Goal: Task Accomplishment & Management: Complete application form

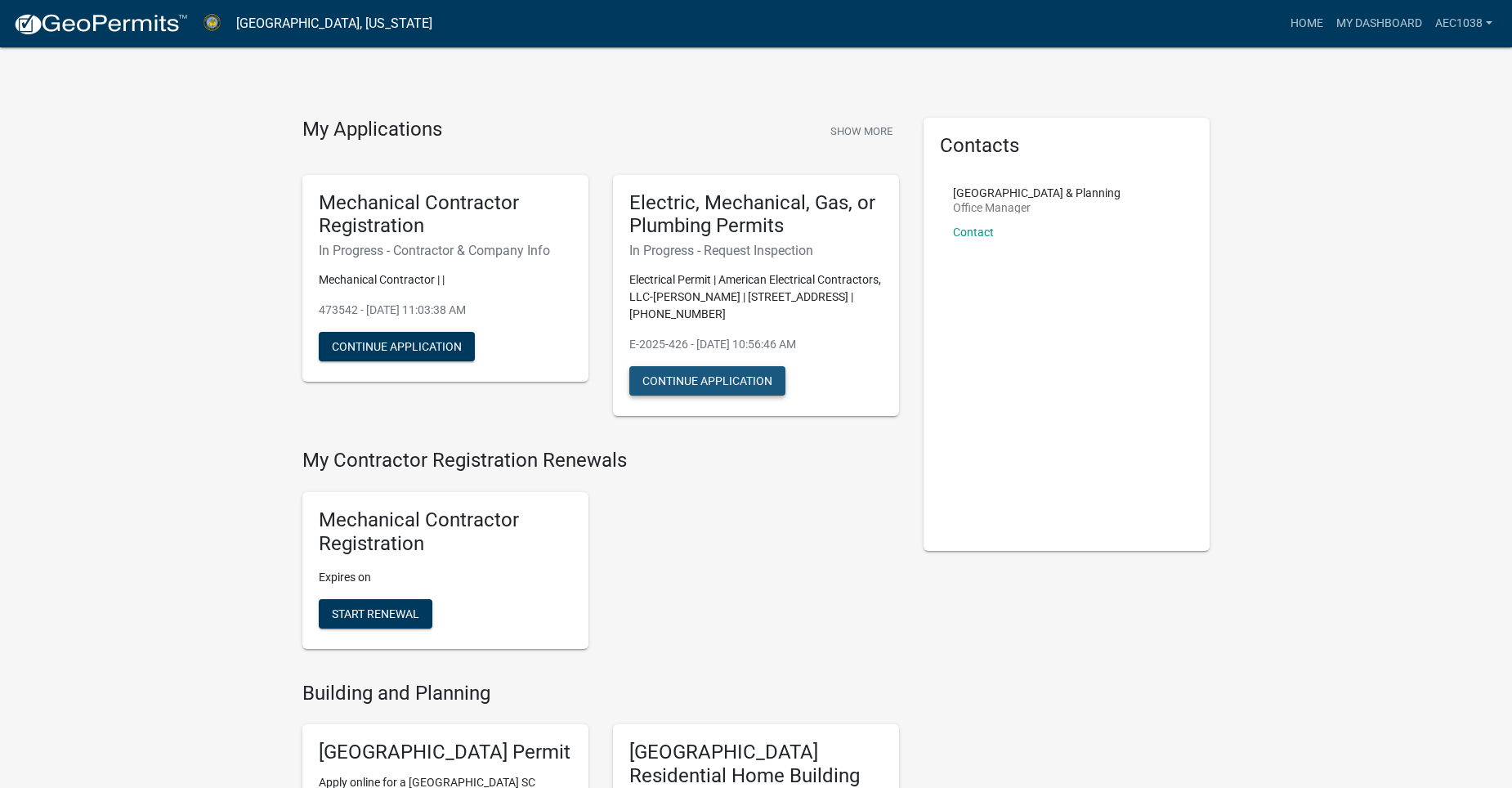
click at [687, 385] on button "Continue Application" at bounding box center [706, 380] width 156 height 29
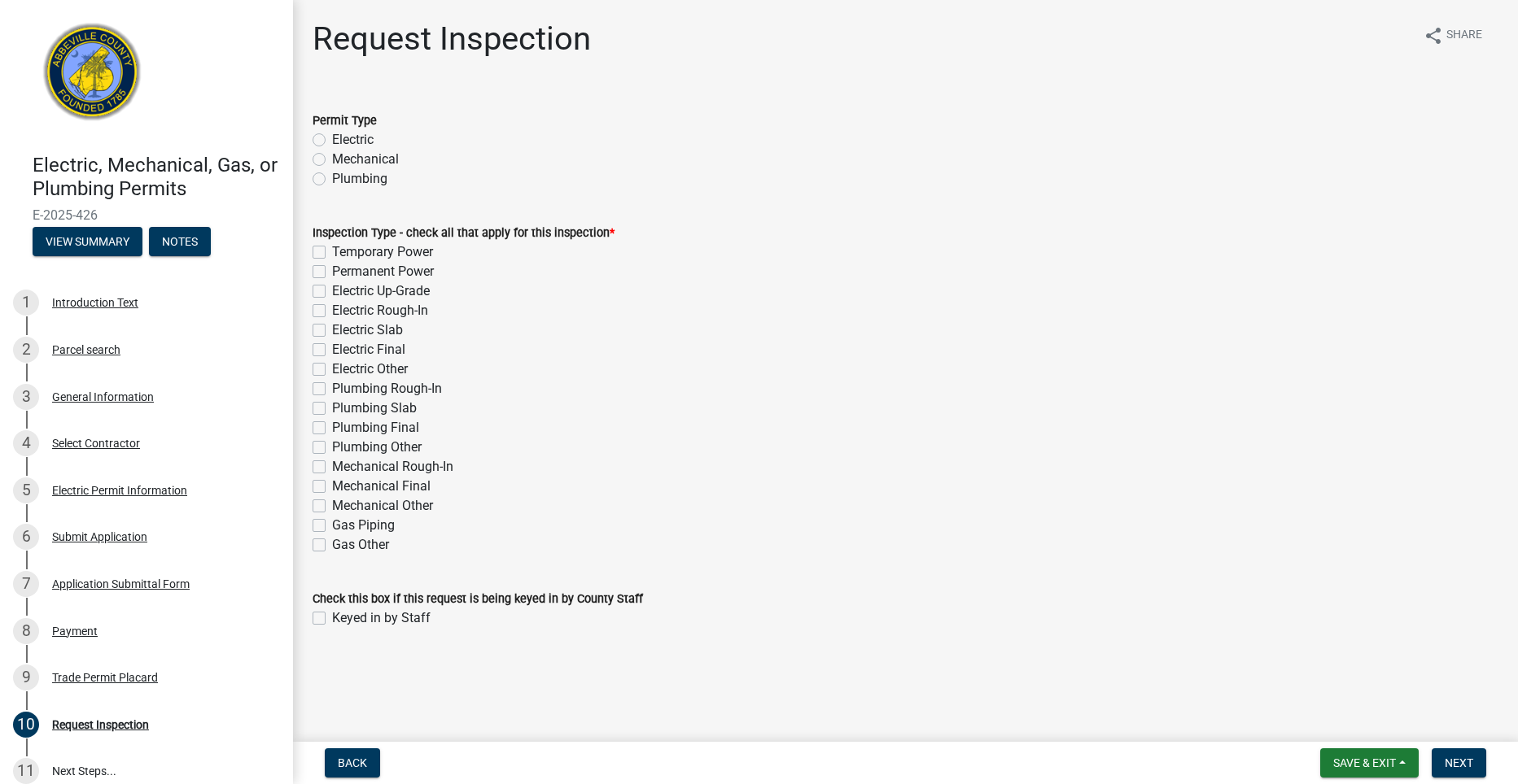
click at [332, 371] on label "Electric Other" at bounding box center [370, 369] width 76 height 20
click at [332, 370] on input "Electric Other" at bounding box center [338, 365] width 11 height 11
checkbox input "true"
checkbox input "false"
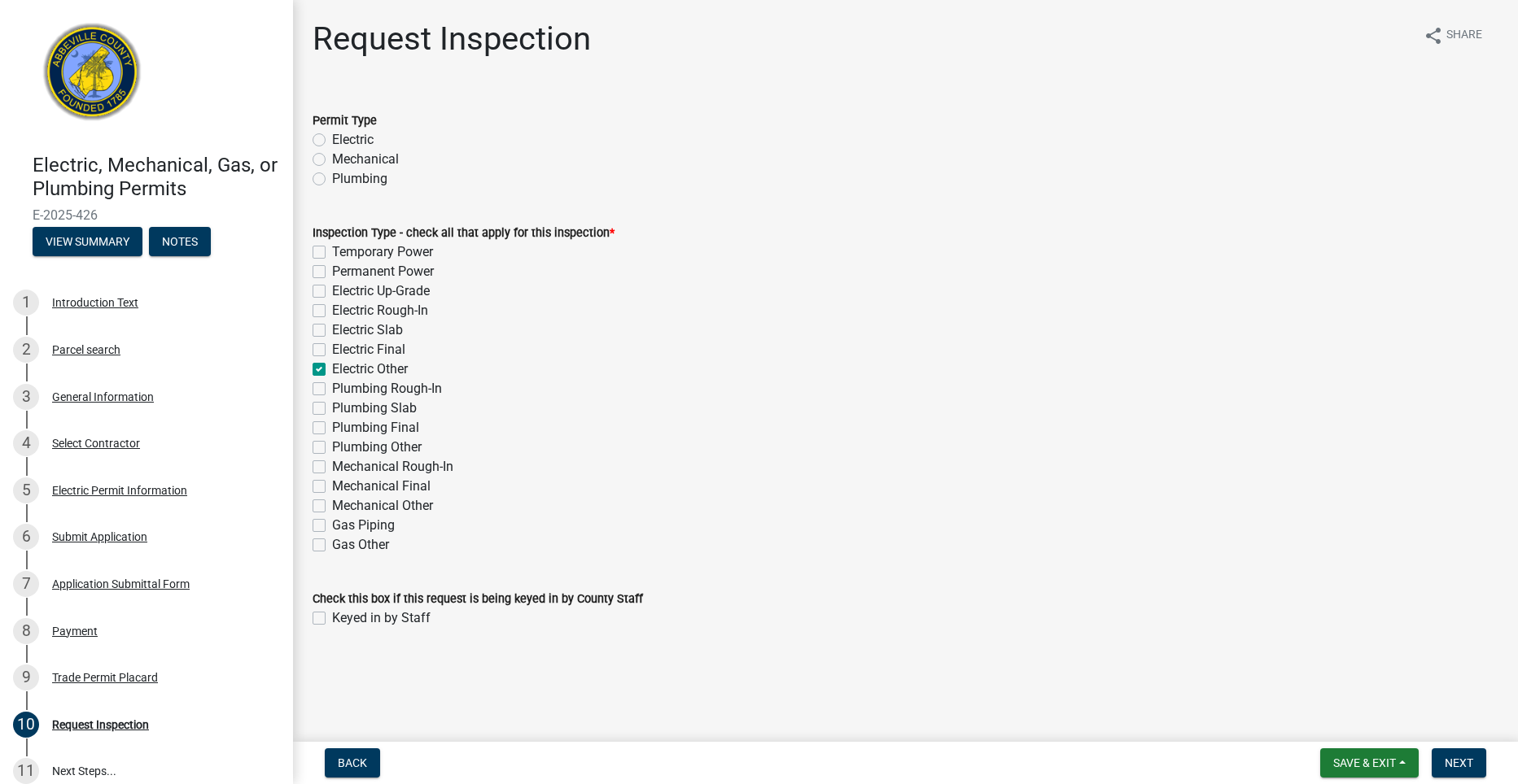
checkbox input "false"
checkbox input "true"
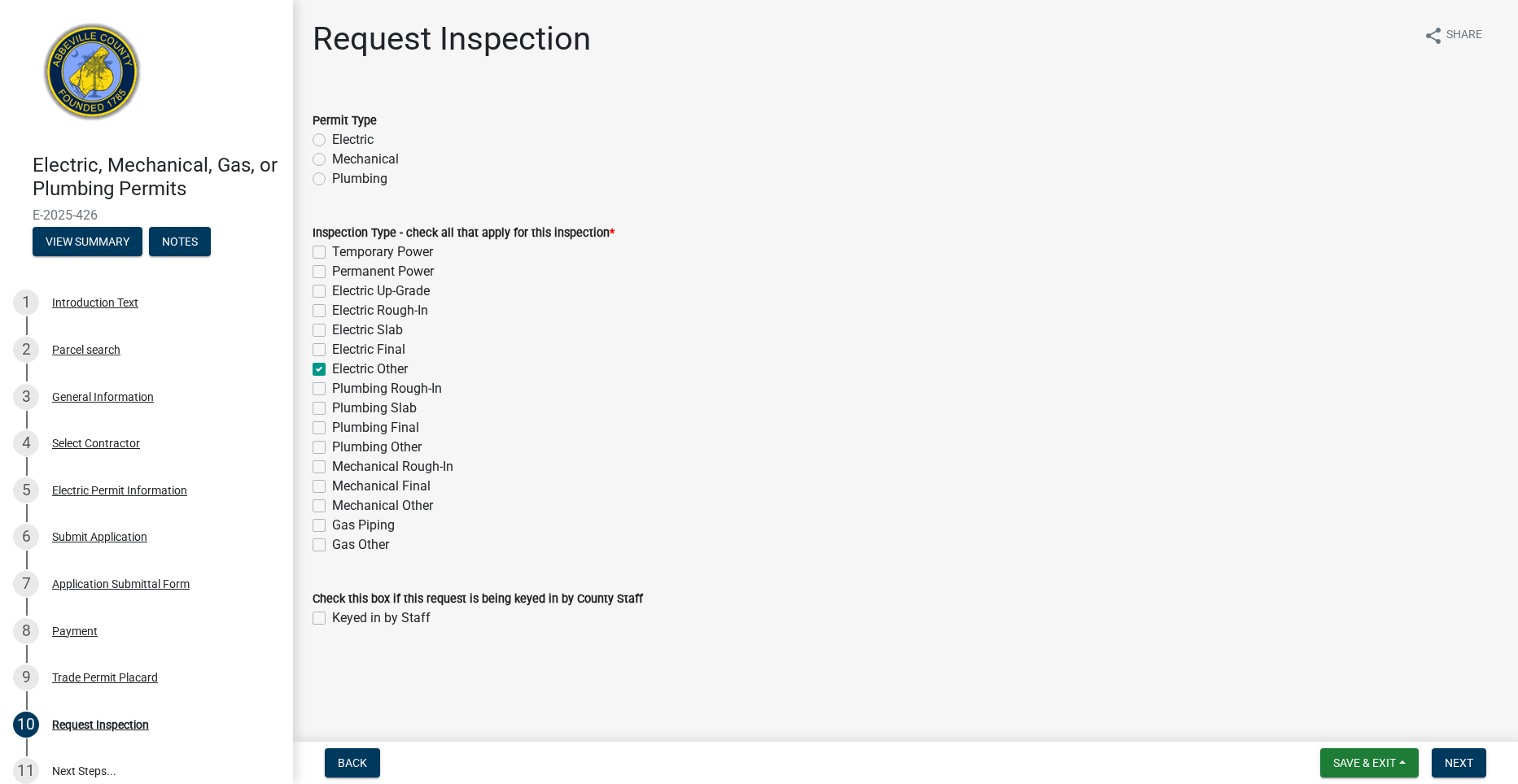
checkbox input "false"
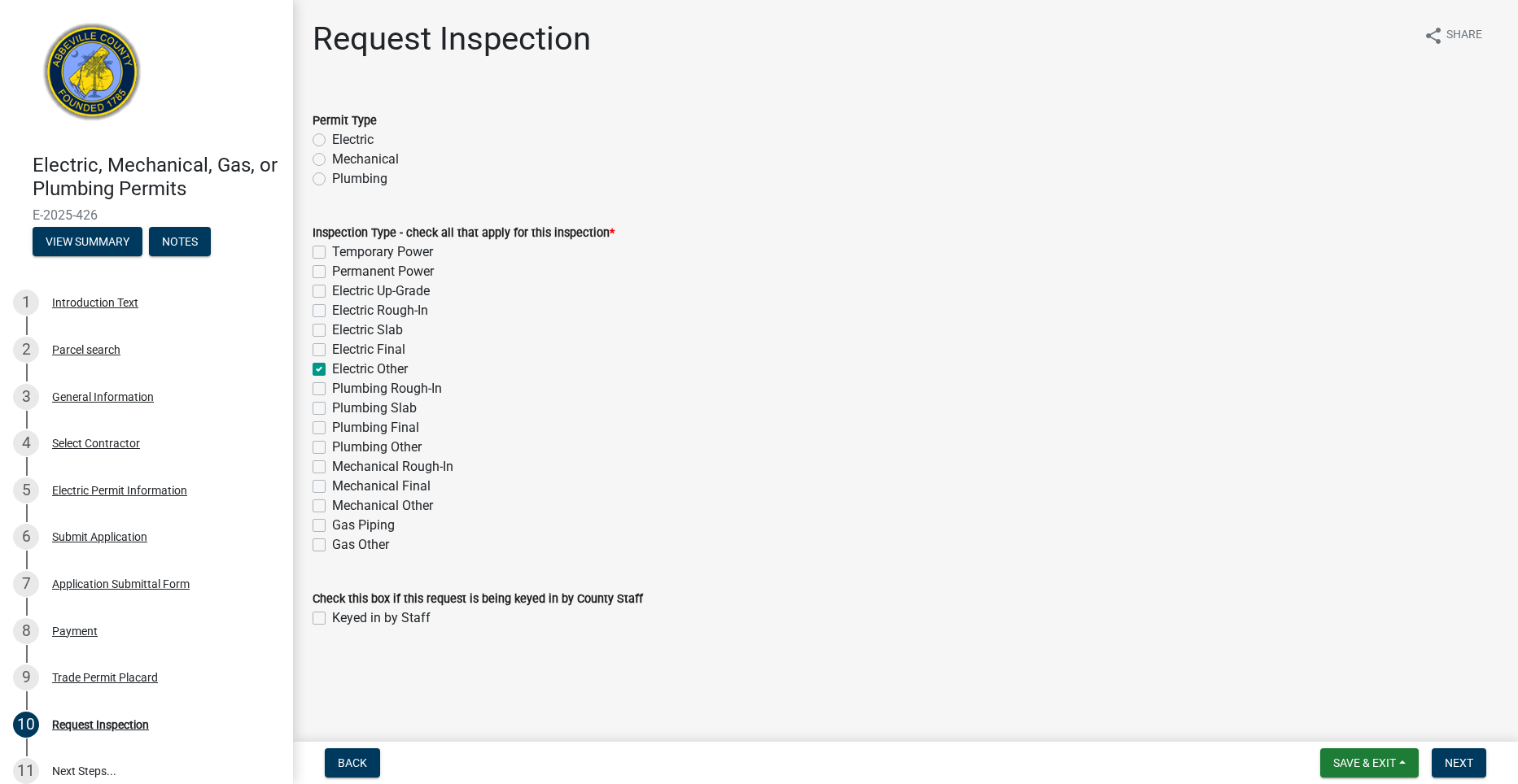
checkbox input "false"
click at [332, 371] on label "Electric Other" at bounding box center [370, 369] width 76 height 20
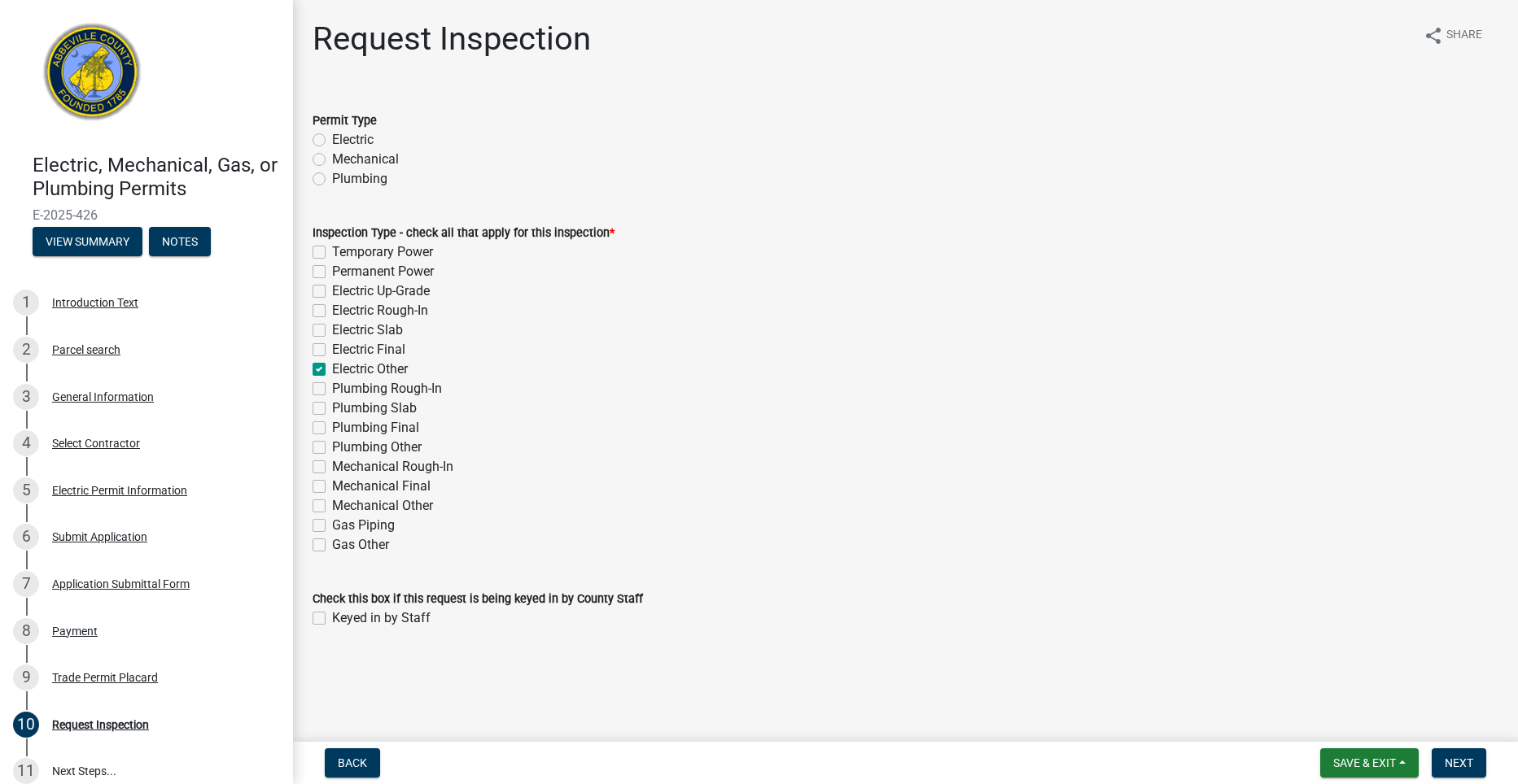
click at [332, 370] on input "Electric Other" at bounding box center [338, 365] width 11 height 11
checkbox input "false"
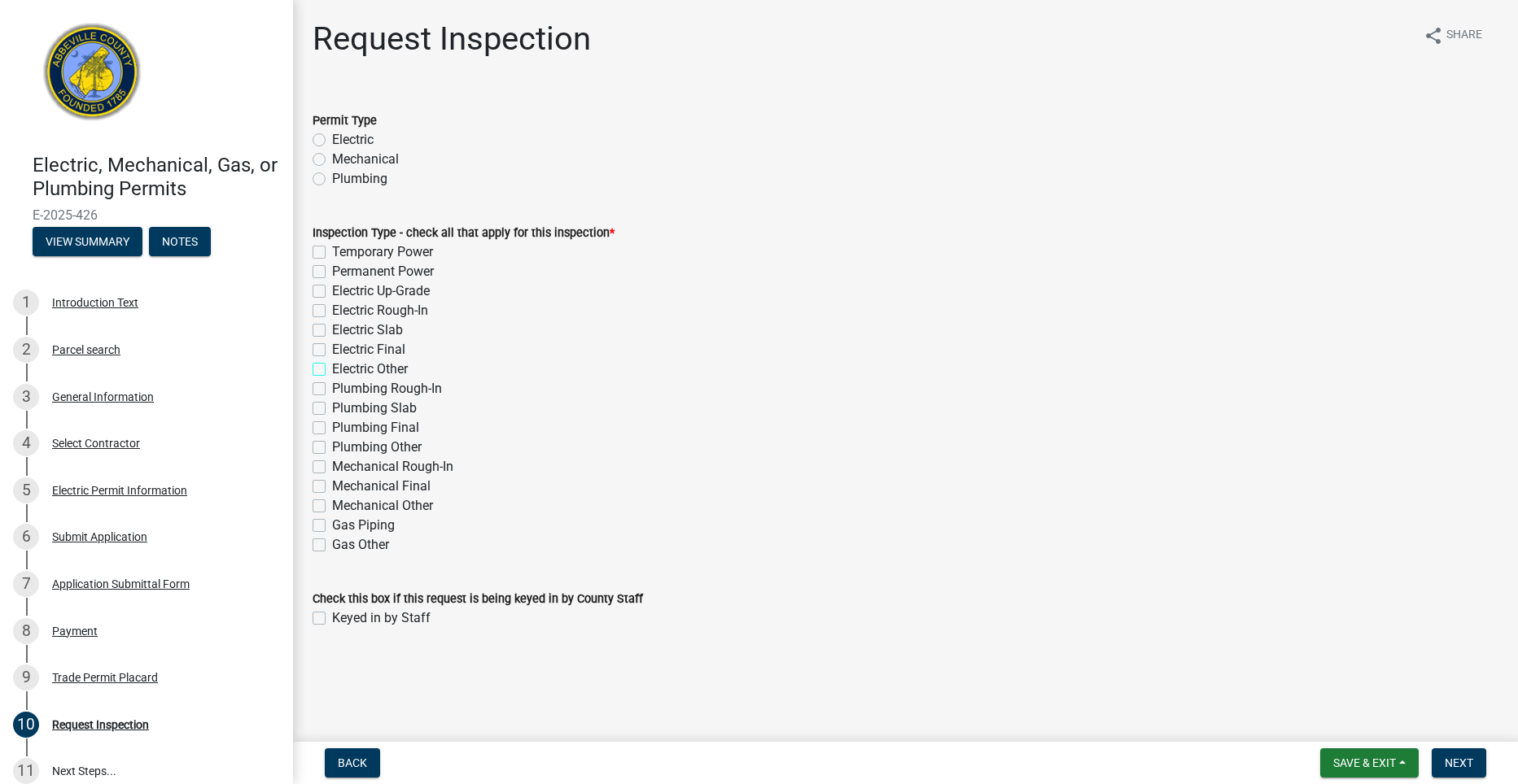
checkbox input "false"
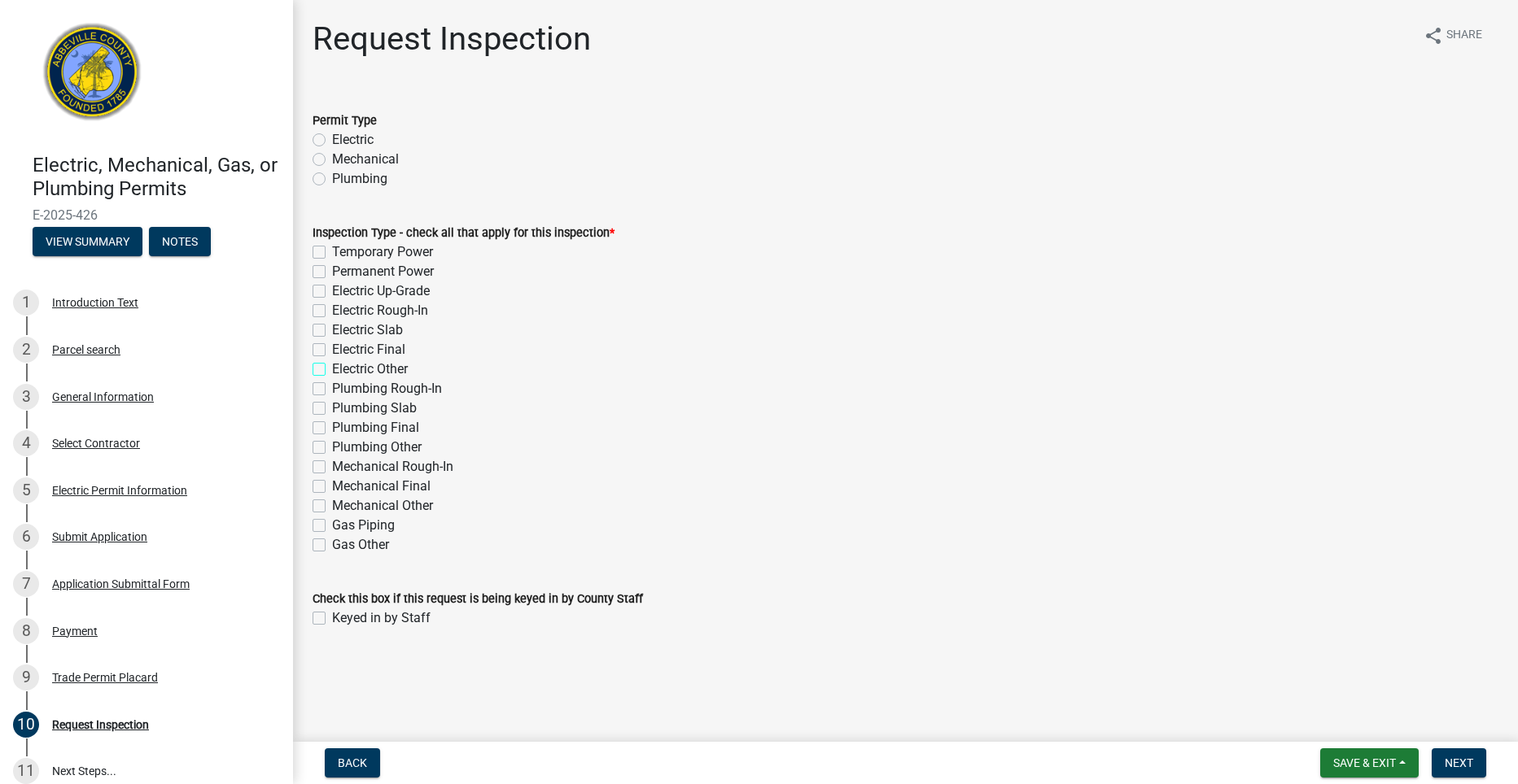
checkbox input "false"
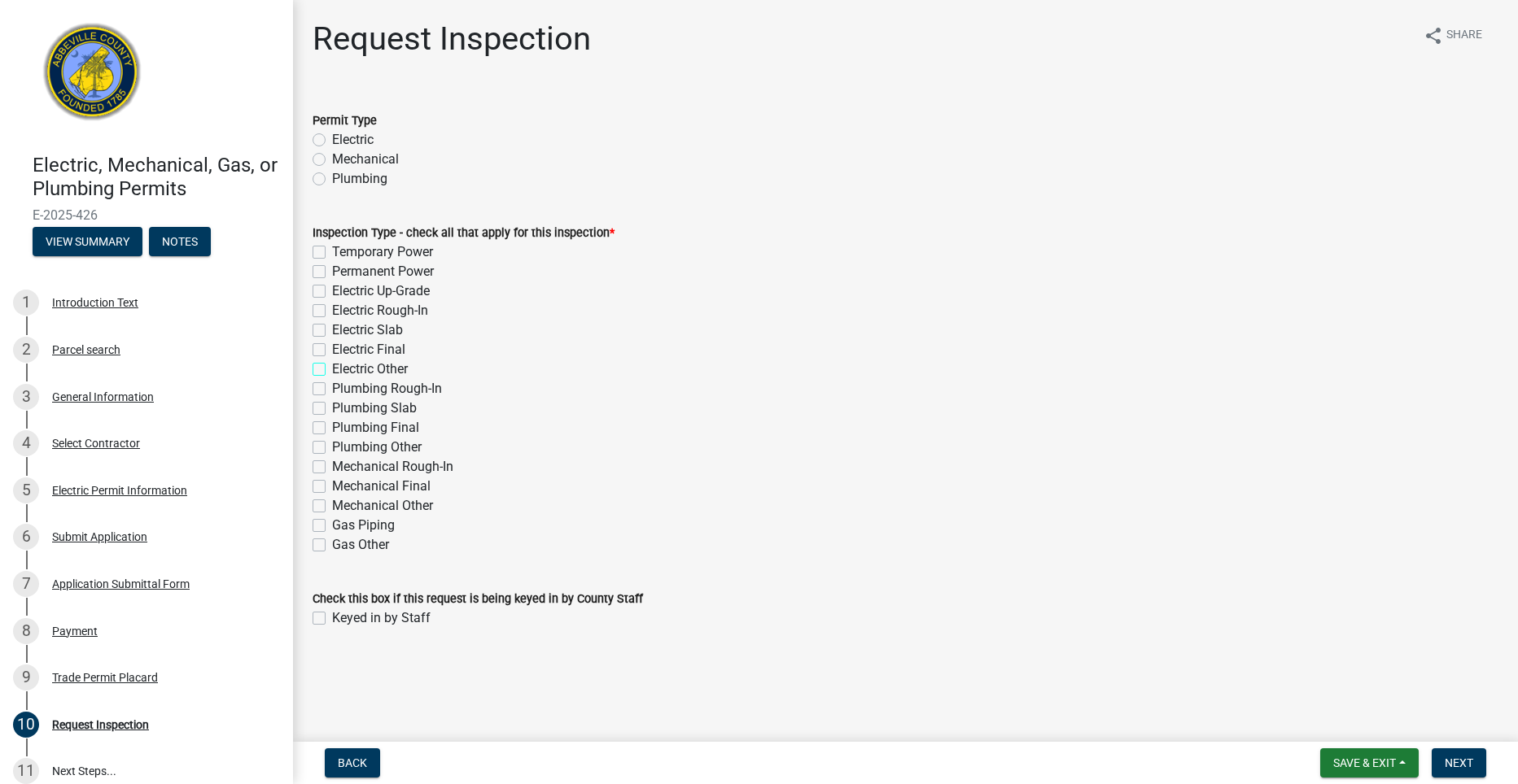
checkbox input "false"
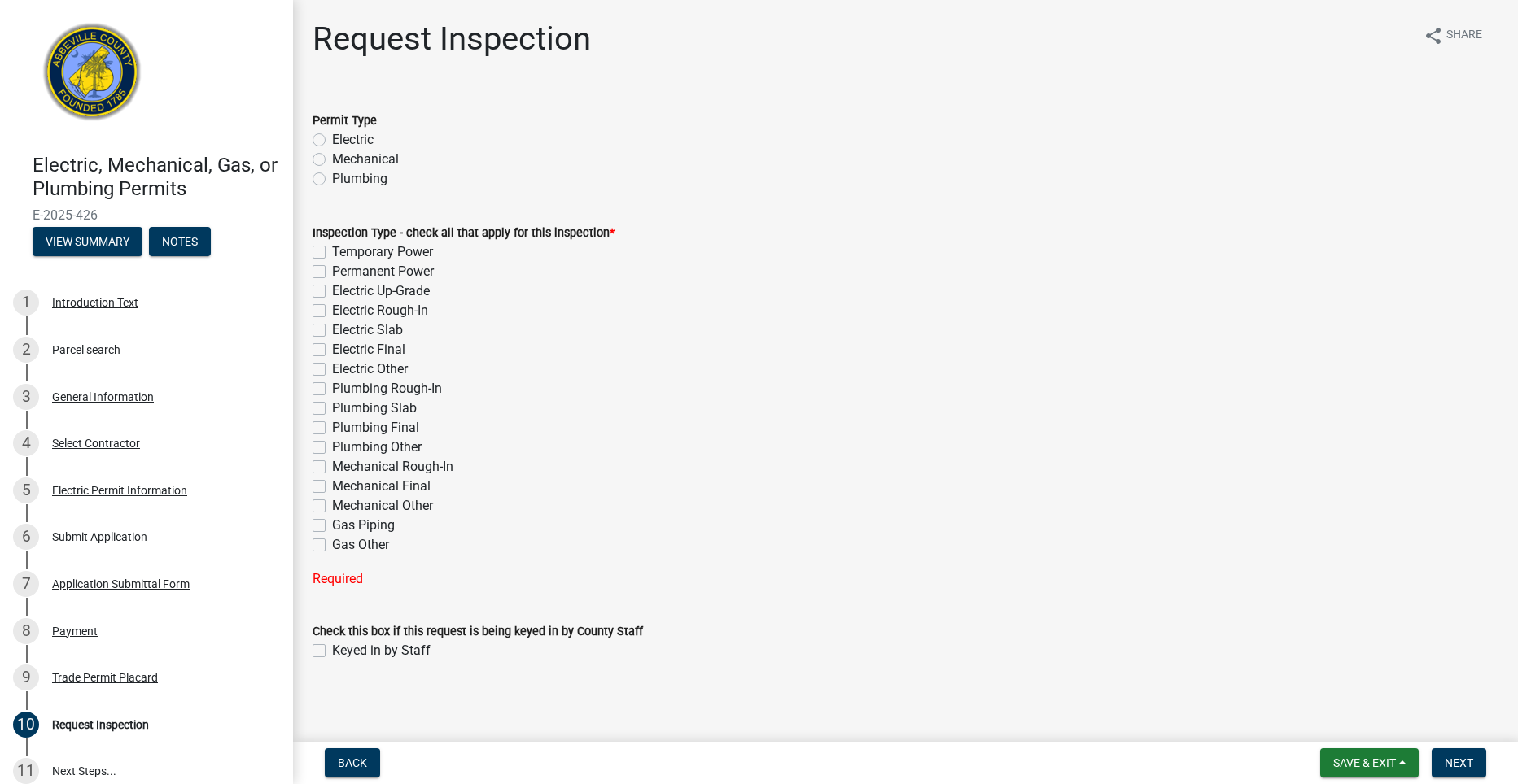
click at [326, 138] on div "Electric" at bounding box center [905, 140] width 1186 height 20
click at [332, 139] on label "Electric" at bounding box center [353, 140] width 42 height 20
click at [332, 139] on input "Electric" at bounding box center [338, 136] width 11 height 11
radio input "true"
click at [332, 266] on label "Permanent Power" at bounding box center [383, 272] width 102 height 20
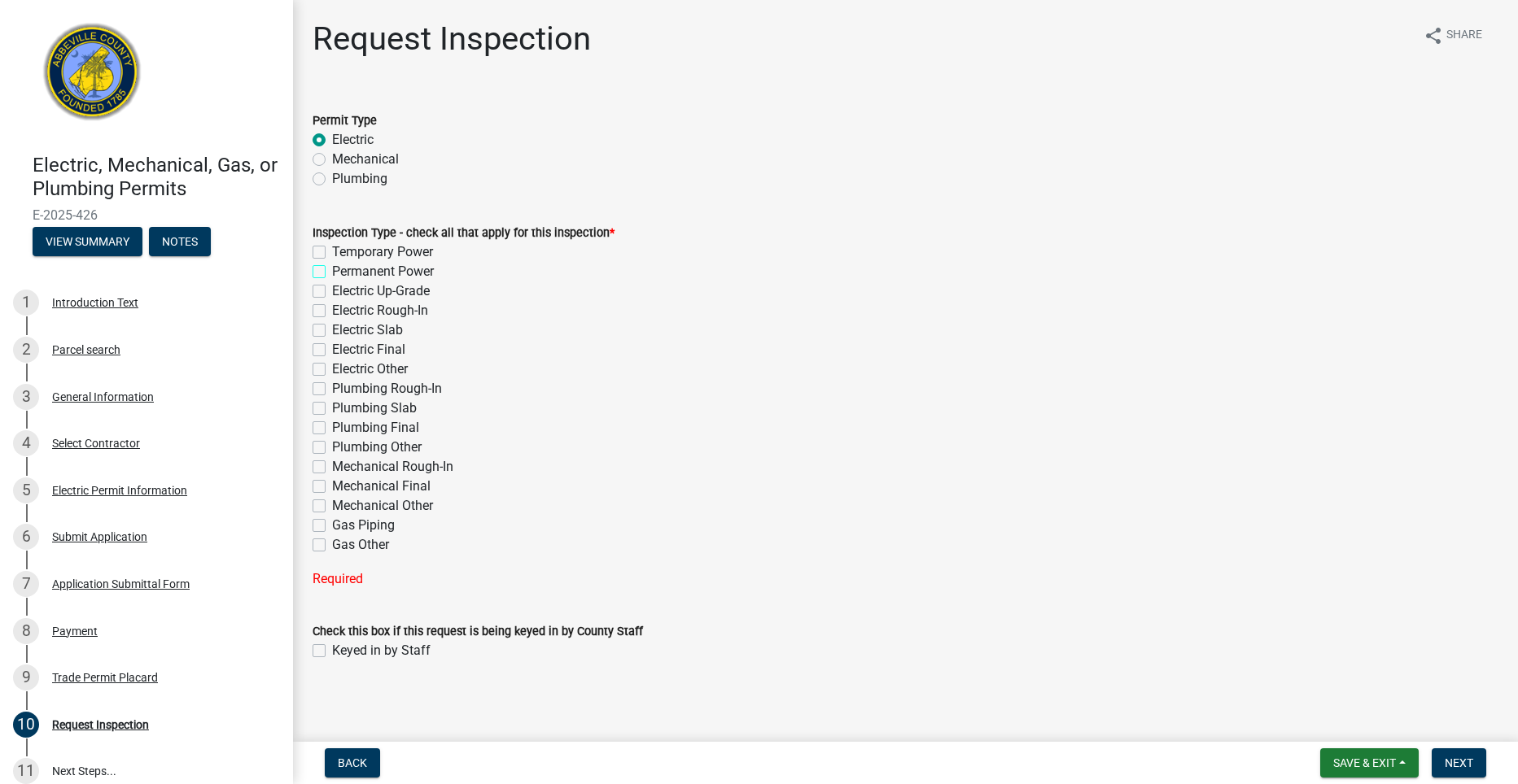
click at [332, 266] on input "Permanent Power" at bounding box center [338, 267] width 11 height 11
checkbox input "true"
checkbox input "false"
checkbox input "true"
checkbox input "false"
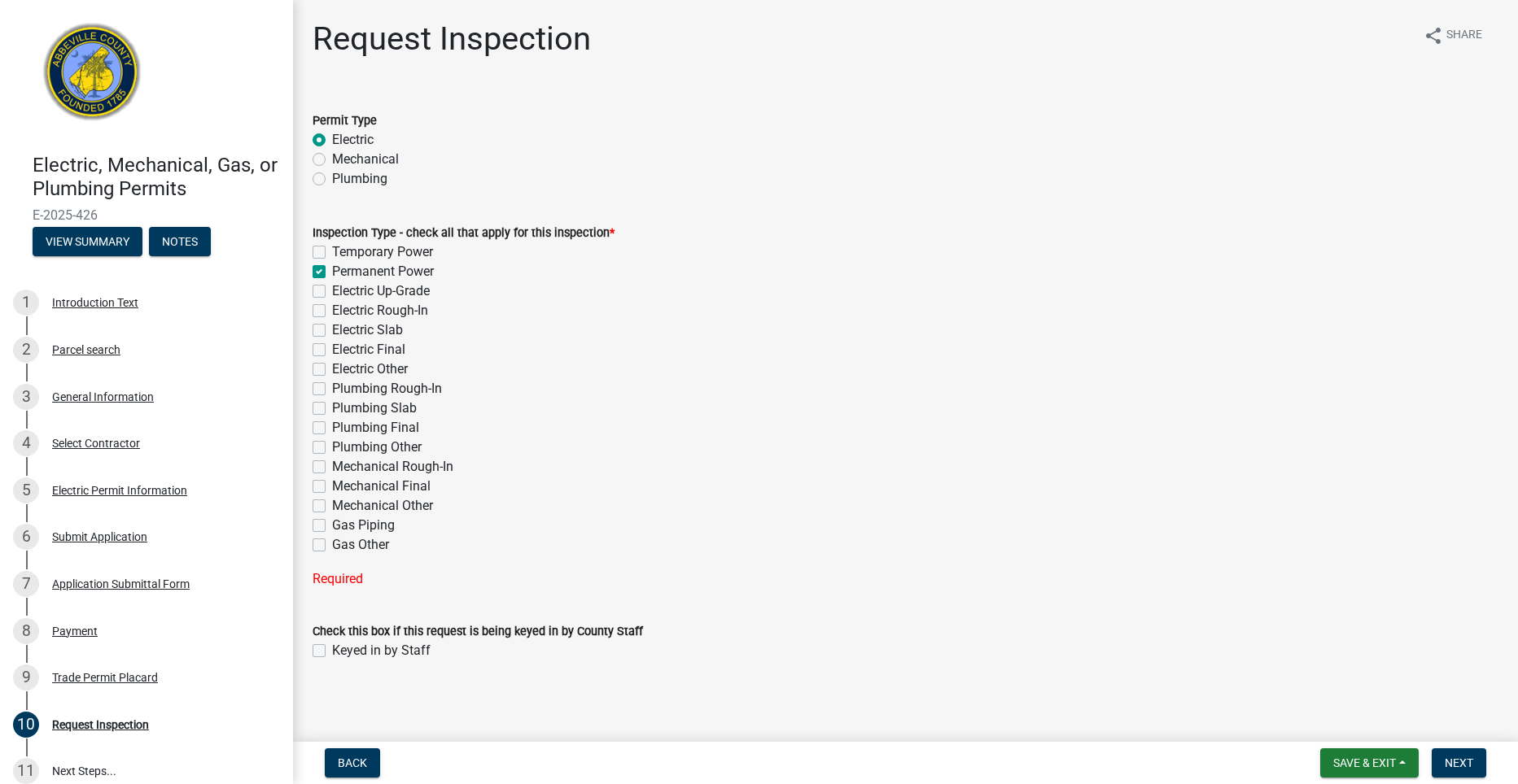
checkbox input "false"
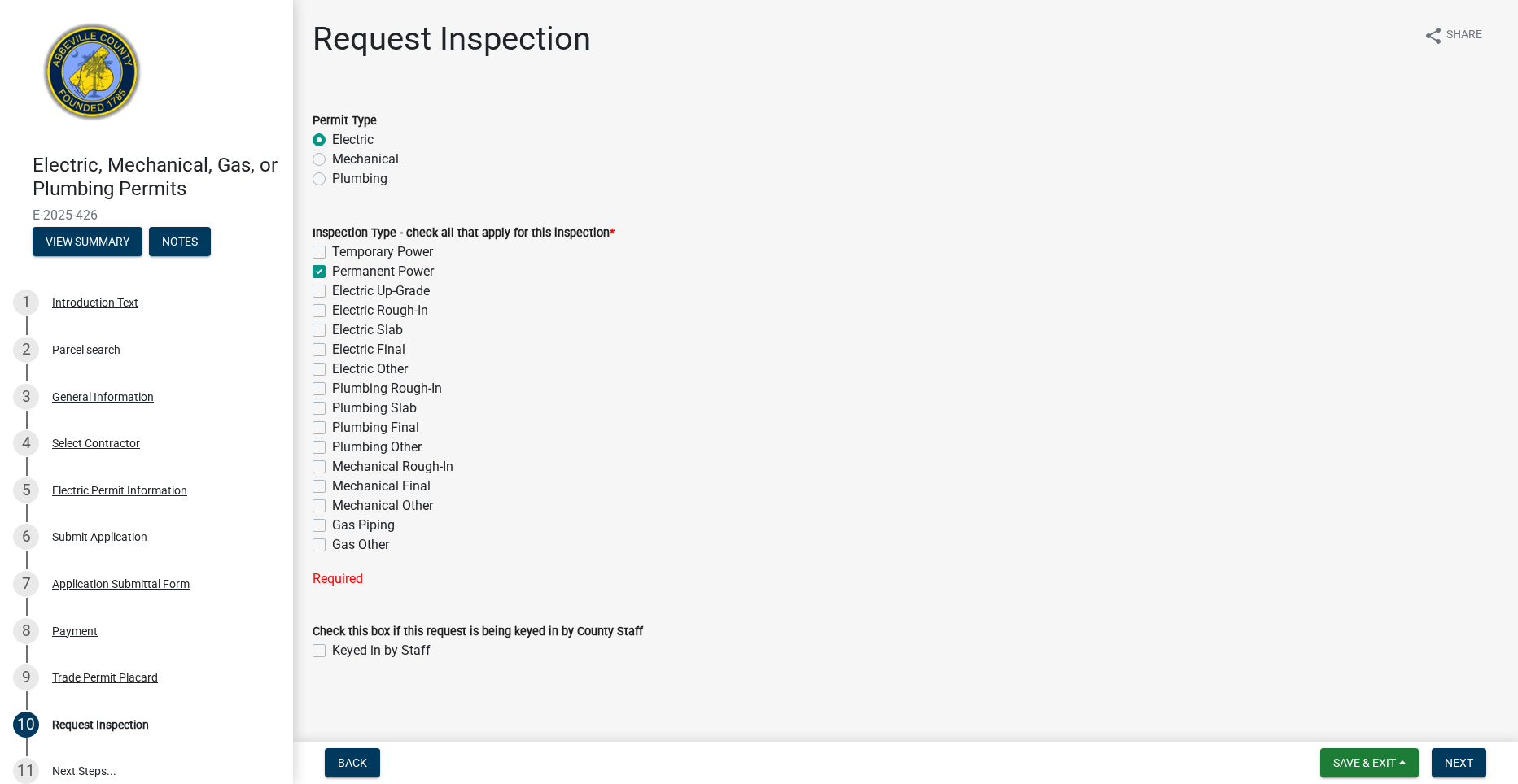
checkbox input "false"
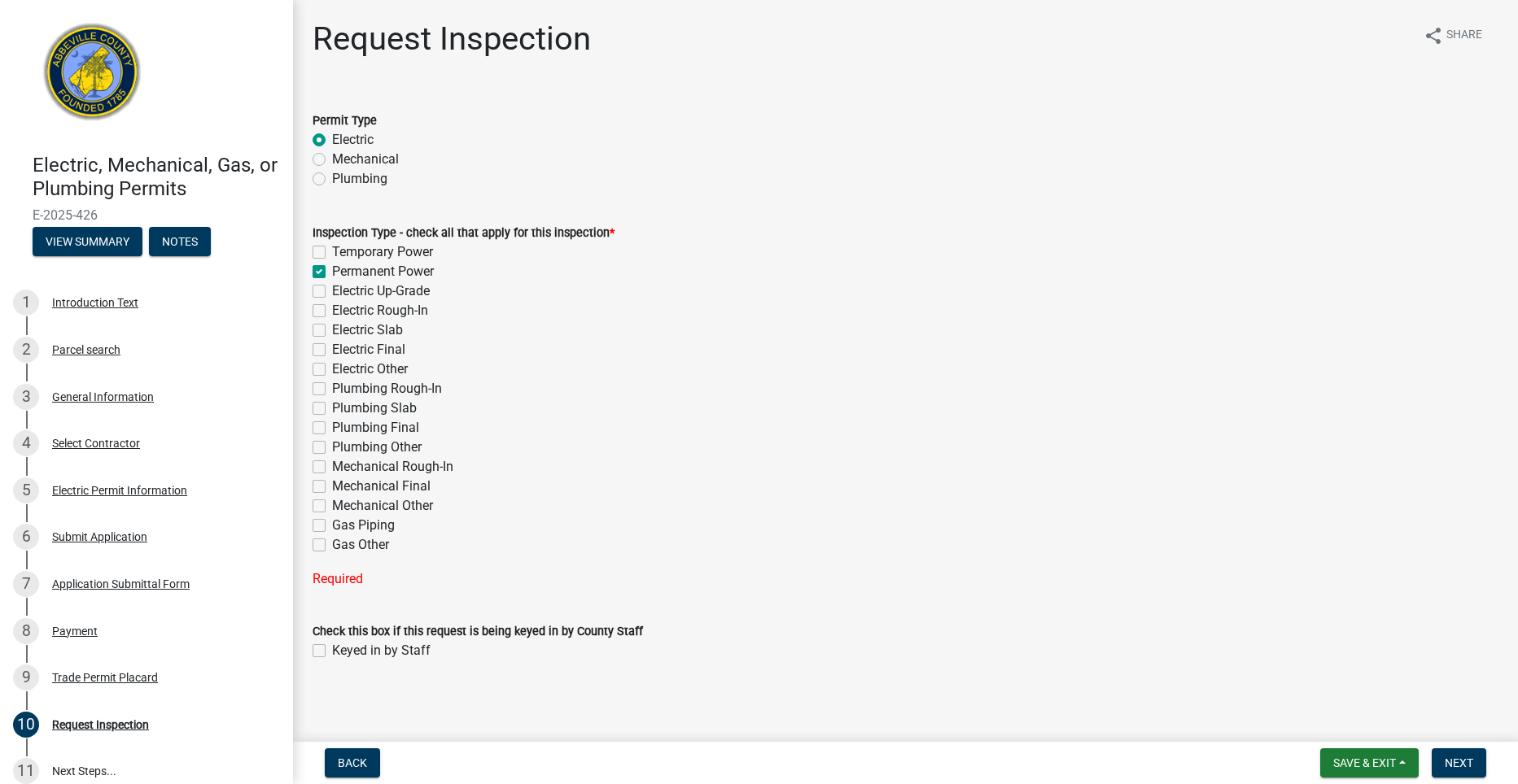
checkbox input "false"
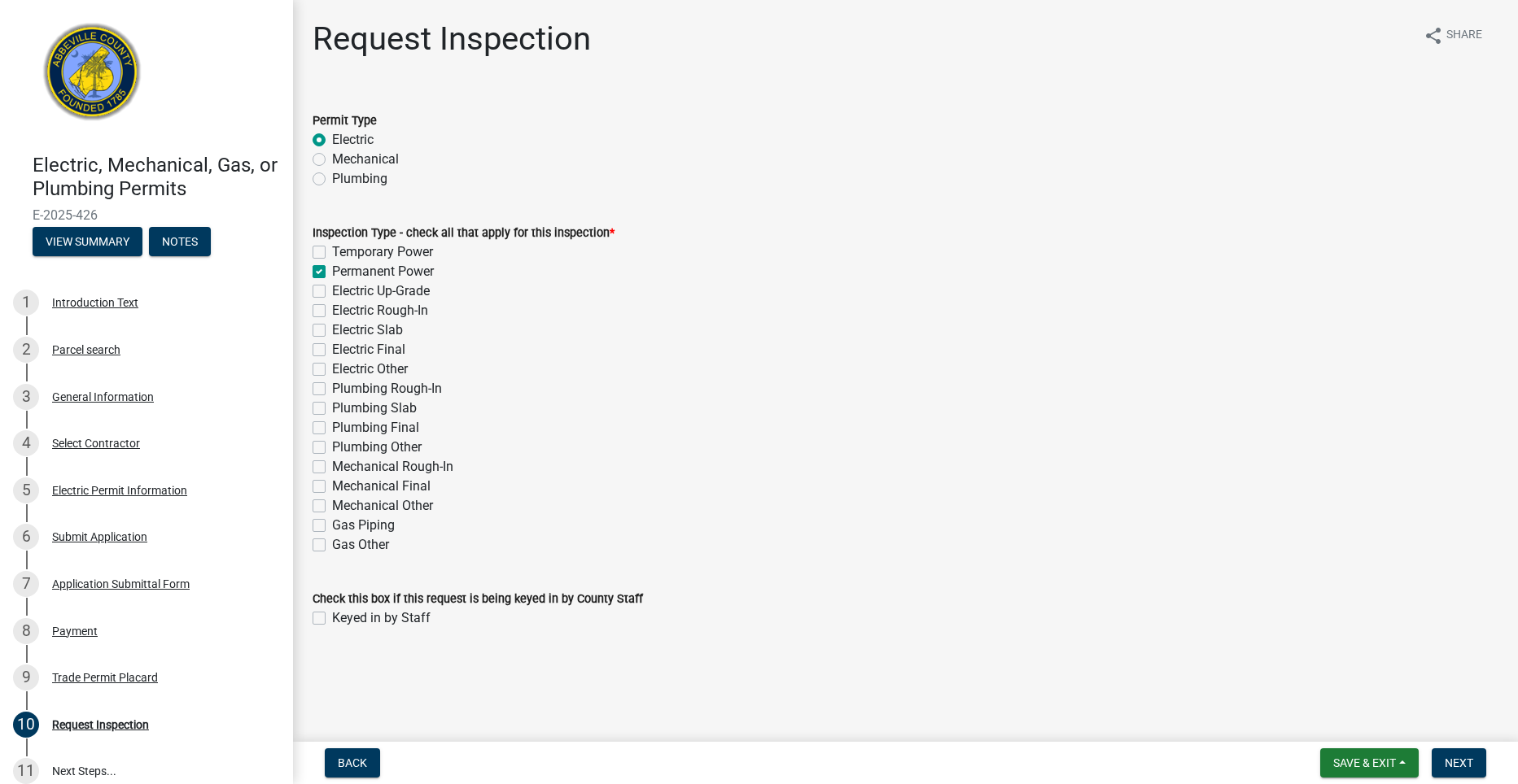
click at [332, 138] on label "Electric" at bounding box center [353, 140] width 42 height 20
click at [332, 138] on input "Electric" at bounding box center [338, 136] width 11 height 11
click at [332, 269] on label "Permanent Power" at bounding box center [383, 272] width 102 height 20
click at [332, 269] on input "Permanent Power" at bounding box center [338, 267] width 11 height 11
checkbox input "false"
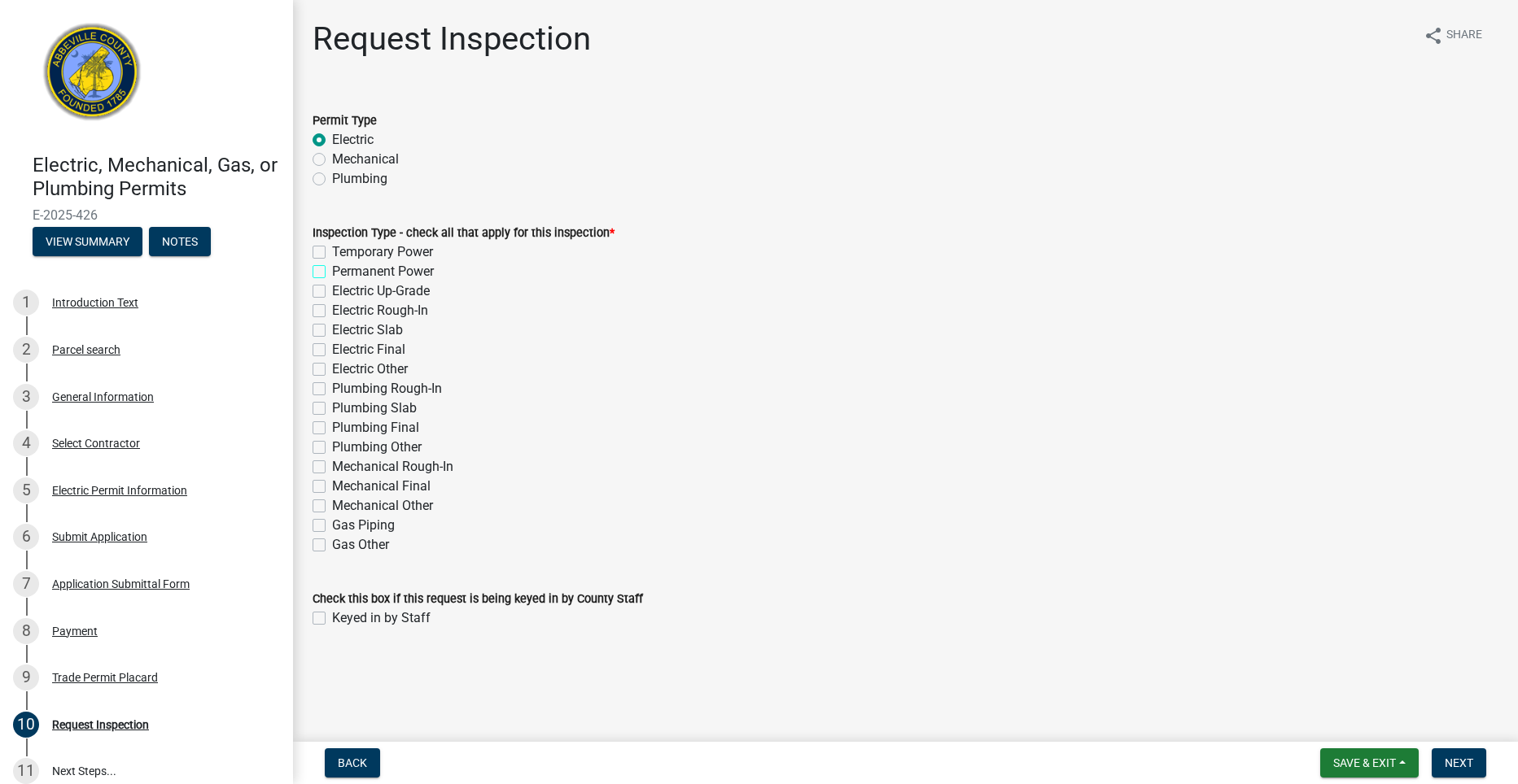
checkbox input "false"
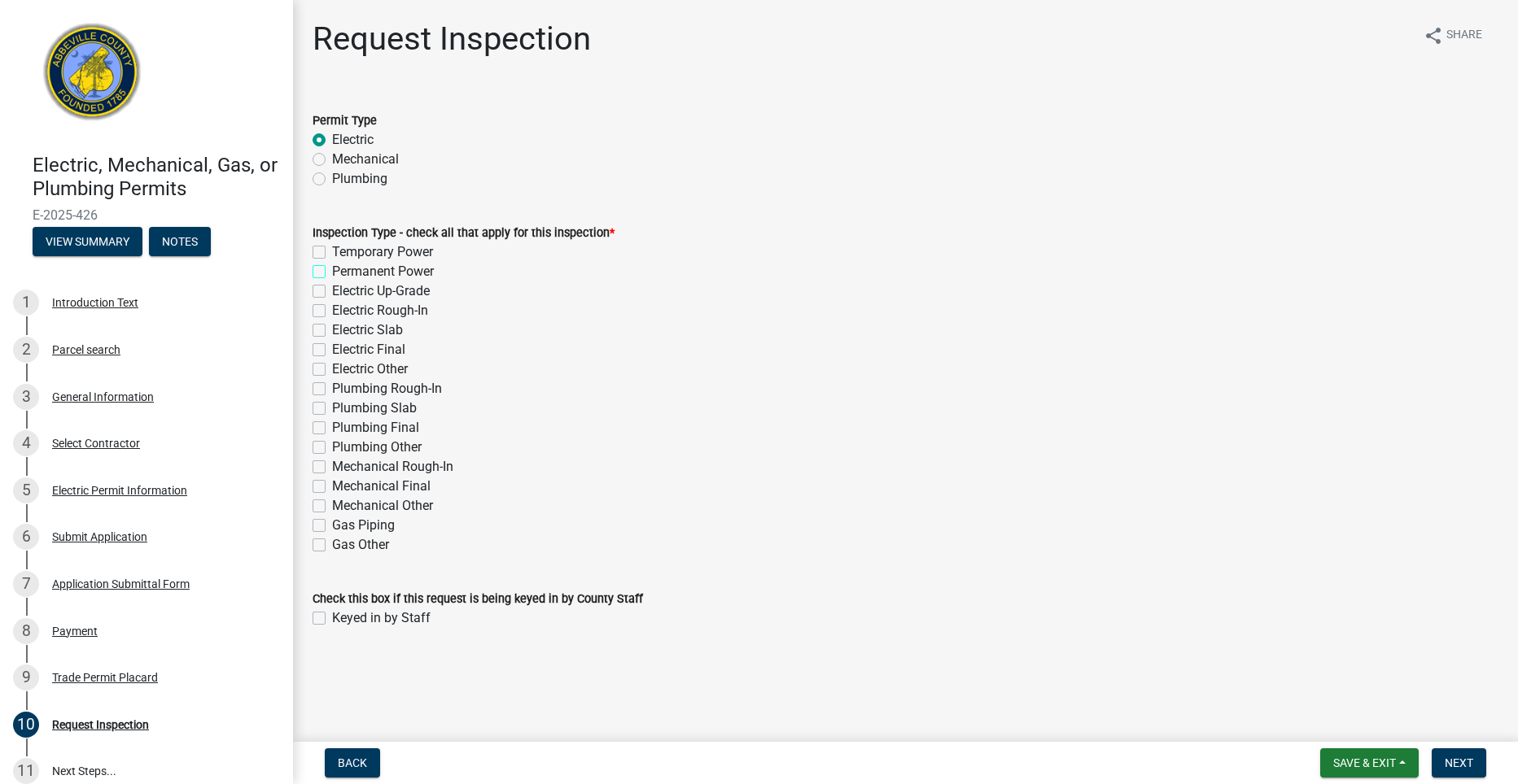
checkbox input "false"
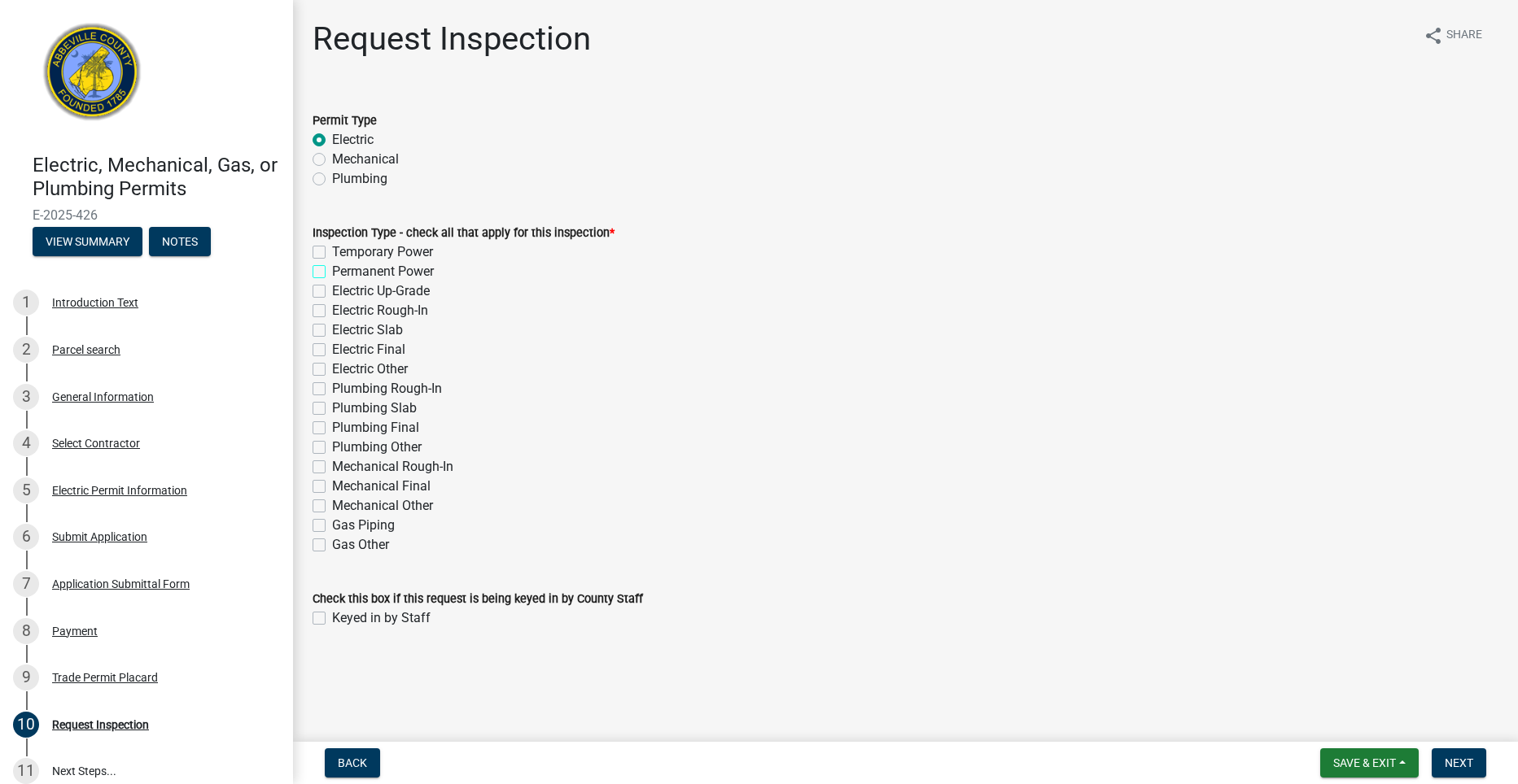
checkbox input "false"
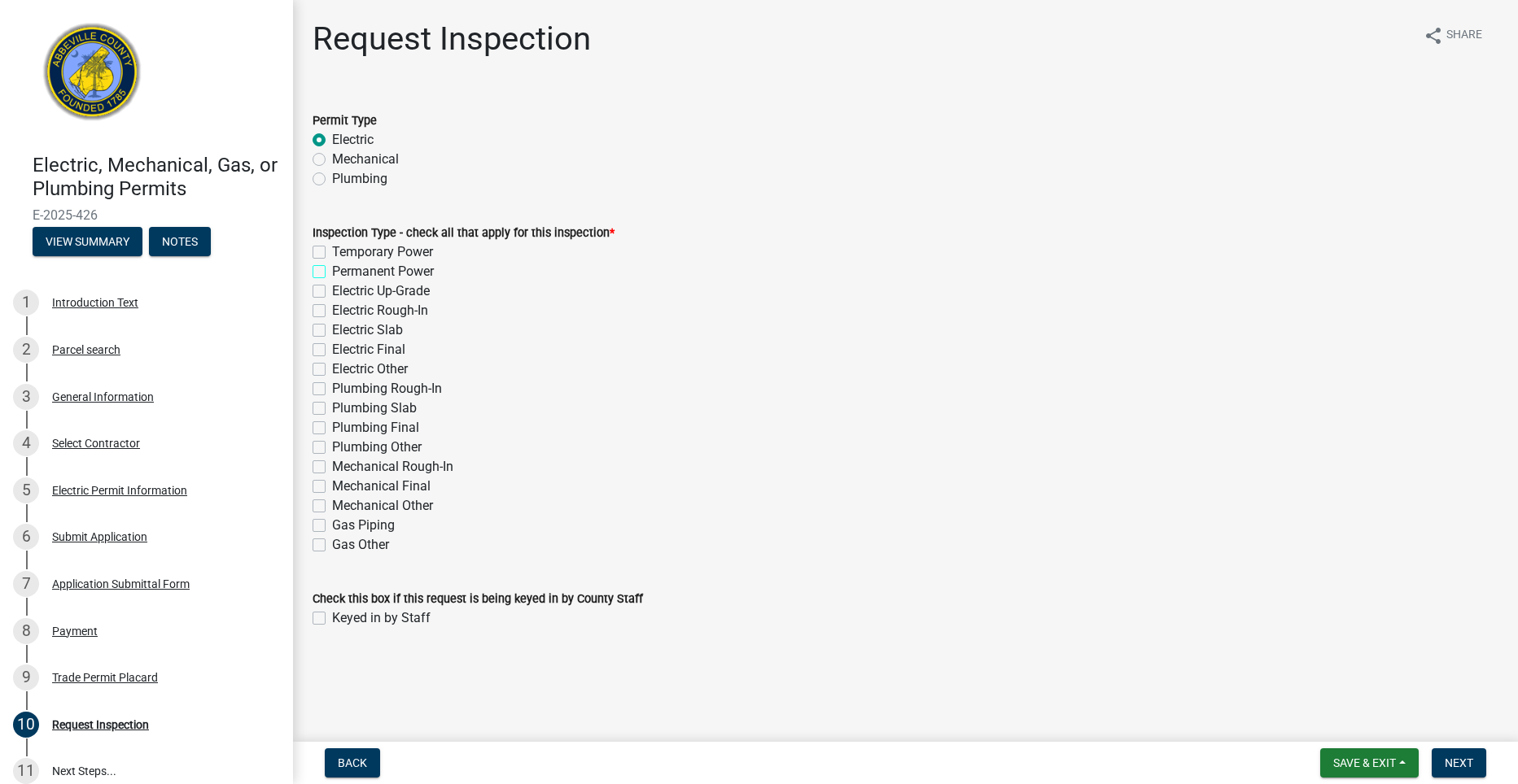
checkbox input "false"
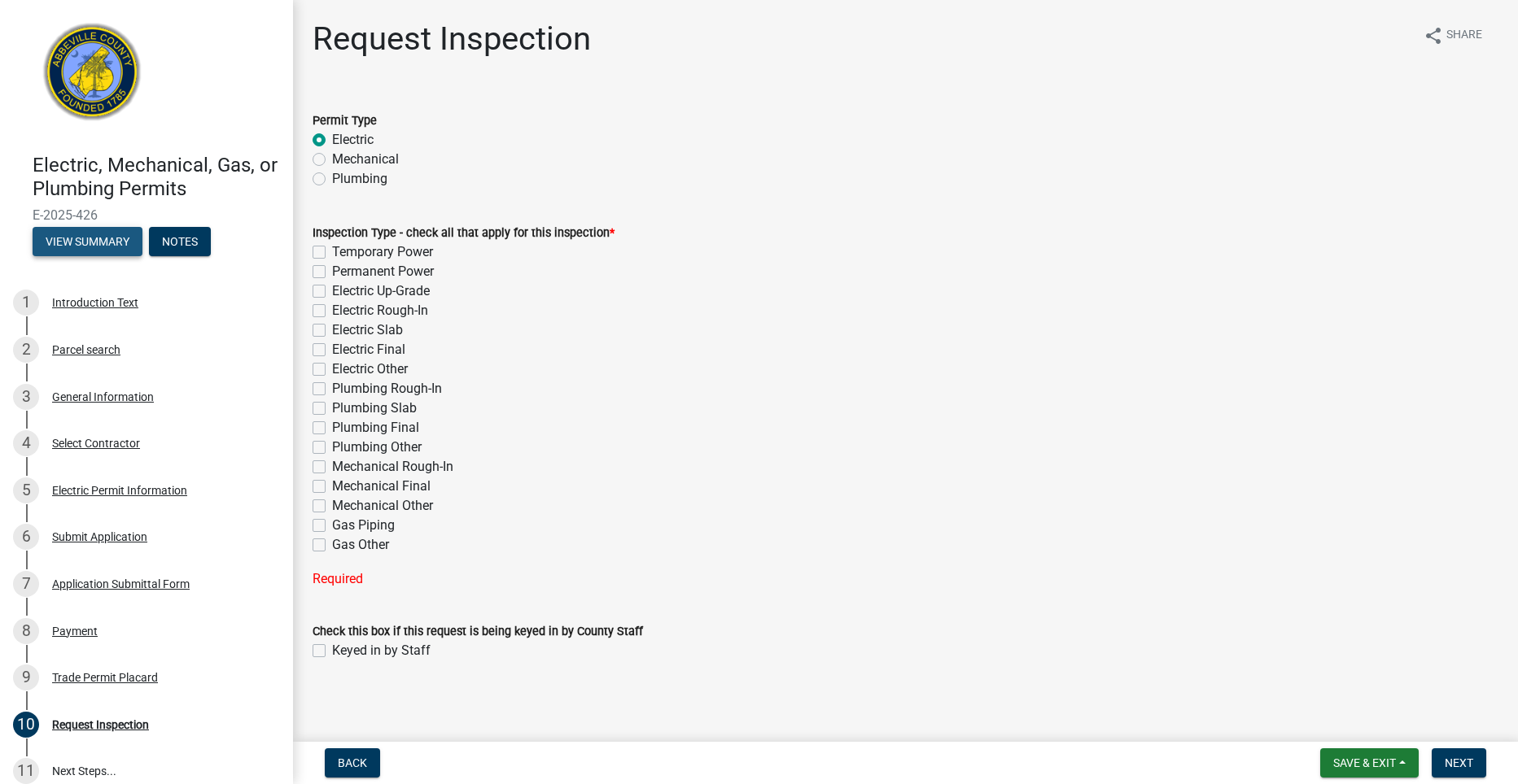
click at [98, 242] on button "View Summary" at bounding box center [88, 242] width 110 height 29
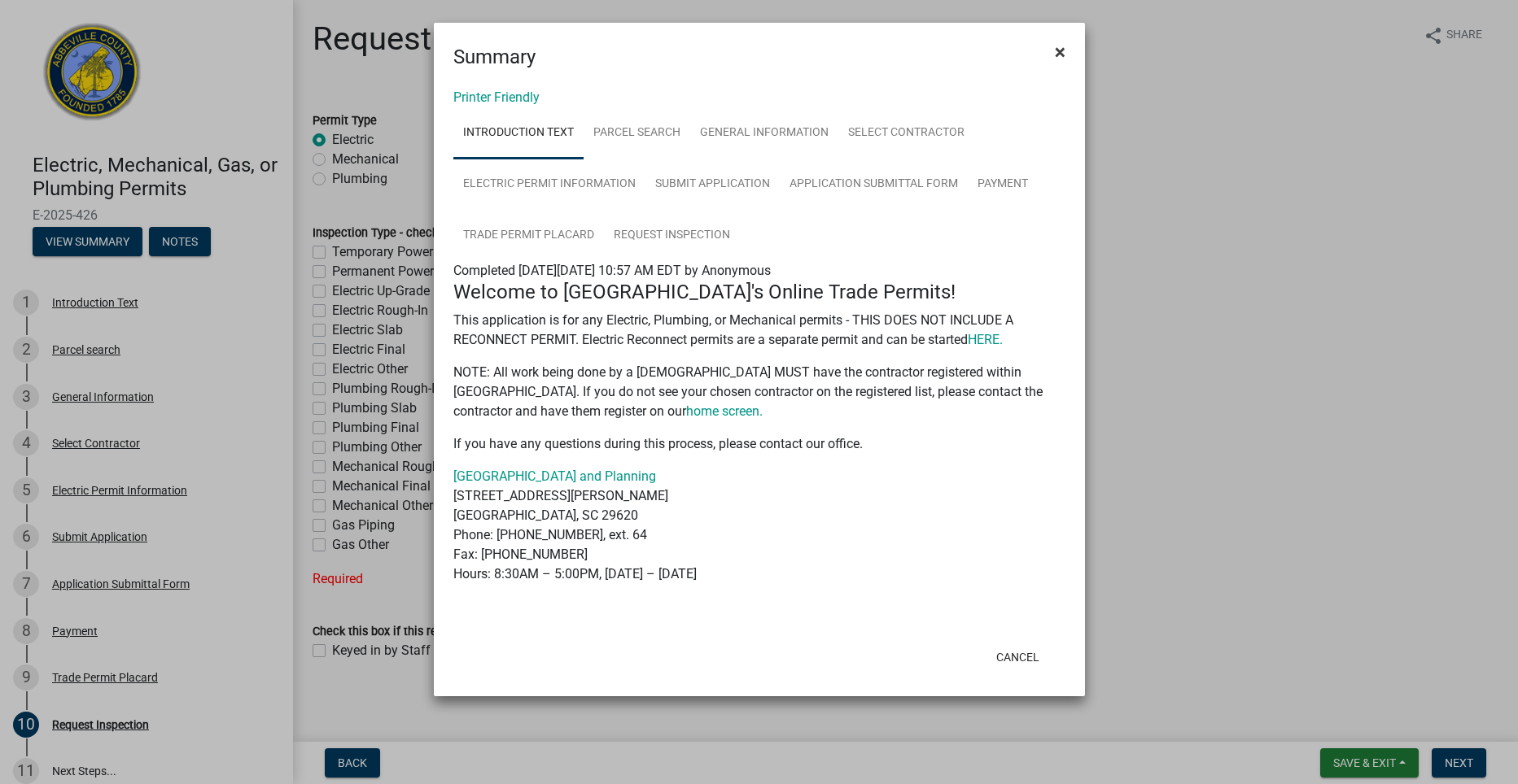
click at [1062, 49] on span "×" at bounding box center [1060, 52] width 11 height 23
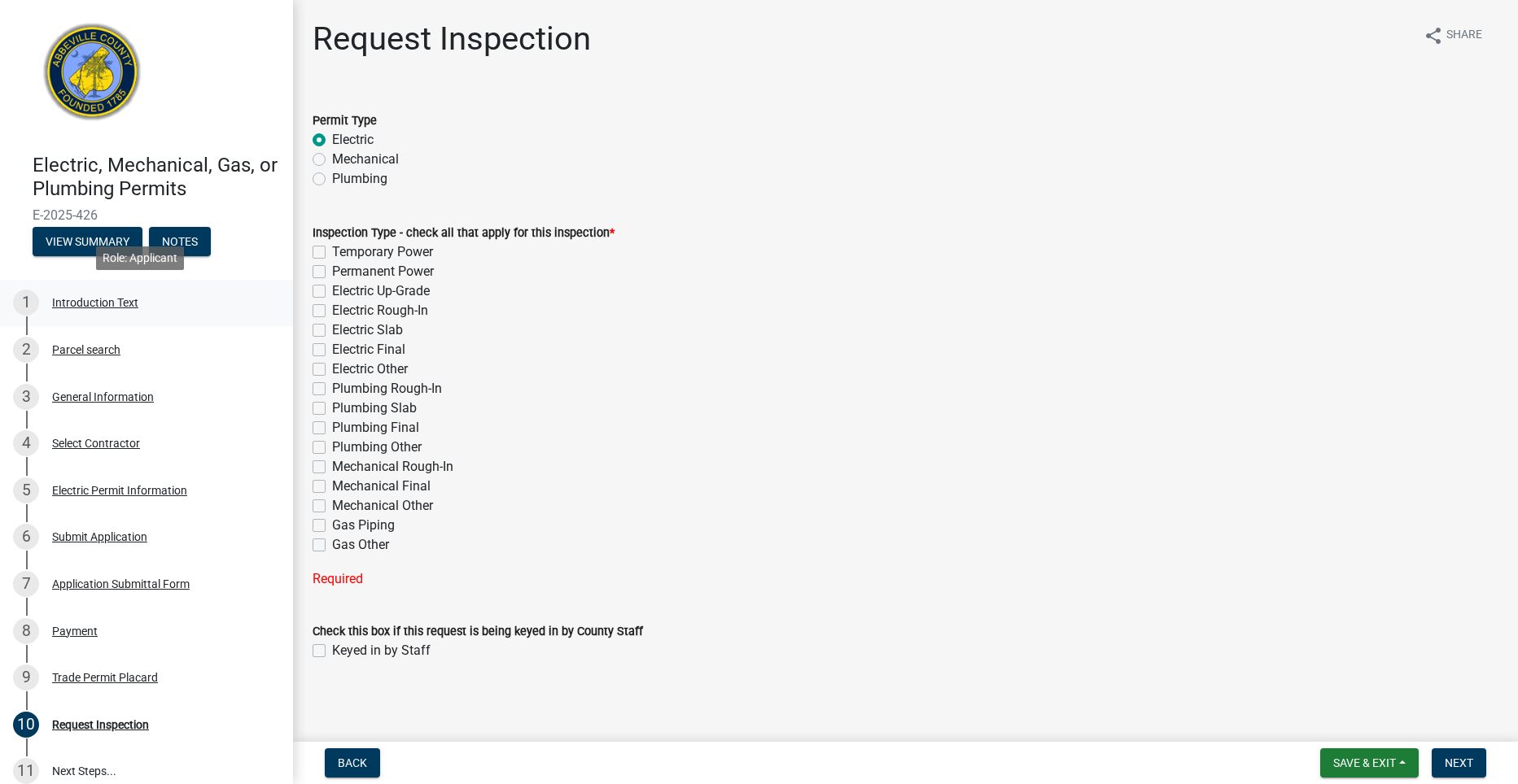
click at [53, 298] on div "Introduction Text" at bounding box center [95, 302] width 86 height 12
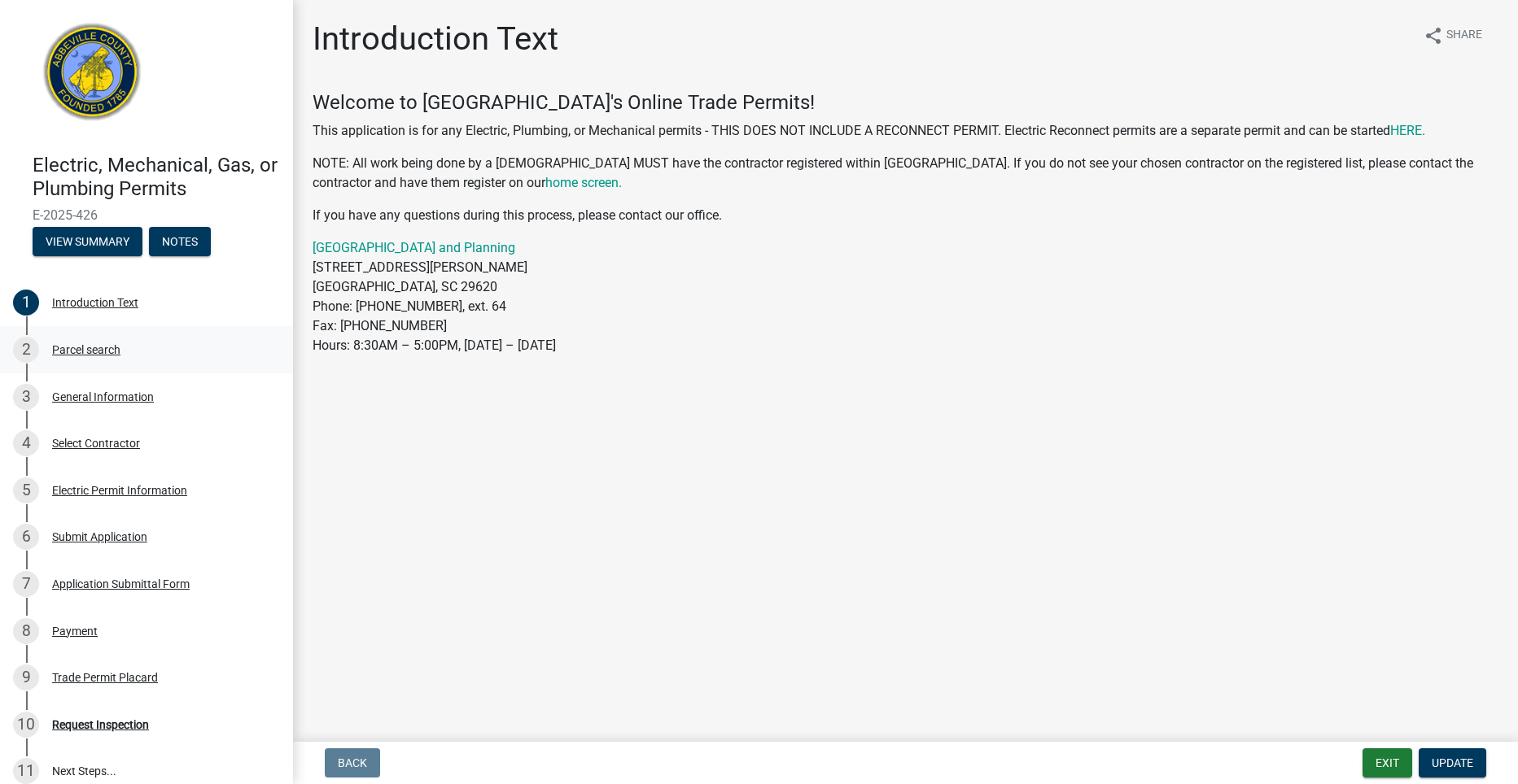
click at [80, 348] on div "Parcel search" at bounding box center [86, 350] width 68 height 12
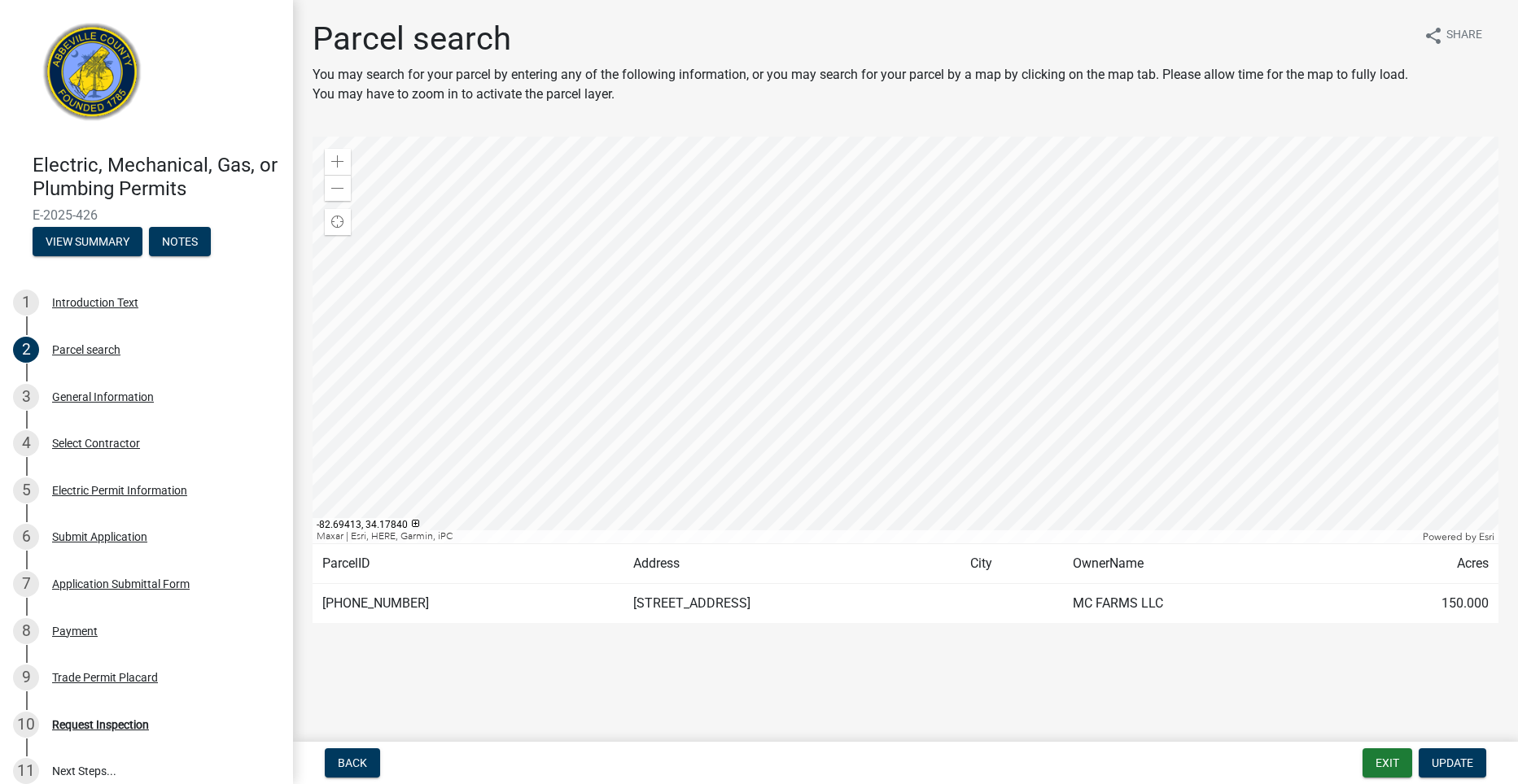
click at [690, 266] on div at bounding box center [905, 340] width 1186 height 407
click at [1115, 74] on p "You may search for your parcel by entering any of the following information, or…" at bounding box center [862, 84] width 1098 height 39
click at [706, 58] on h1 "Parcel search" at bounding box center [862, 39] width 1098 height 39
click at [354, 89] on p "You may search for your parcel by entering any of the following information, or…" at bounding box center [862, 84] width 1098 height 39
drag, startPoint x: 354, startPoint y: 89, endPoint x: 531, endPoint y: 98, distance: 177.2
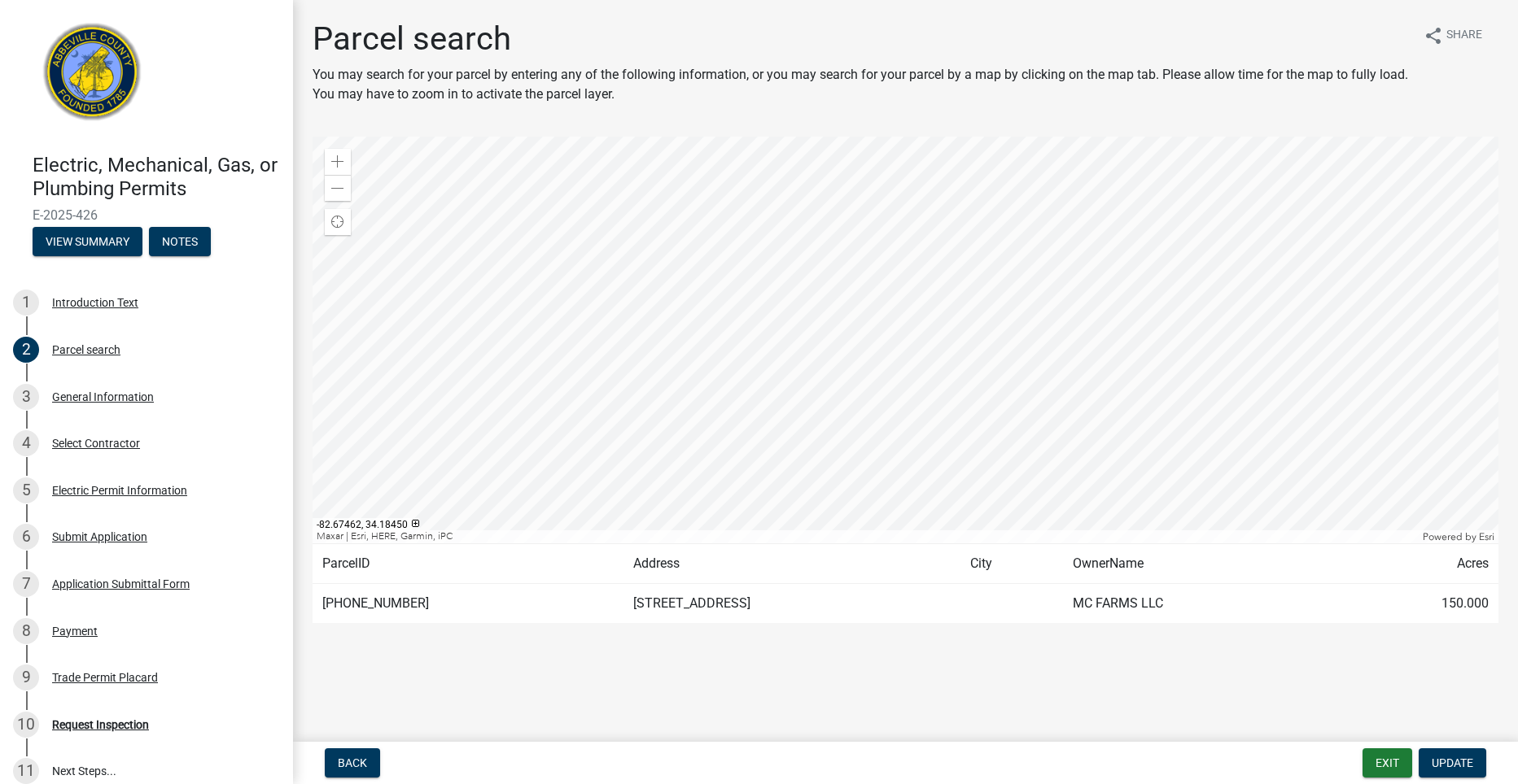
click at [531, 98] on p "You may search for your parcel by entering any of the following information, or…" at bounding box center [862, 84] width 1098 height 39
click at [337, 164] on span at bounding box center [338, 162] width 13 height 13
click at [337, 185] on span at bounding box center [338, 188] width 13 height 13
click at [338, 157] on span at bounding box center [338, 162] width 13 height 13
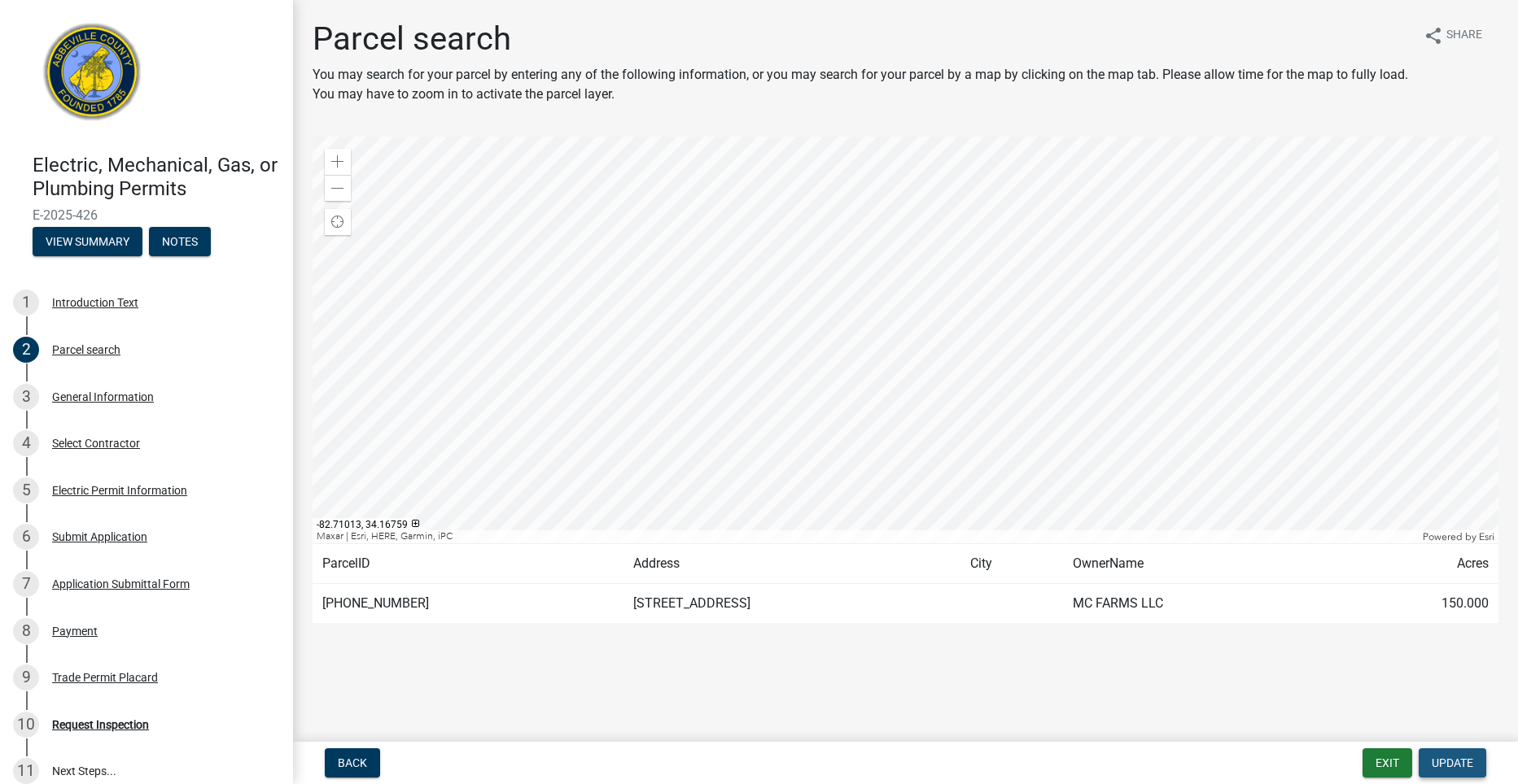
drag, startPoint x: 1427, startPoint y: 759, endPoint x: 1410, endPoint y: 766, distance: 18.4
click at [1426, 760] on button "Update" at bounding box center [1452, 763] width 68 height 29
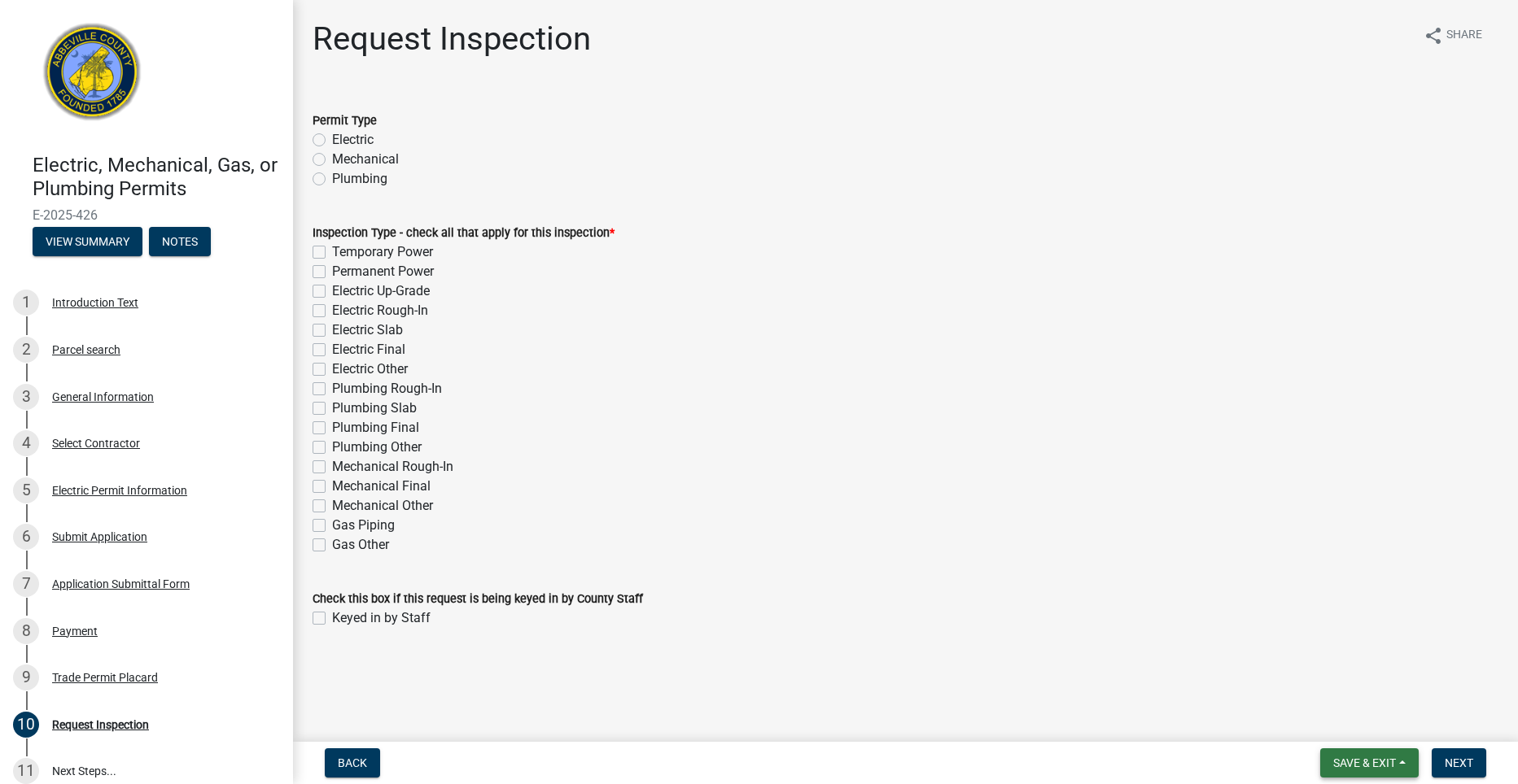
click at [1383, 771] on button "Save & Exit" at bounding box center [1369, 763] width 99 height 29
click at [1290, 759] on div "Back Save & Exit Save Save & Exit Next" at bounding box center [904, 763] width 1198 height 29
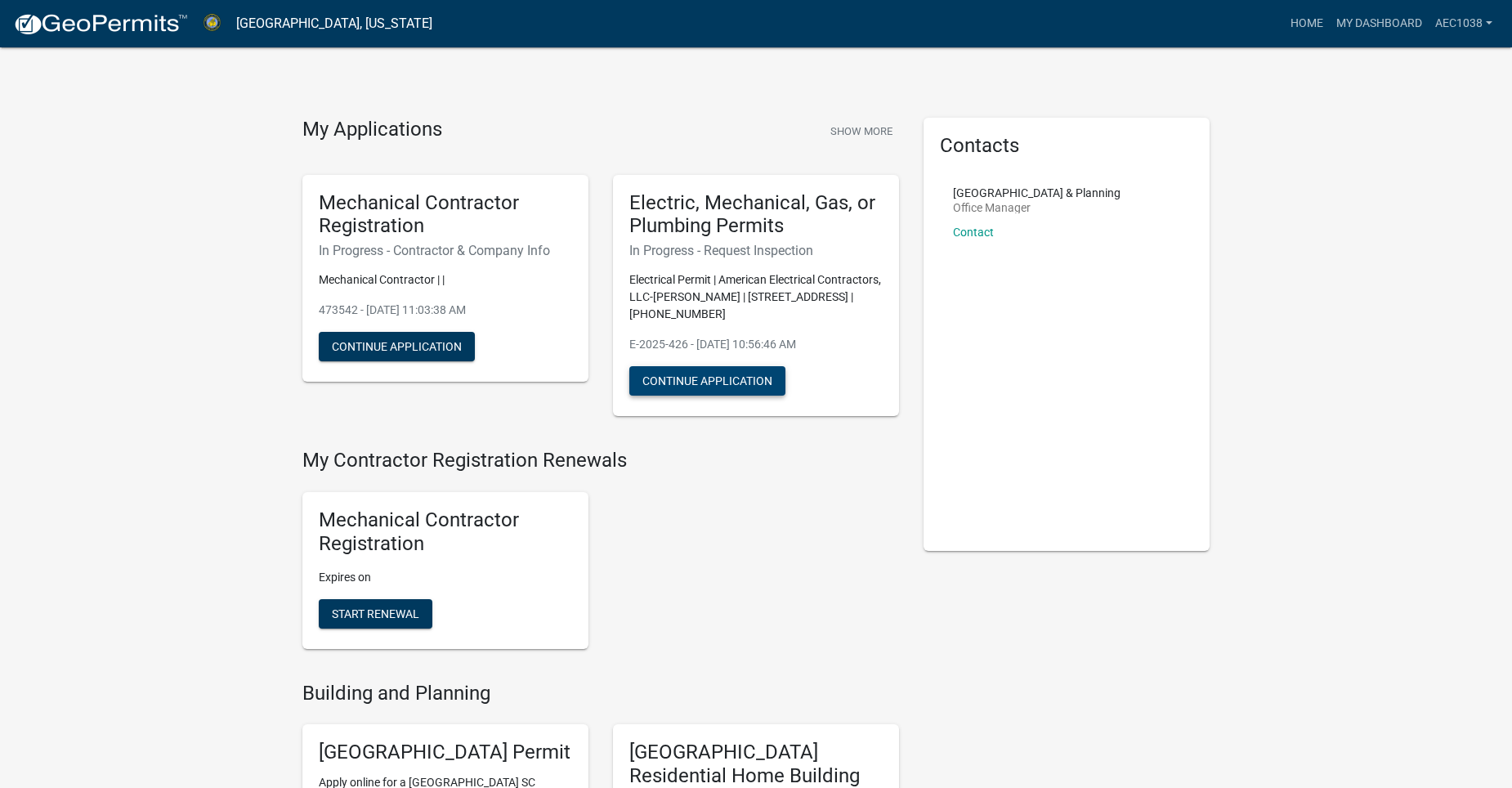
click at [742, 375] on button "Continue Application" at bounding box center [706, 380] width 156 height 29
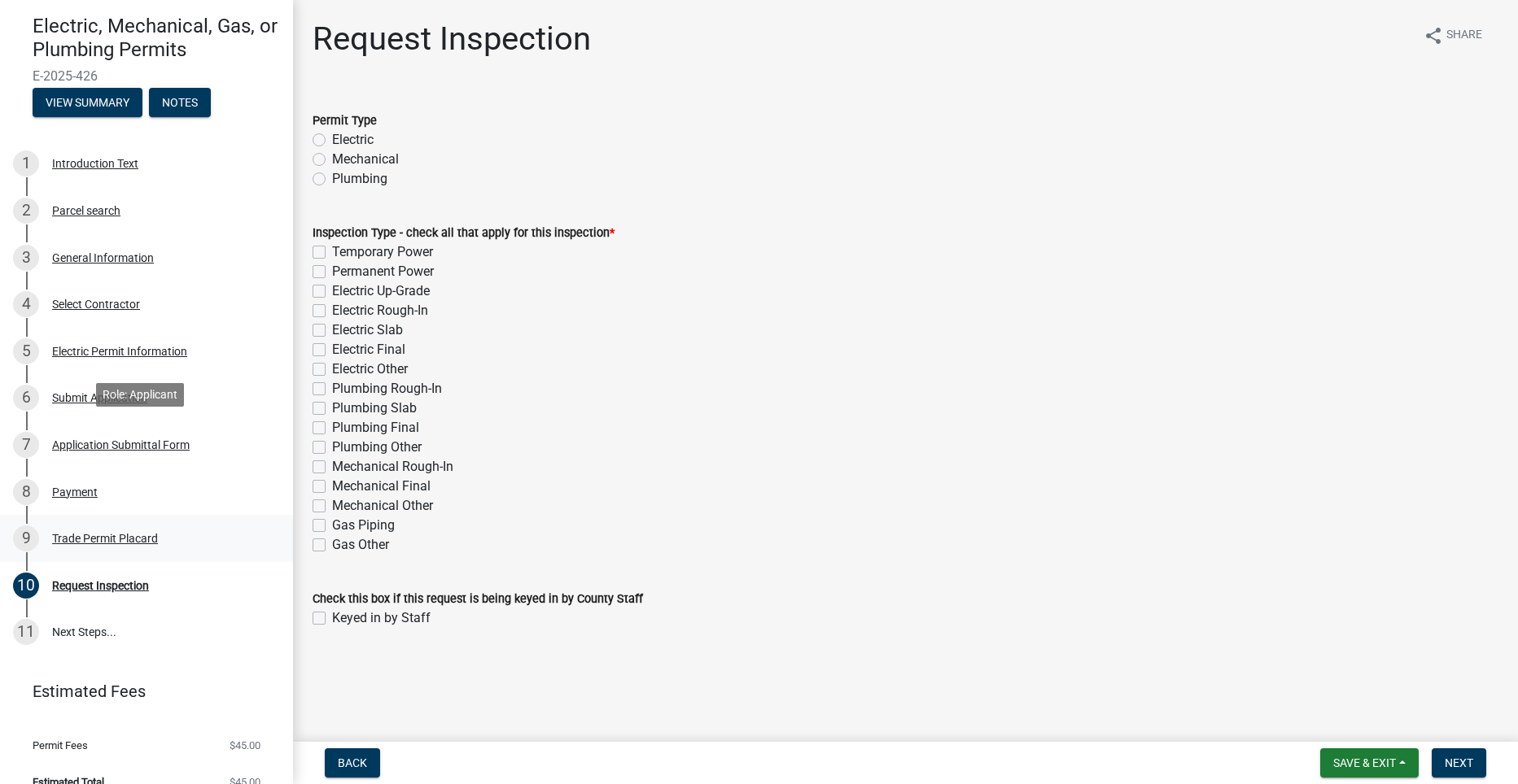
scroll to position [162, 0]
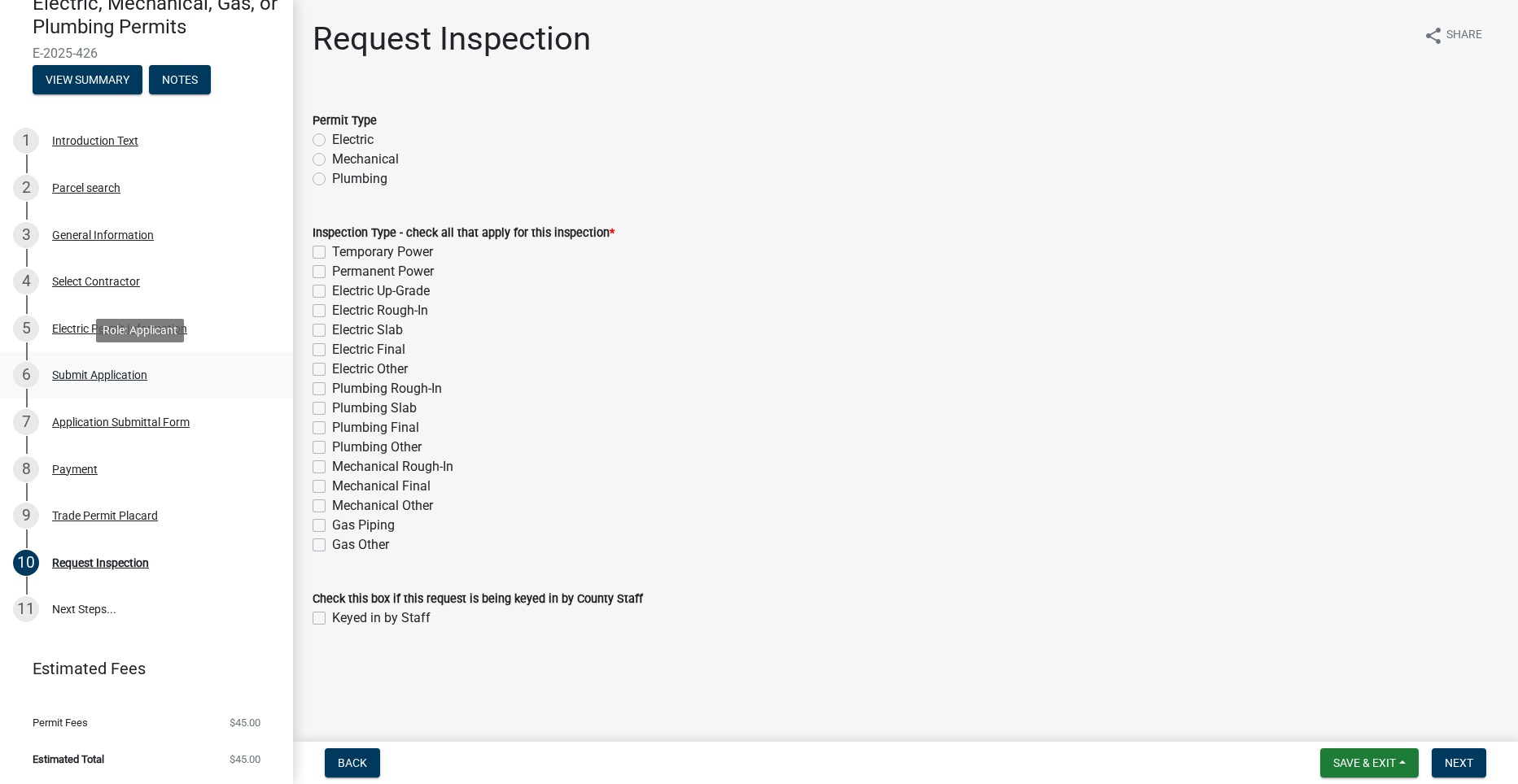
click at [107, 371] on div "Submit Application" at bounding box center [99, 375] width 95 height 12
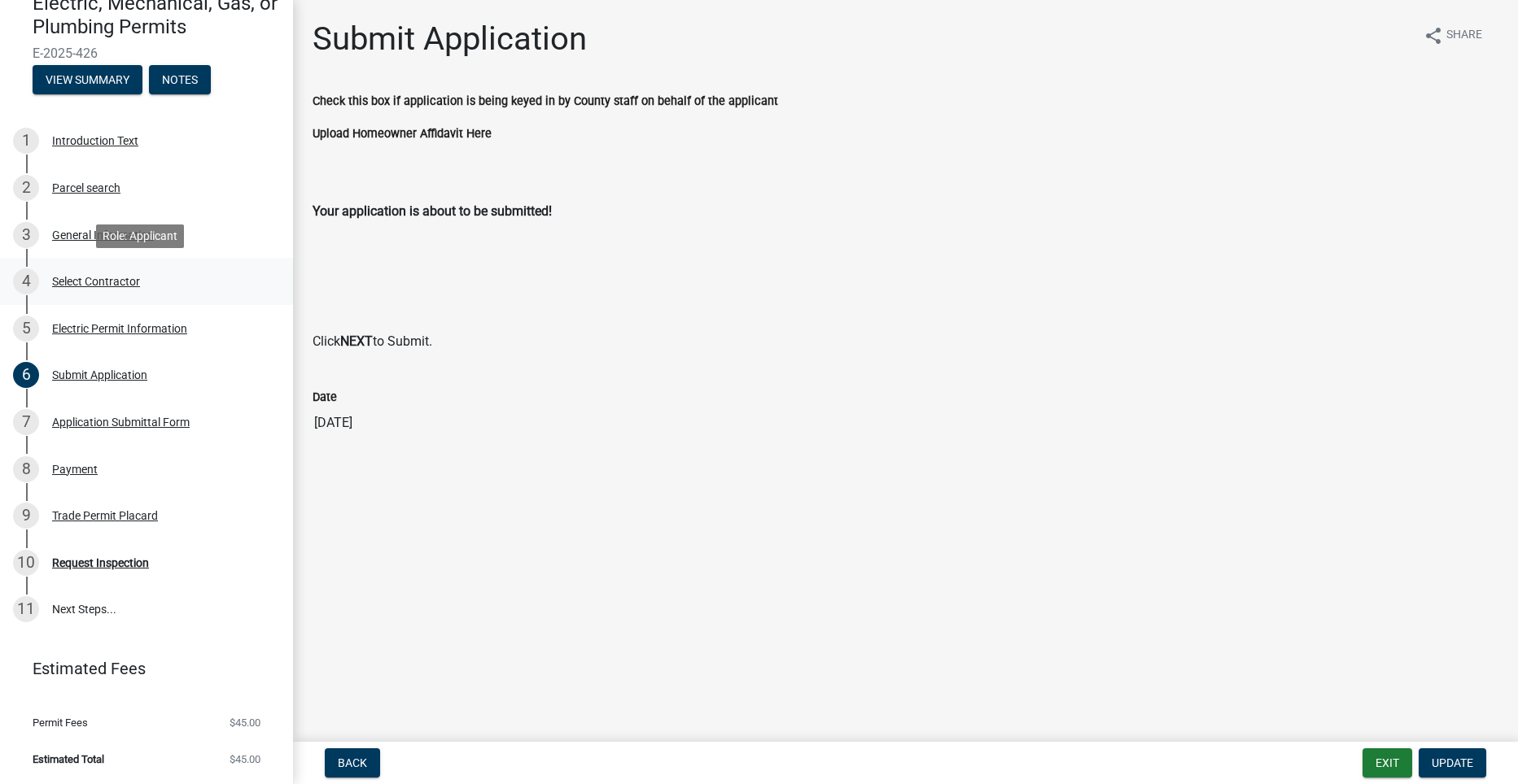
click at [101, 280] on div "Select Contractor" at bounding box center [96, 281] width 88 height 12
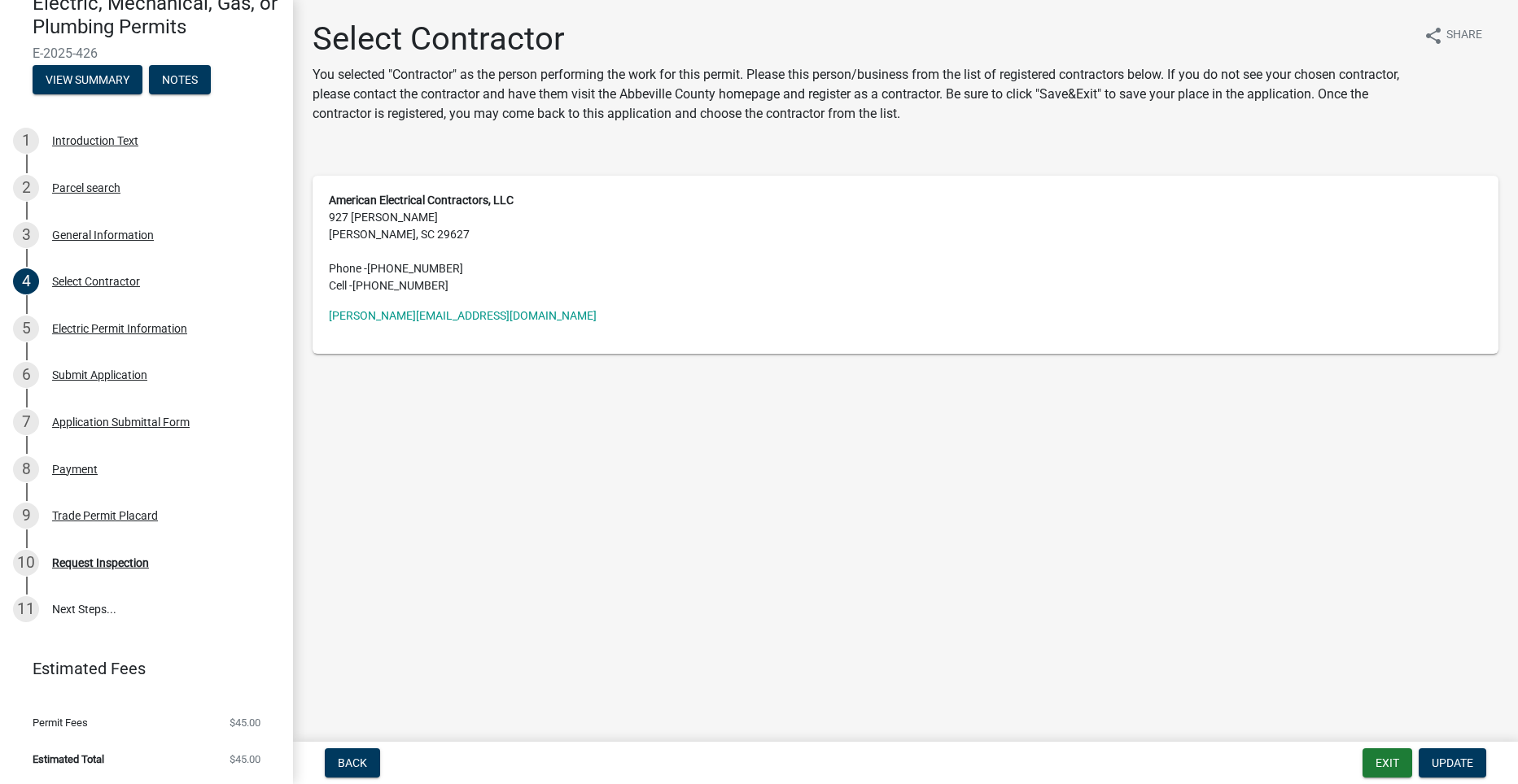
click at [466, 194] on strong "American Electrical Contractors, LLC" at bounding box center [421, 200] width 185 height 13
click at [1450, 758] on span "Update" at bounding box center [1451, 763] width 42 height 13
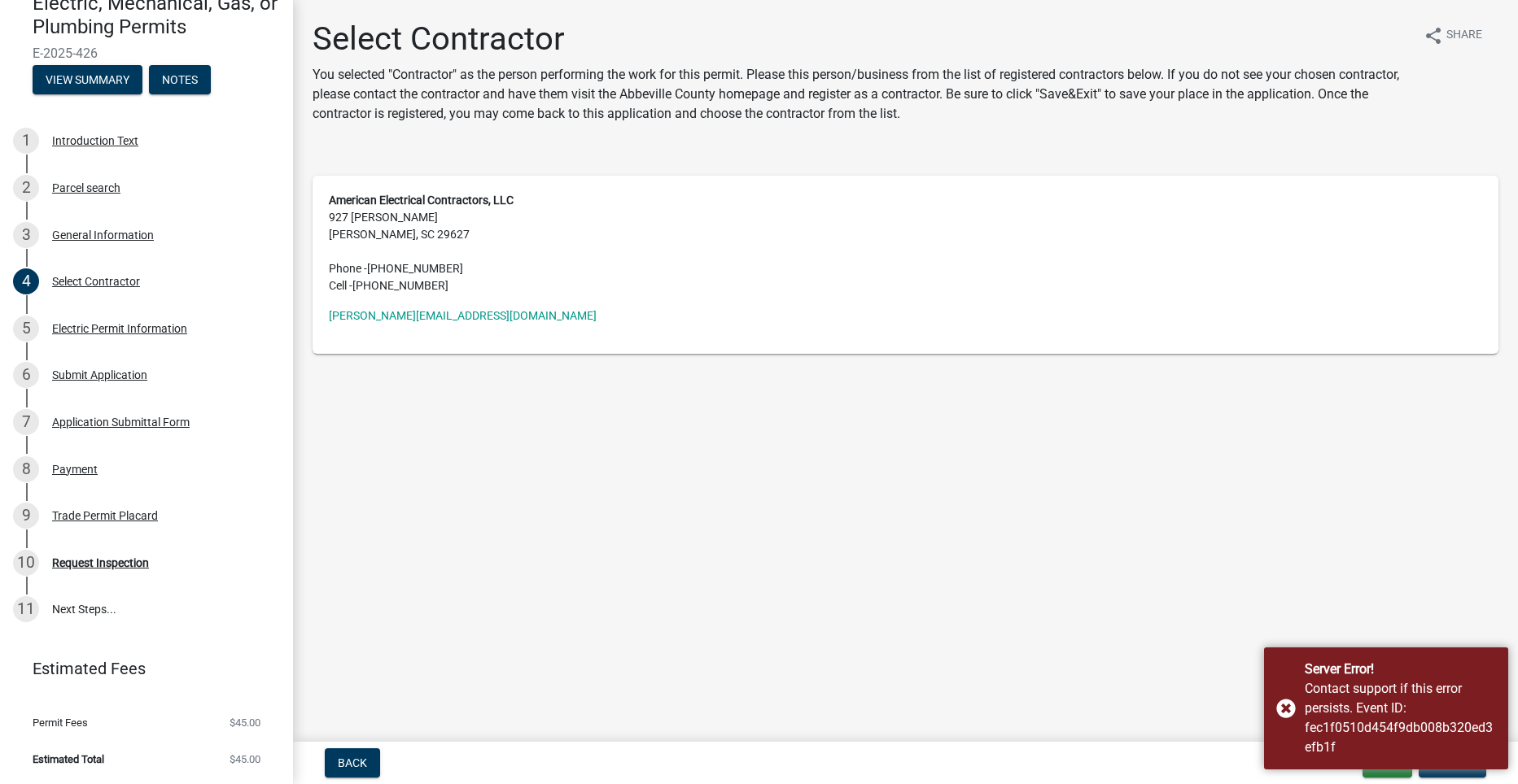
click at [892, 341] on div "American Electrical Contractors, LLC 927 Simpson Rd Belton, SC 29627 Phone - (8…" at bounding box center [905, 265] width 1186 height 178
click at [693, 277] on address "American Electrical Contractors, LLC 927 Simpson Rd Belton, SC 29627 Phone - (8…" at bounding box center [905, 242] width 1153 height 102
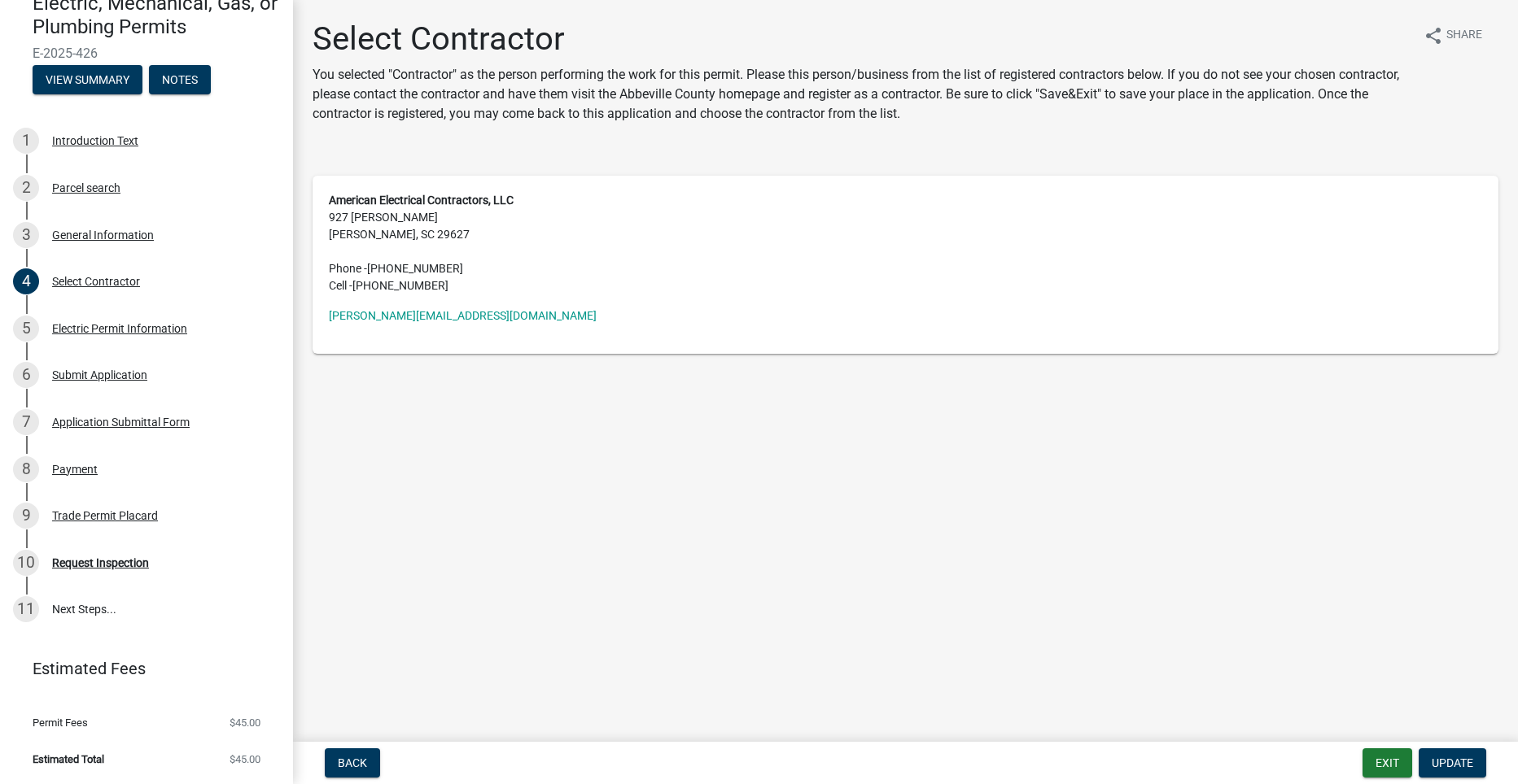
click at [654, 283] on address "American Electrical Contractors, LLC 927 Simpson Rd Belton, SC 29627 Phone - (8…" at bounding box center [905, 242] width 1153 height 102
click at [389, 202] on strong "American Electrical Contractors, LLC" at bounding box center [421, 200] width 185 height 13
click at [398, 239] on address "American Electrical Contractors, LLC 927 Simpson Rd Belton, SC 29627 Phone - (8…" at bounding box center [905, 242] width 1153 height 102
click at [1462, 755] on button "Update" at bounding box center [1452, 763] width 68 height 29
click at [827, 538] on main "Select Contractor You selected "Contractor" as the person performing the work f…" at bounding box center [905, 368] width 1225 height 735
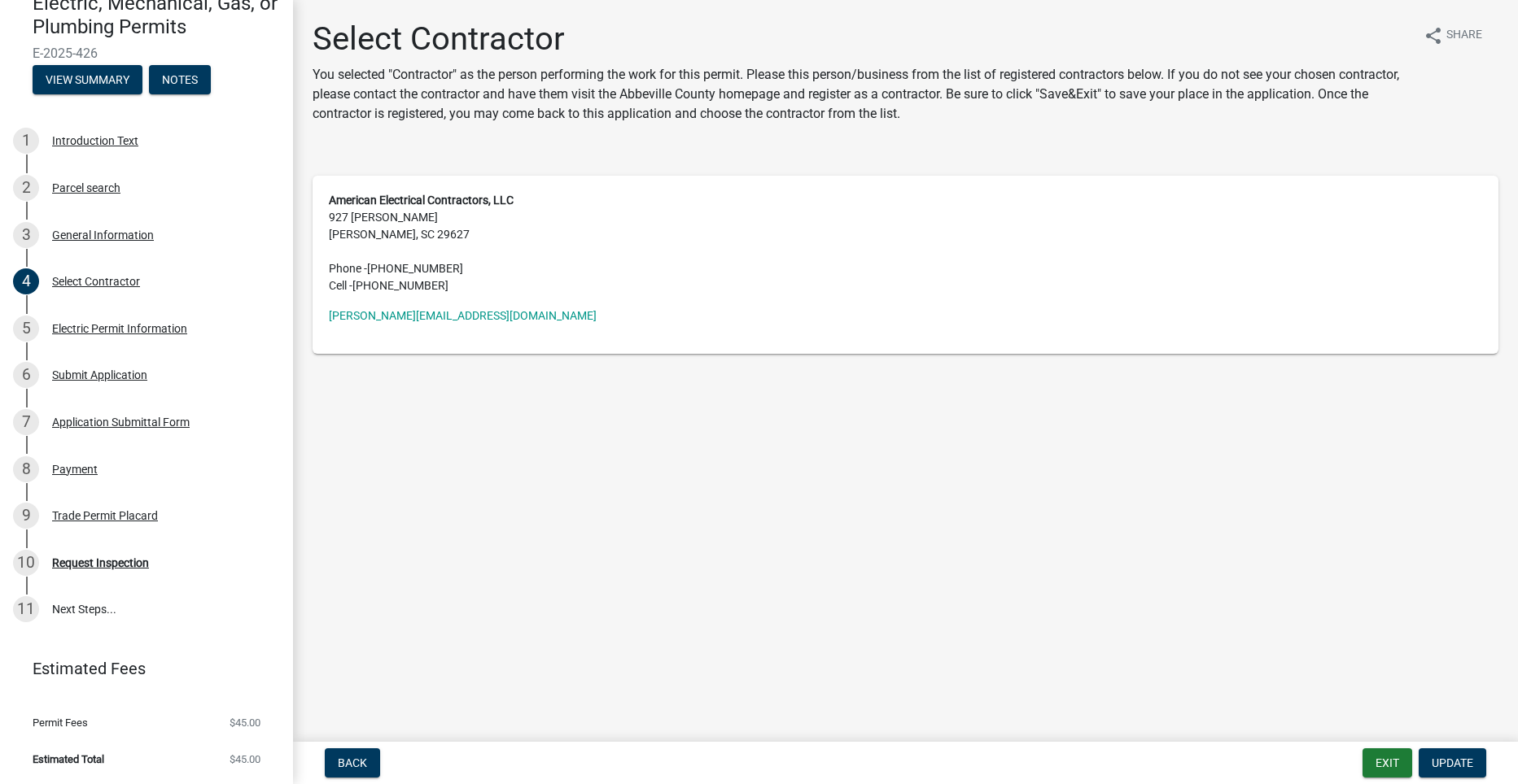
click at [346, 217] on address "American Electrical Contractors, LLC 927 Simpson Rd Belton, SC 29627 Phone - (8…" at bounding box center [905, 242] width 1153 height 102
click at [370, 201] on strong "American Electrical Contractors, LLC" at bounding box center [421, 200] width 185 height 13
click at [150, 335] on div "Electric Permit Information" at bounding box center [120, 329] width 135 height 12
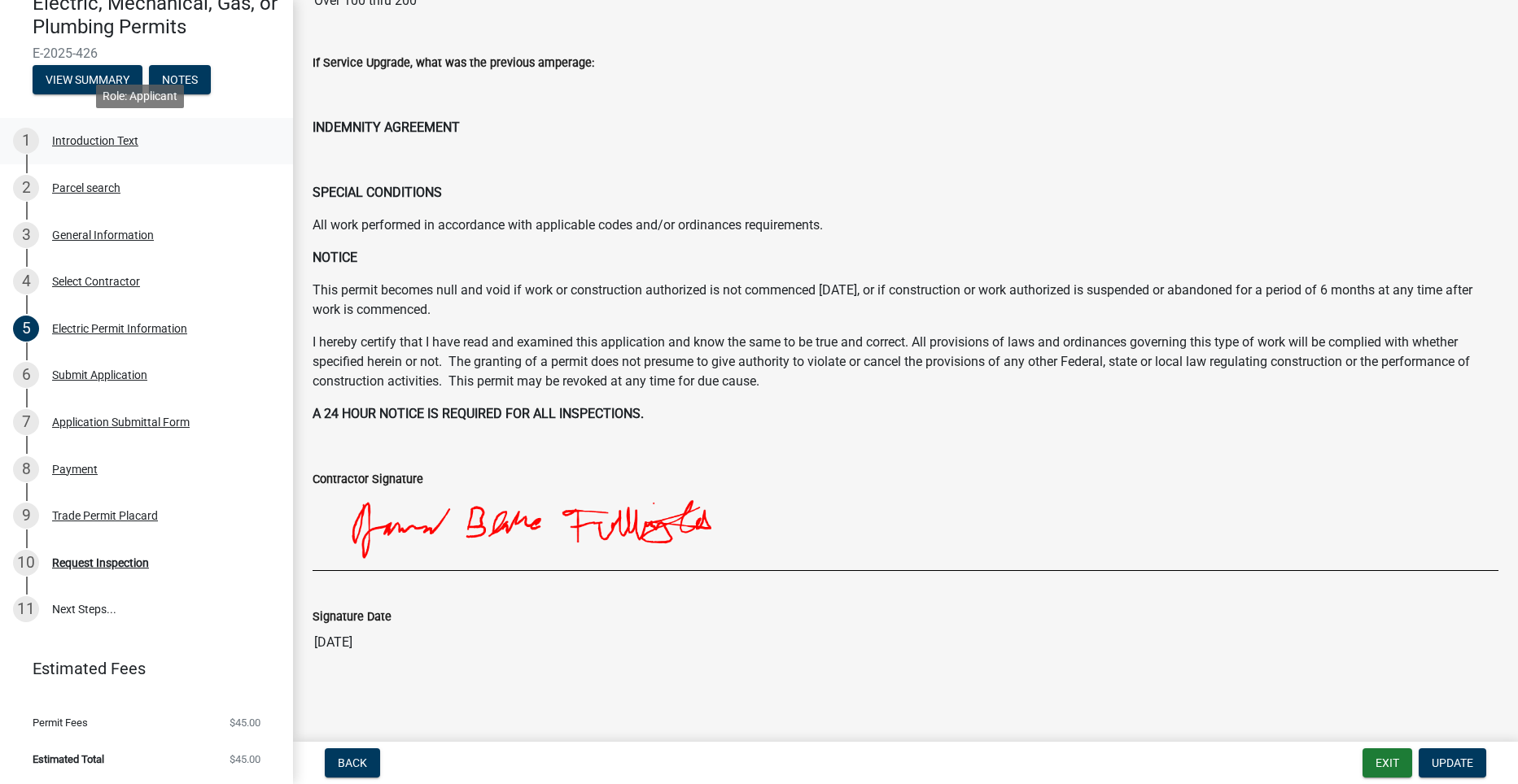
click at [74, 144] on div "Introduction Text" at bounding box center [95, 140] width 86 height 12
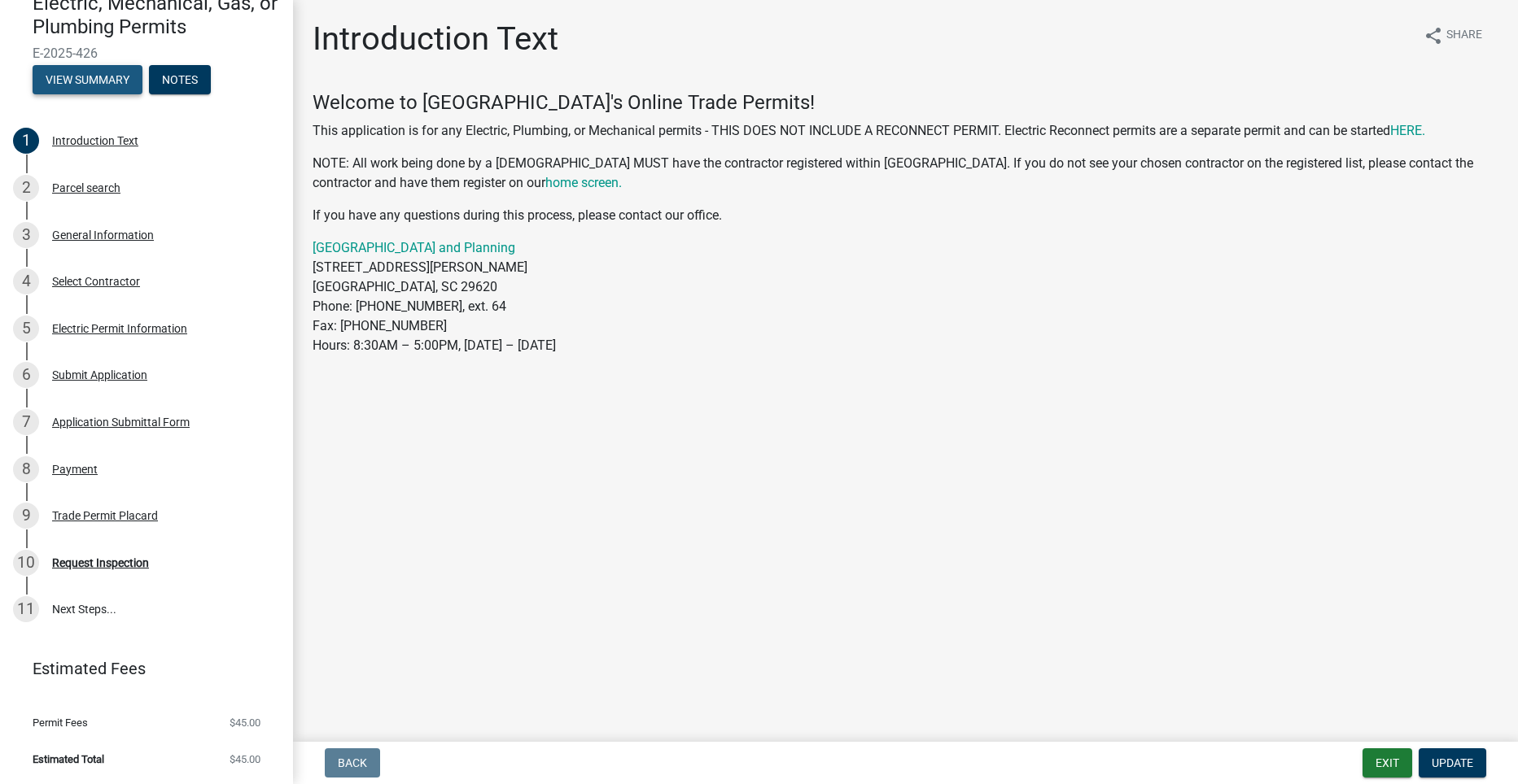
click at [79, 89] on button "View Summary" at bounding box center [88, 79] width 110 height 29
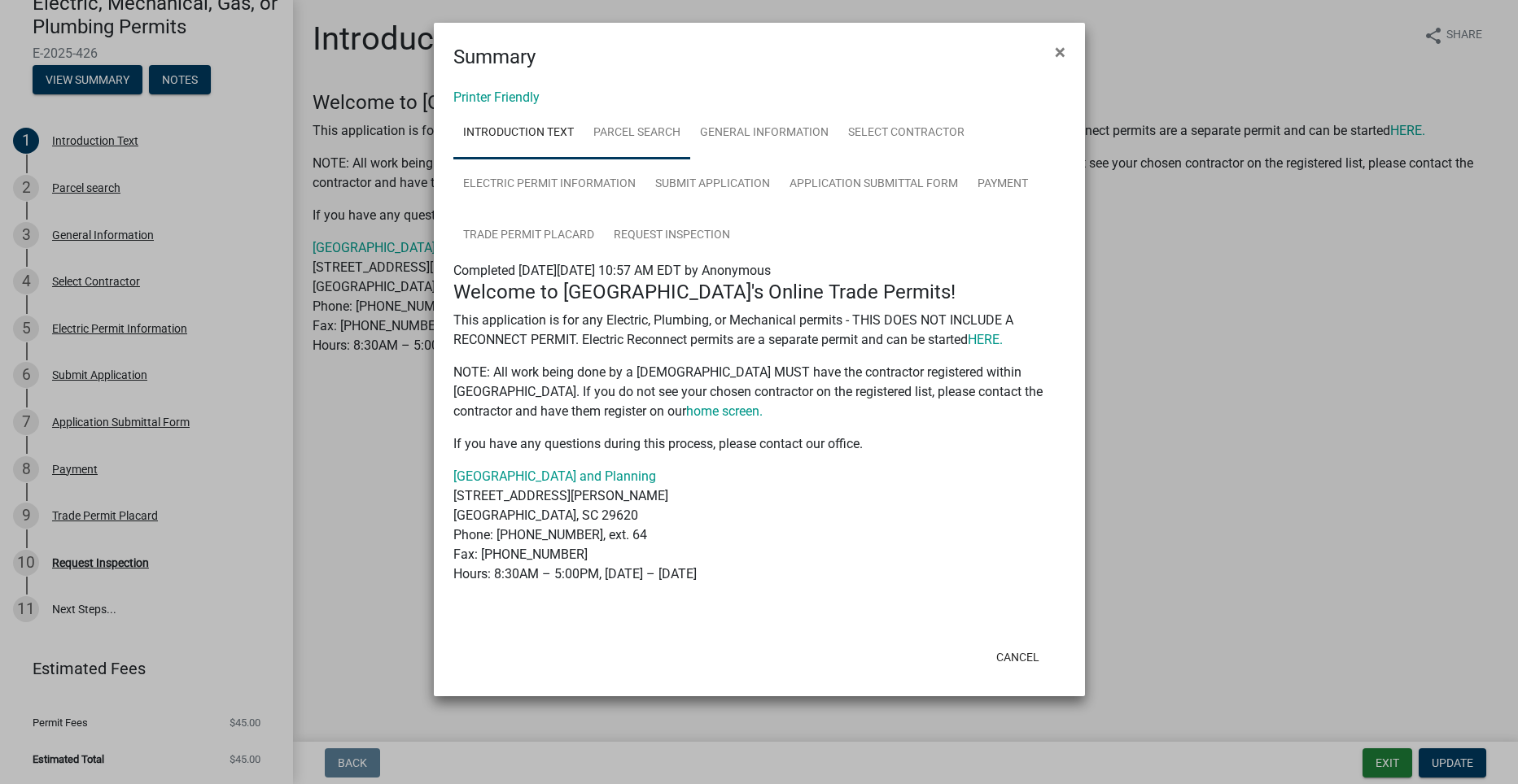
click at [648, 130] on link "Parcel search" at bounding box center [637, 133] width 107 height 52
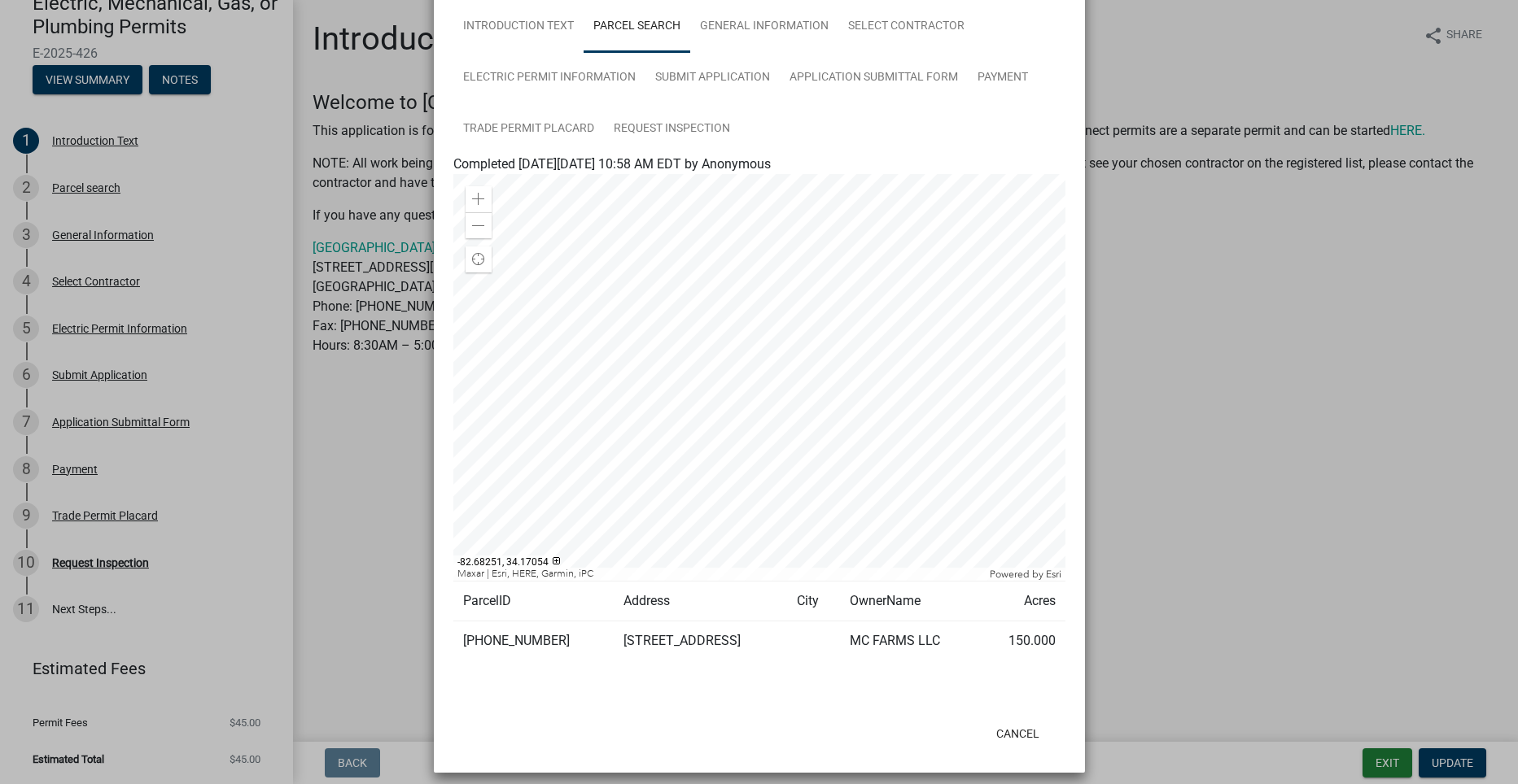
scroll to position [118, 0]
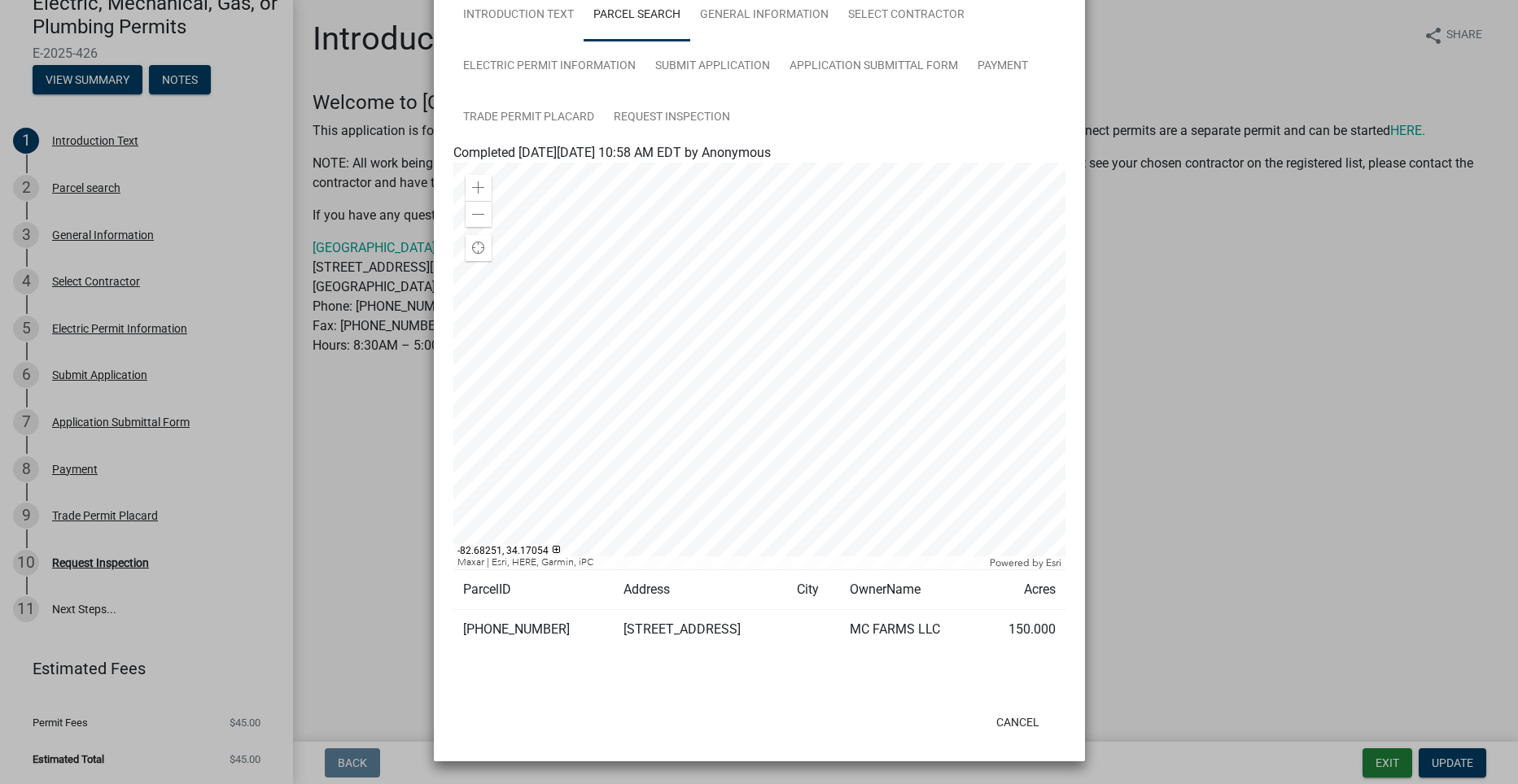
click at [701, 630] on td "[STREET_ADDRESS]" at bounding box center [701, 630] width 174 height 40
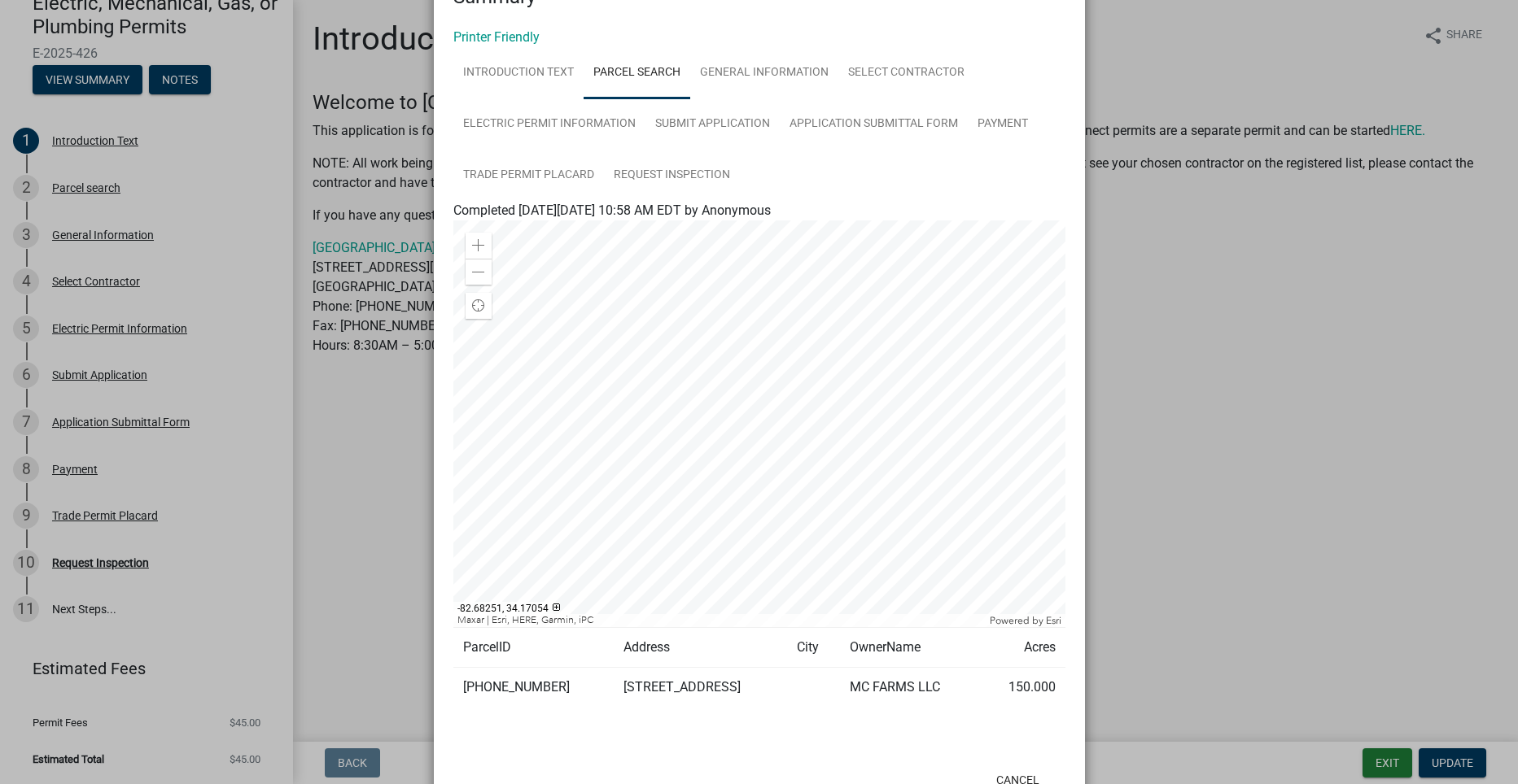
scroll to position [0, 0]
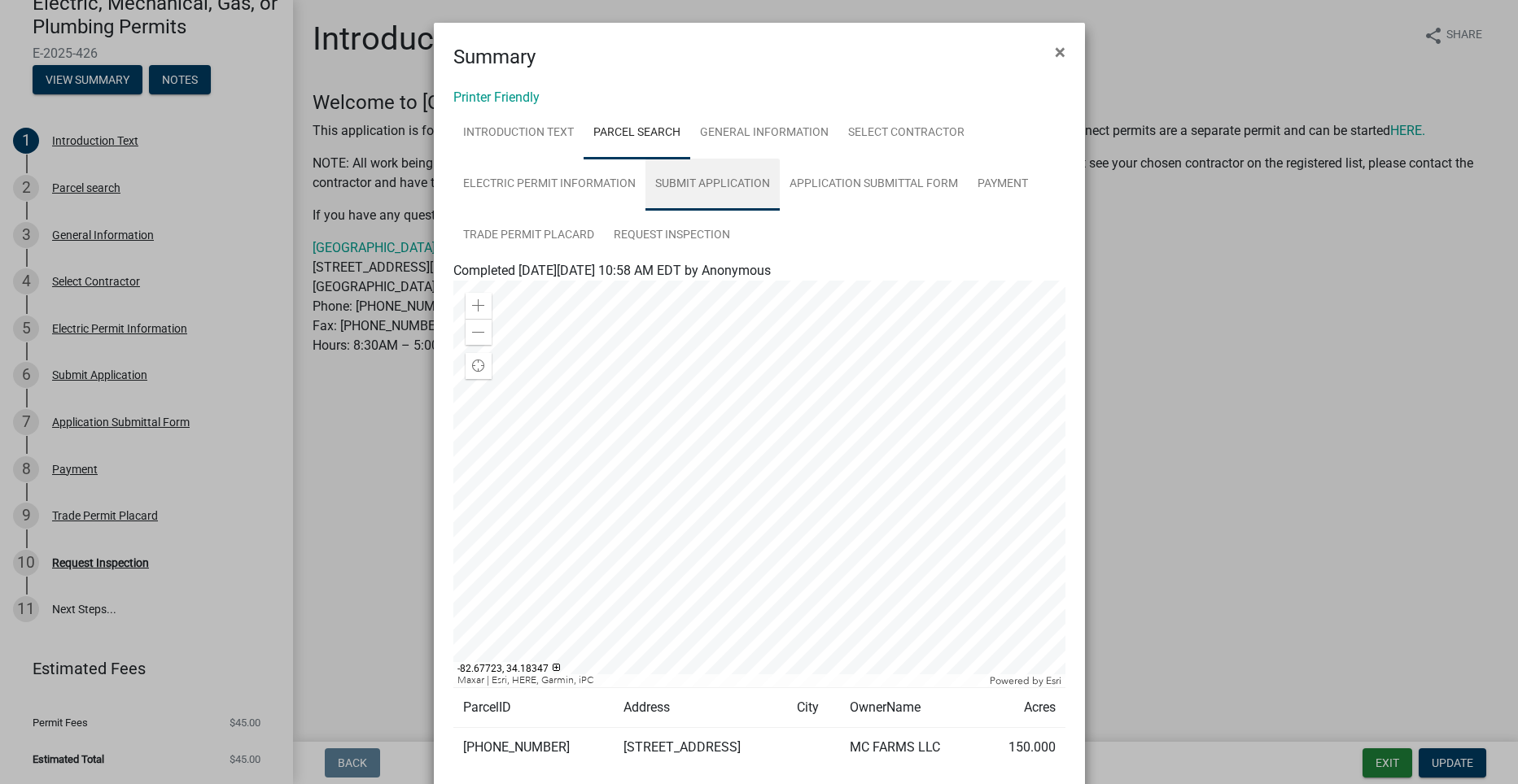
click at [723, 178] on link "Submit Application" at bounding box center [711, 185] width 134 height 52
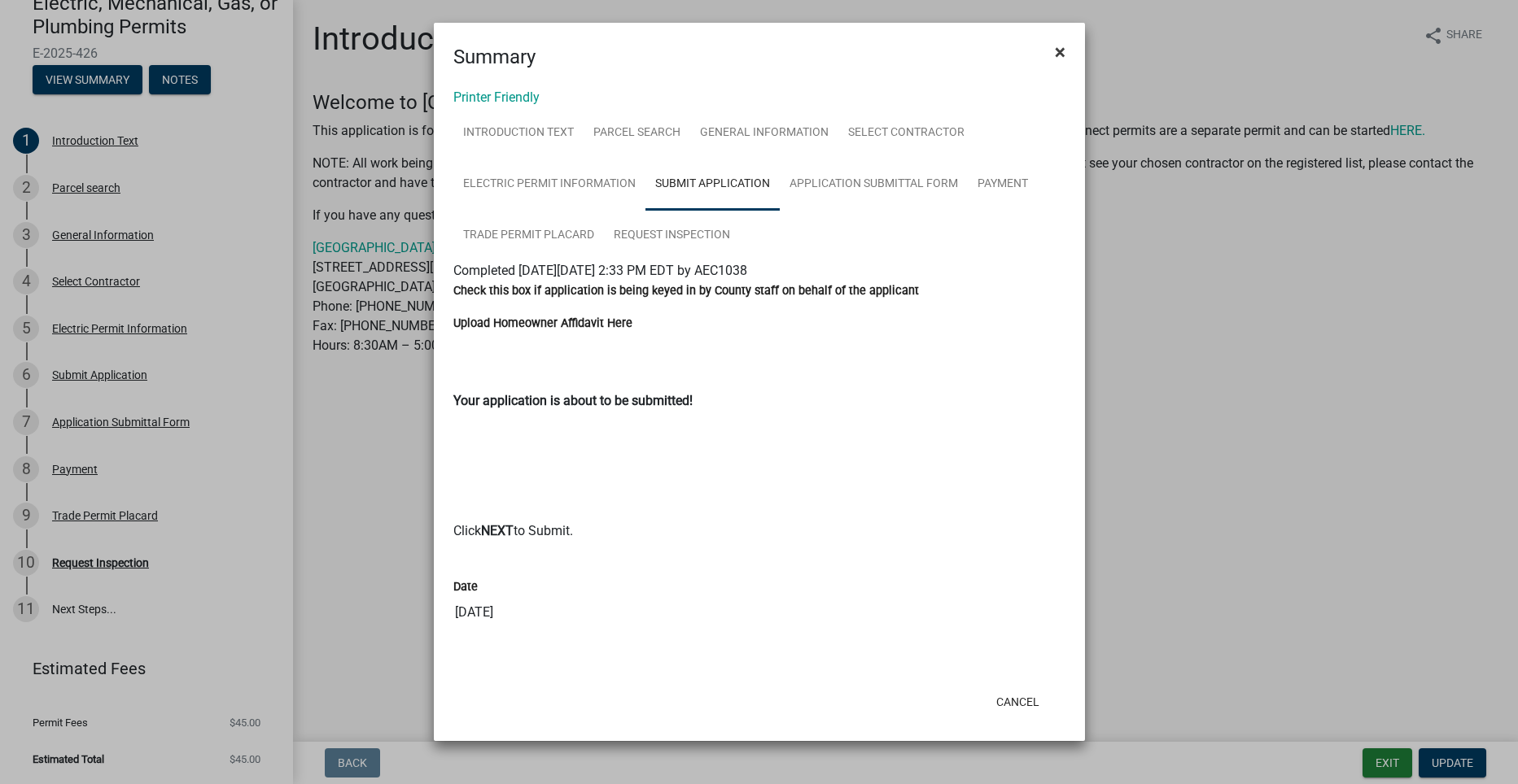
click at [1060, 47] on span "×" at bounding box center [1060, 52] width 11 height 23
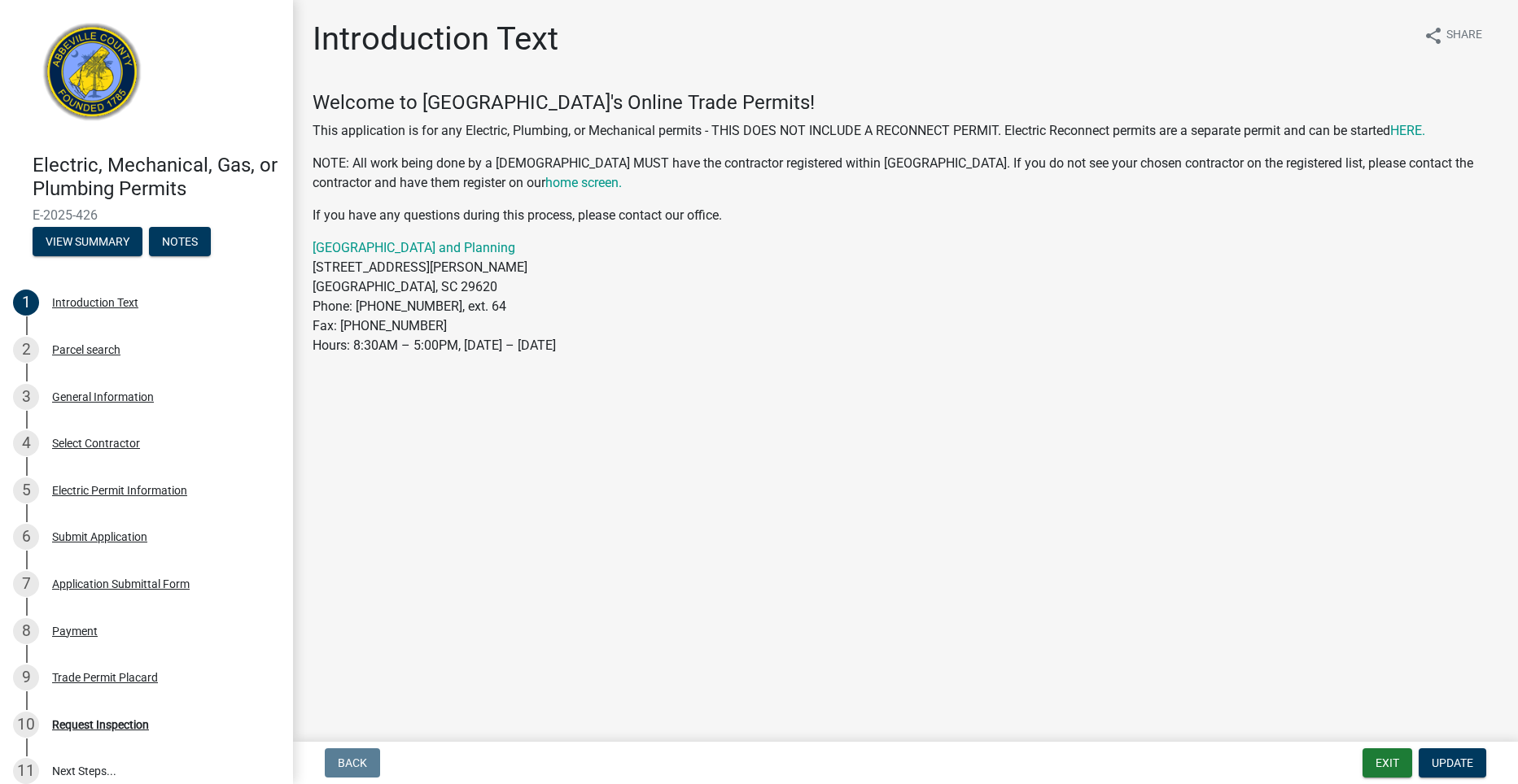
click at [76, 66] on img at bounding box center [92, 76] width 120 height 120
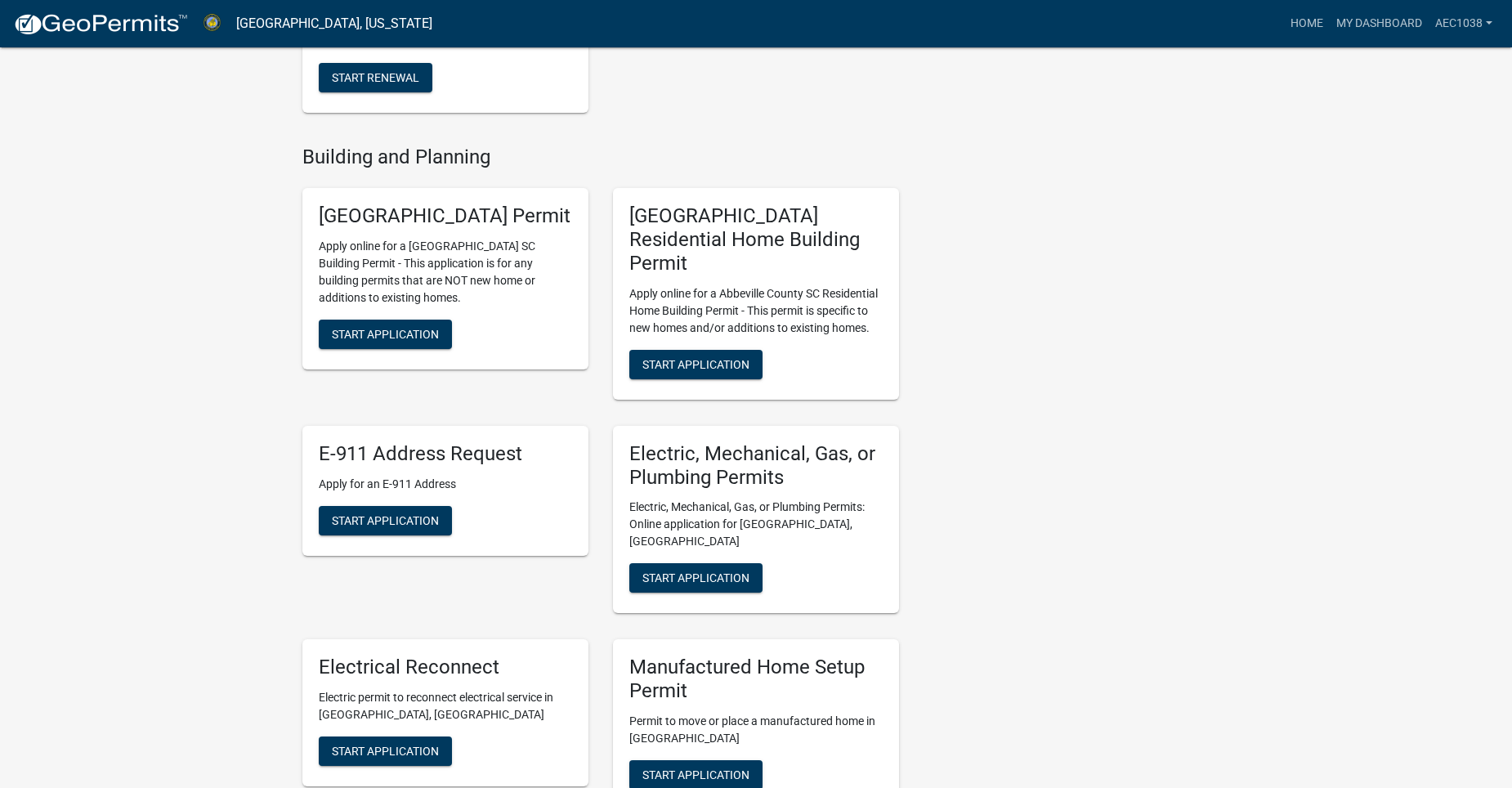
scroll to position [572, 0]
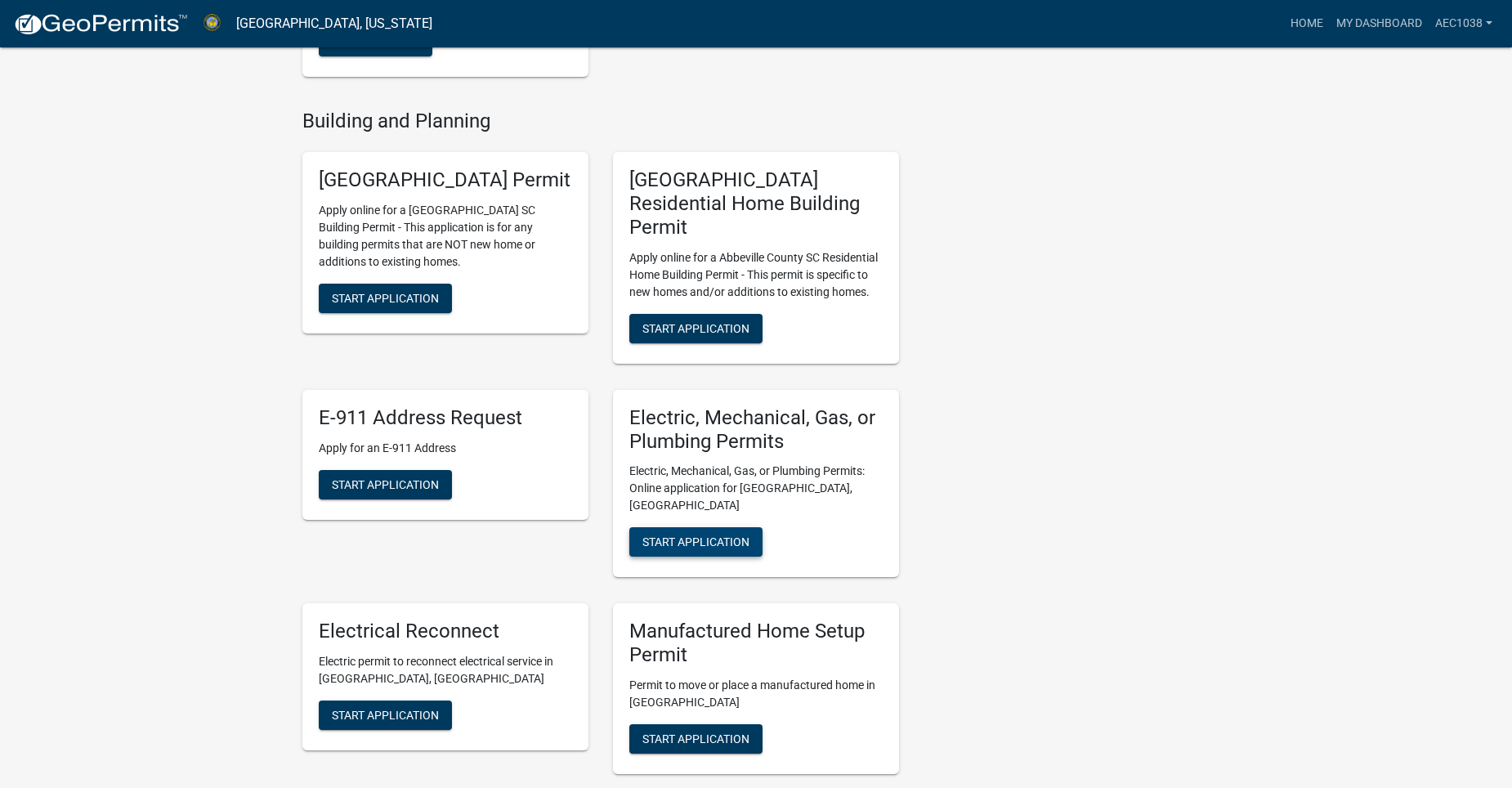
click at [680, 535] on span "Start Application" at bounding box center [696, 542] width 107 height 13
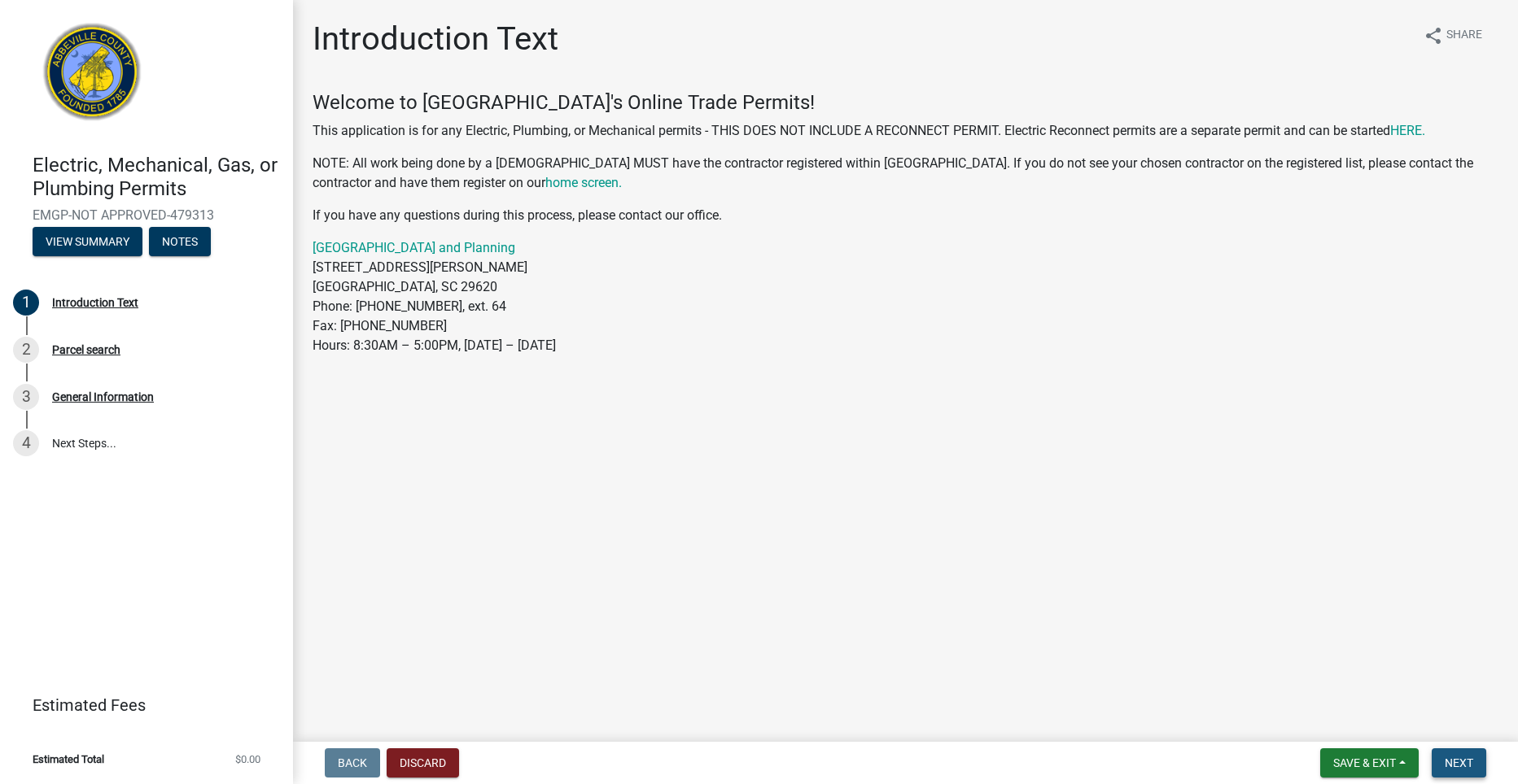
click at [1458, 764] on span "Next" at bounding box center [1458, 763] width 28 height 13
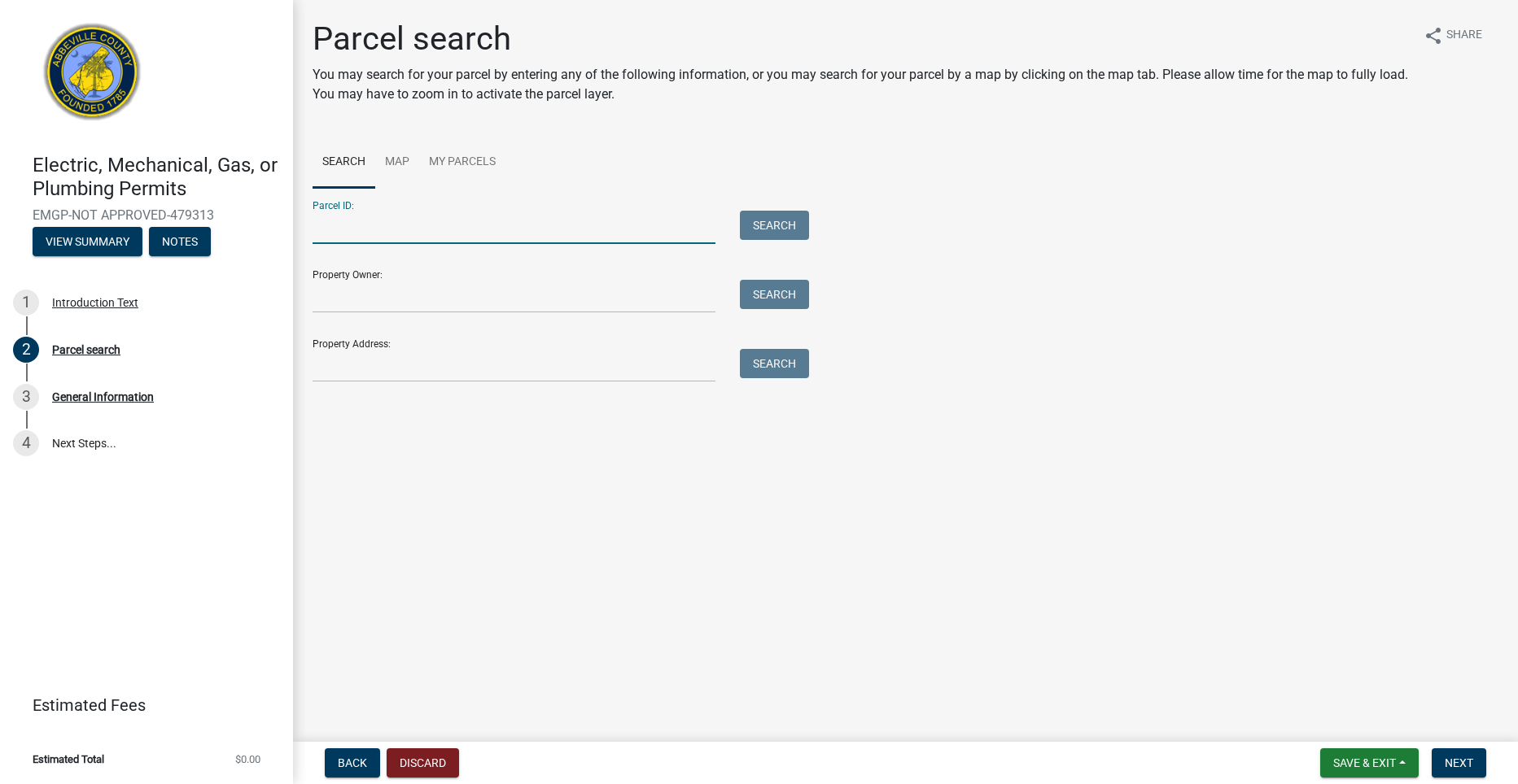
click at [499, 234] on input "Parcel ID:" at bounding box center [513, 227] width 402 height 34
click at [498, 362] on input "Property Address:" at bounding box center [513, 366] width 402 height 34
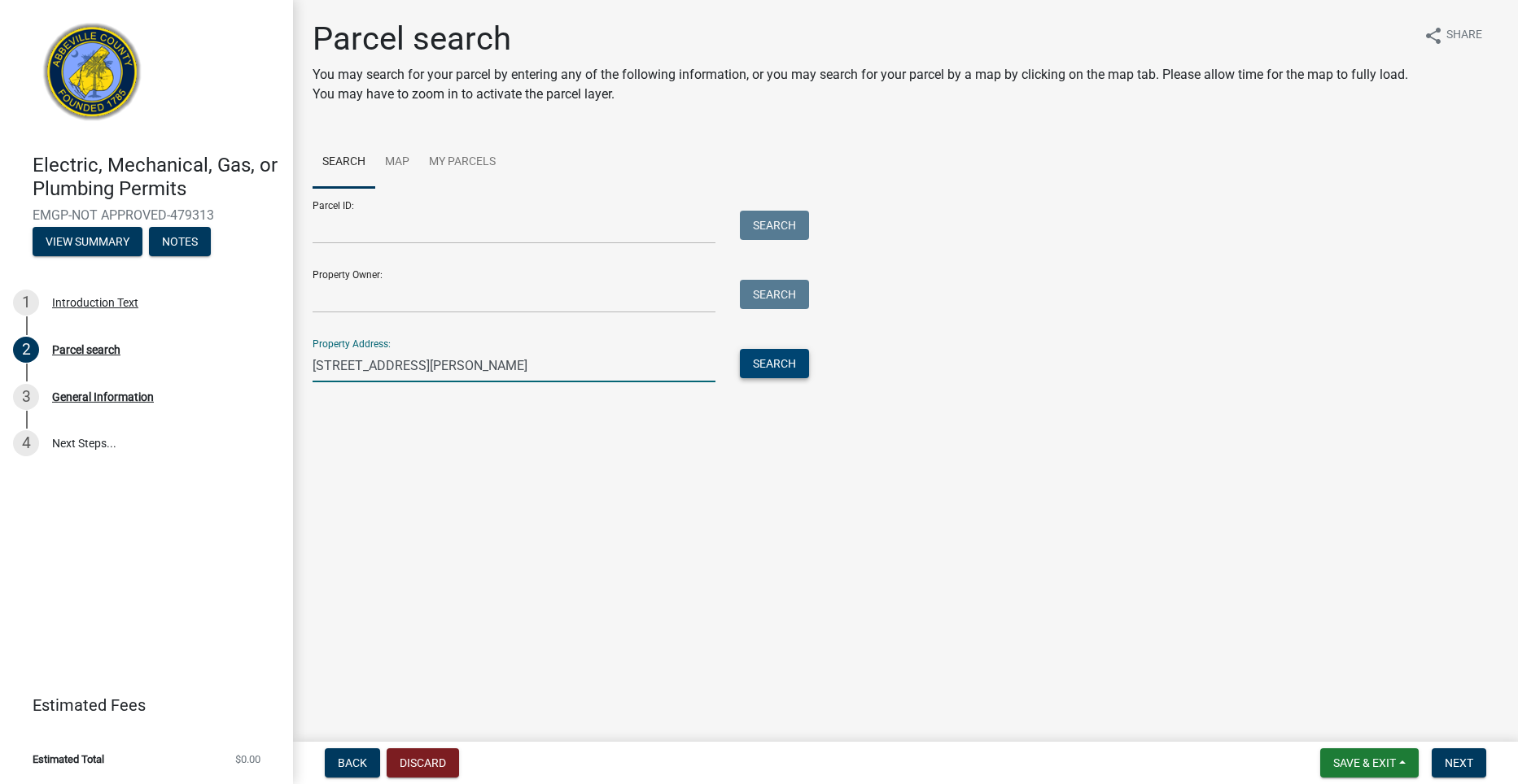
type input "281 Old Douglas Mill Rd"
click at [785, 367] on button "Search" at bounding box center [775, 363] width 69 height 29
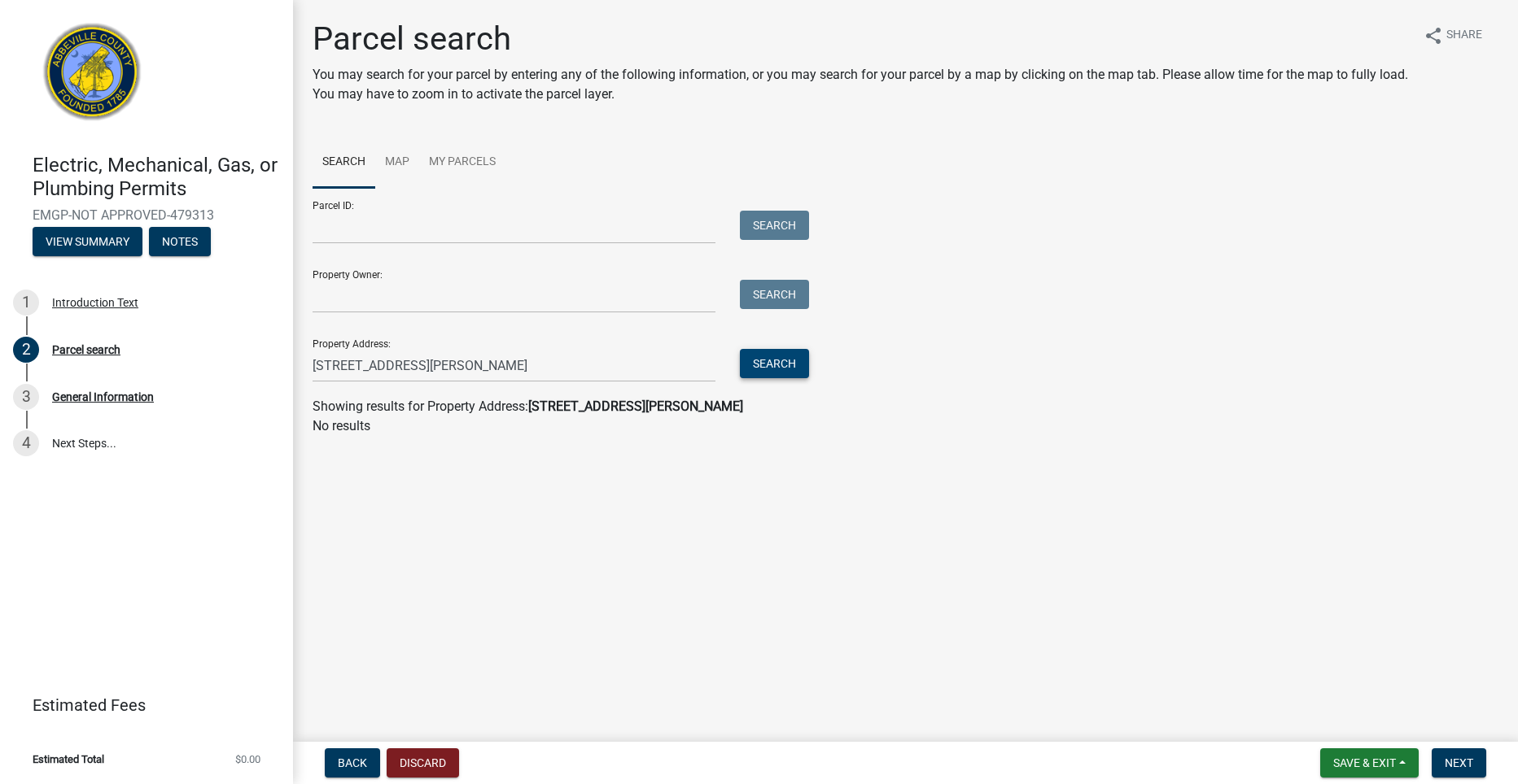
click at [785, 367] on button "Search" at bounding box center [775, 363] width 69 height 29
click at [405, 159] on link "Map" at bounding box center [396, 162] width 44 height 52
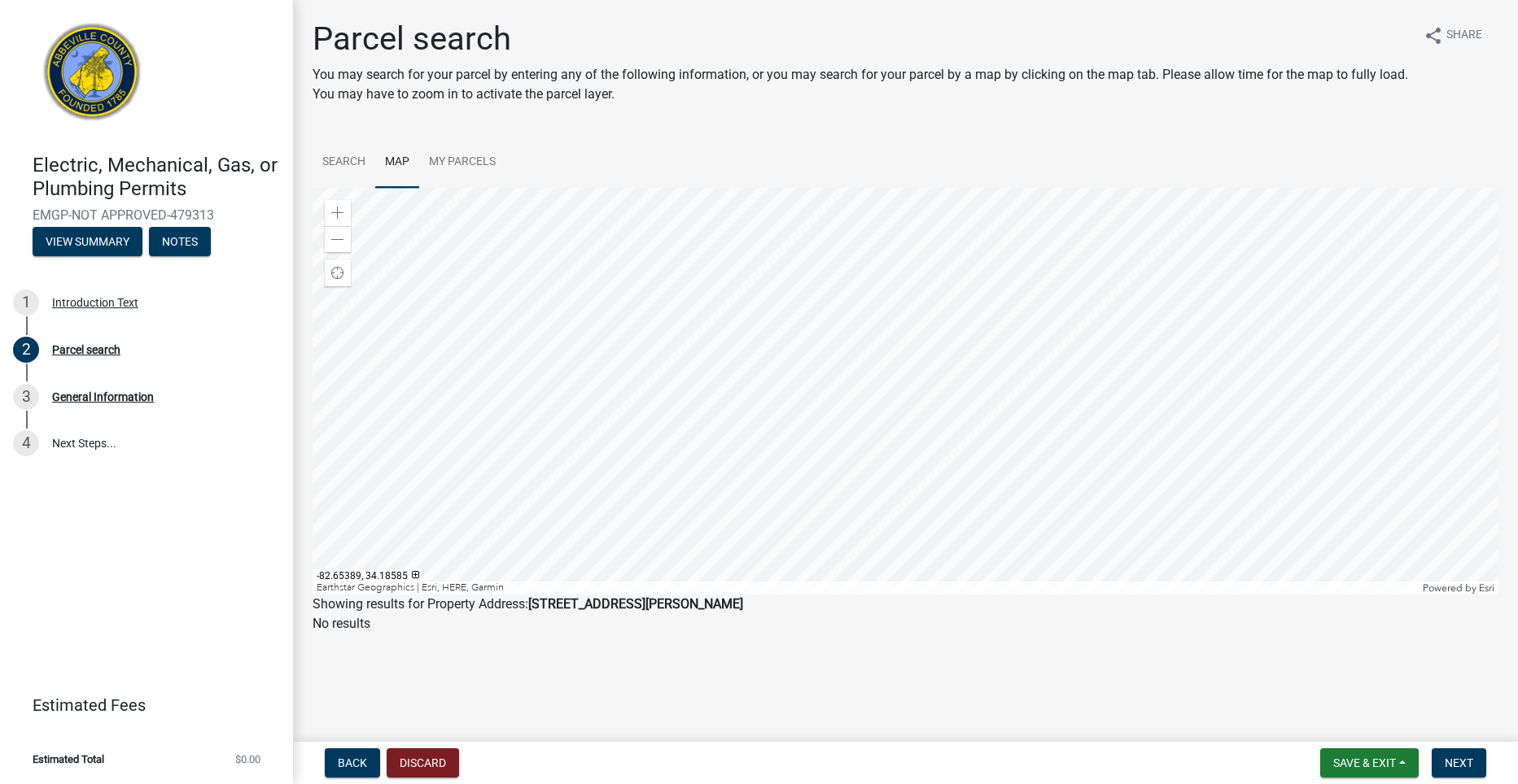
click at [847, 426] on div at bounding box center [905, 392] width 1186 height 407
click at [569, 362] on div at bounding box center [905, 392] width 1186 height 407
click at [897, 441] on div at bounding box center [905, 392] width 1186 height 407
click at [840, 451] on div at bounding box center [905, 392] width 1186 height 407
click at [470, 165] on link "My Parcels" at bounding box center [462, 162] width 86 height 52
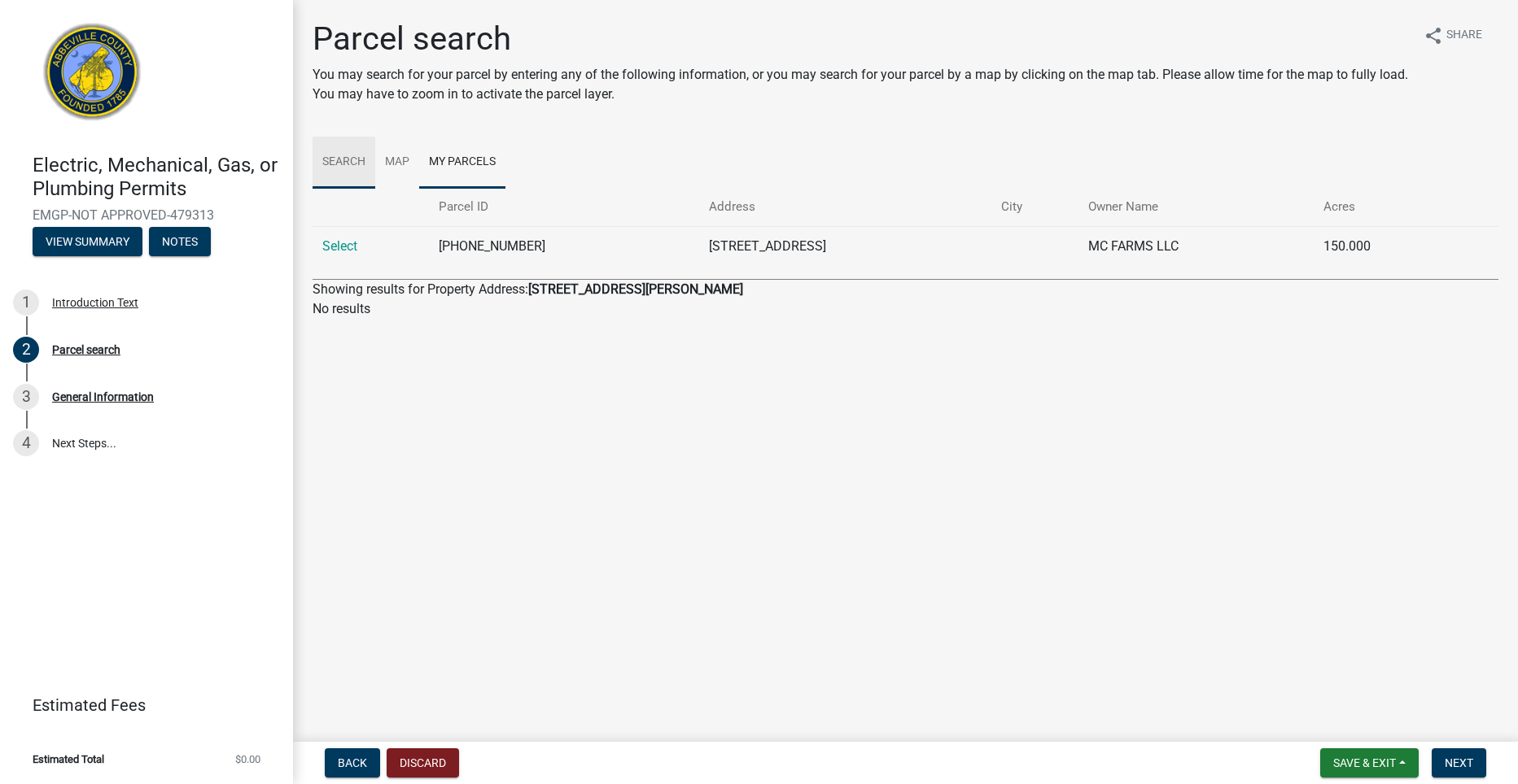
click at [342, 162] on link "Search" at bounding box center [344, 162] width 63 height 52
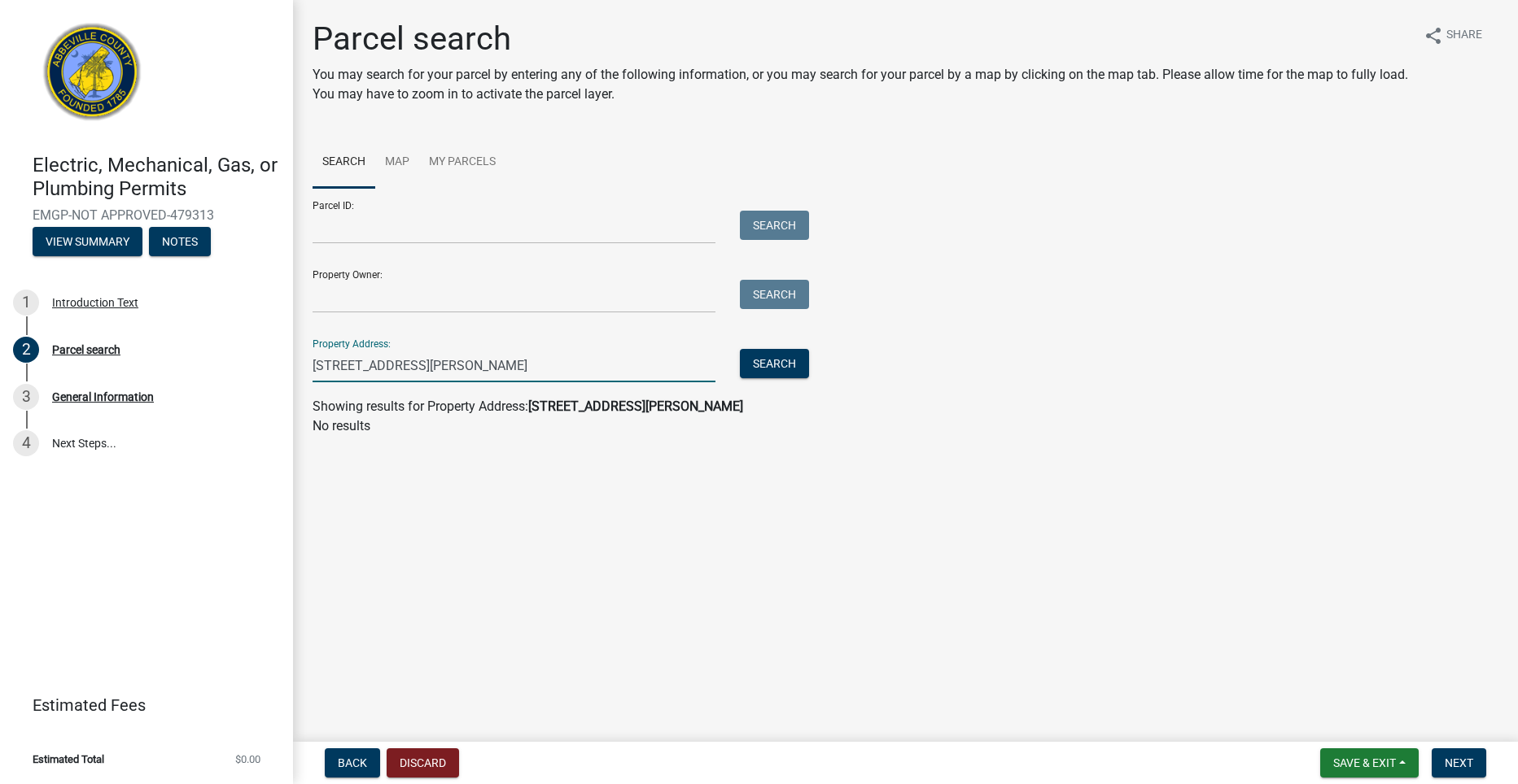
drag, startPoint x: 485, startPoint y: 371, endPoint x: 304, endPoint y: 365, distance: 181.1
click at [304, 365] on div "281 Old Douglas Mill Rd" at bounding box center [513, 366] width 427 height 34
click at [417, 230] on input "Parcel ID:" at bounding box center [513, 227] width 402 height 34
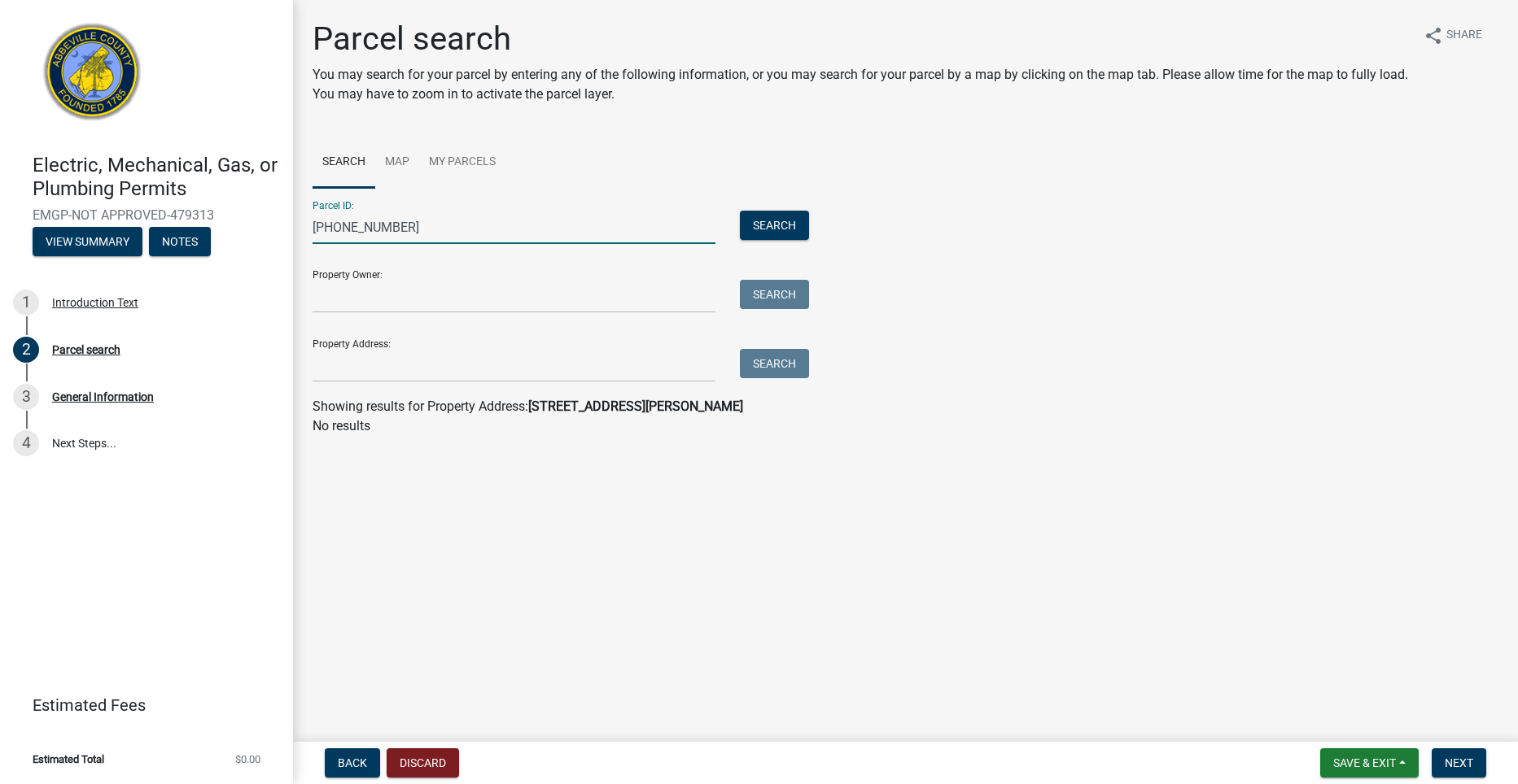
type input "096-00-00-074"
click at [740, 210] on button "Search" at bounding box center [775, 225] width 69 height 29
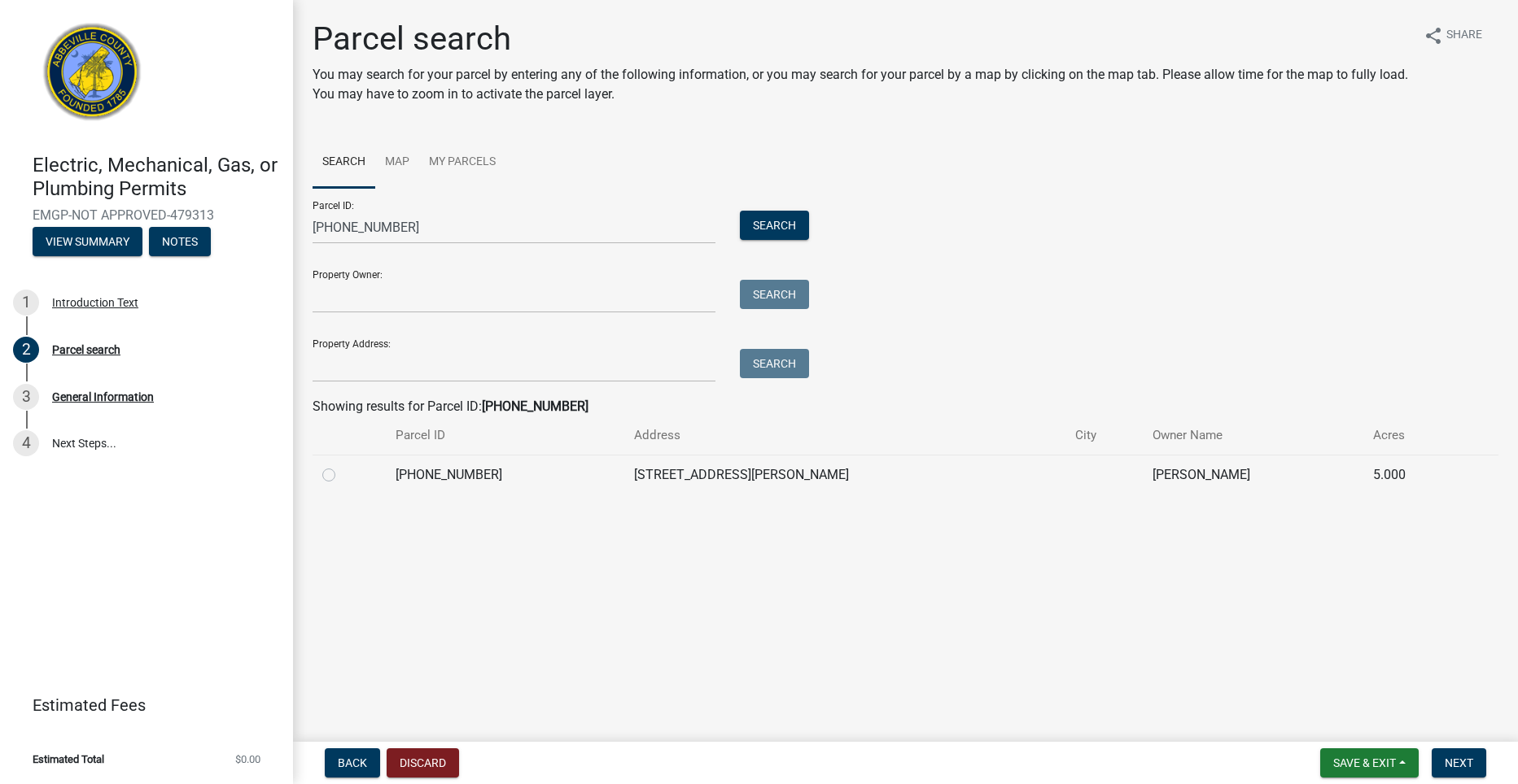
click at [342, 465] on label at bounding box center [342, 465] width 0 height 0
click at [342, 474] on input "radio" at bounding box center [347, 471] width 11 height 11
radio input "true"
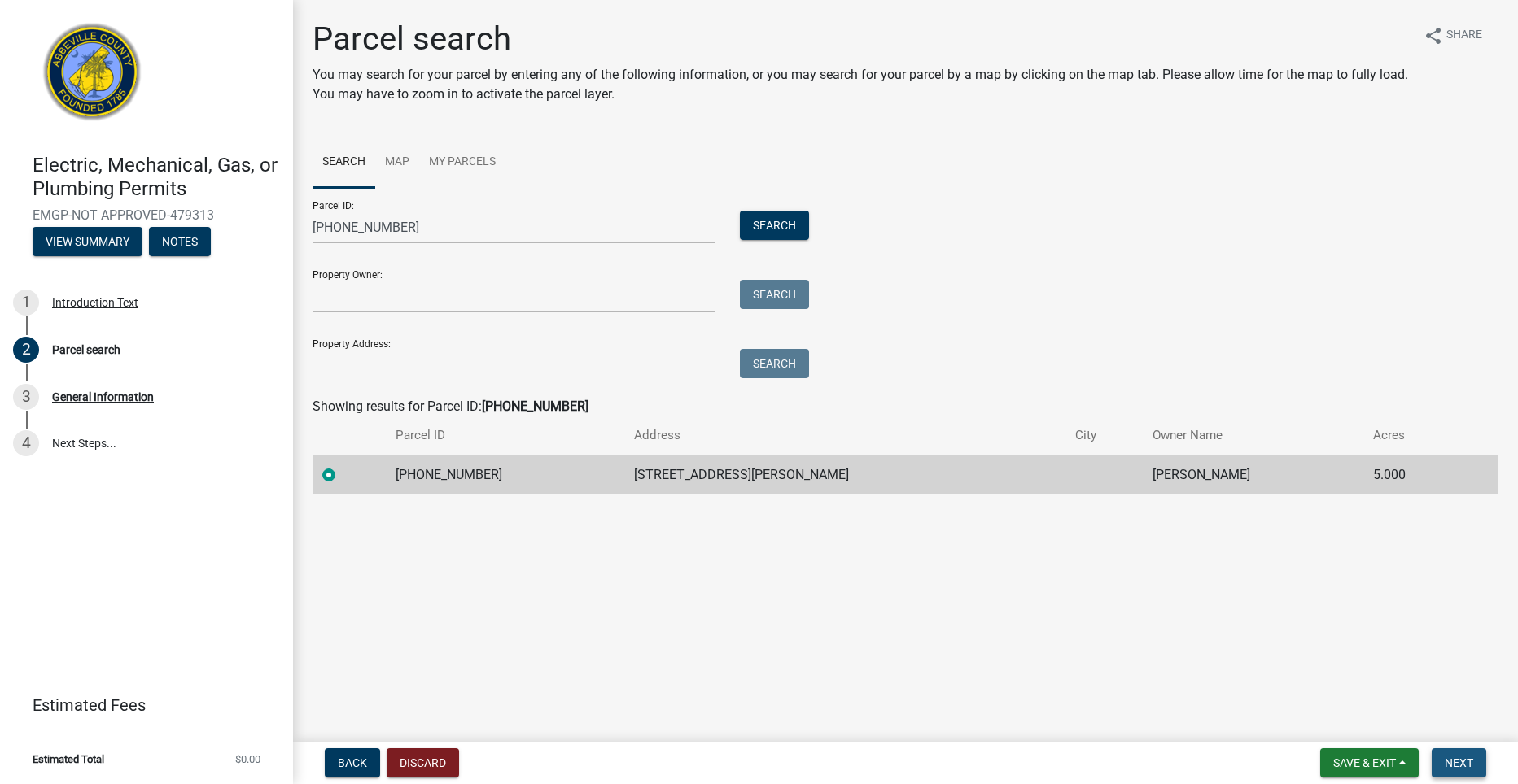
click at [1451, 756] on span "Next" at bounding box center [1458, 763] width 28 height 13
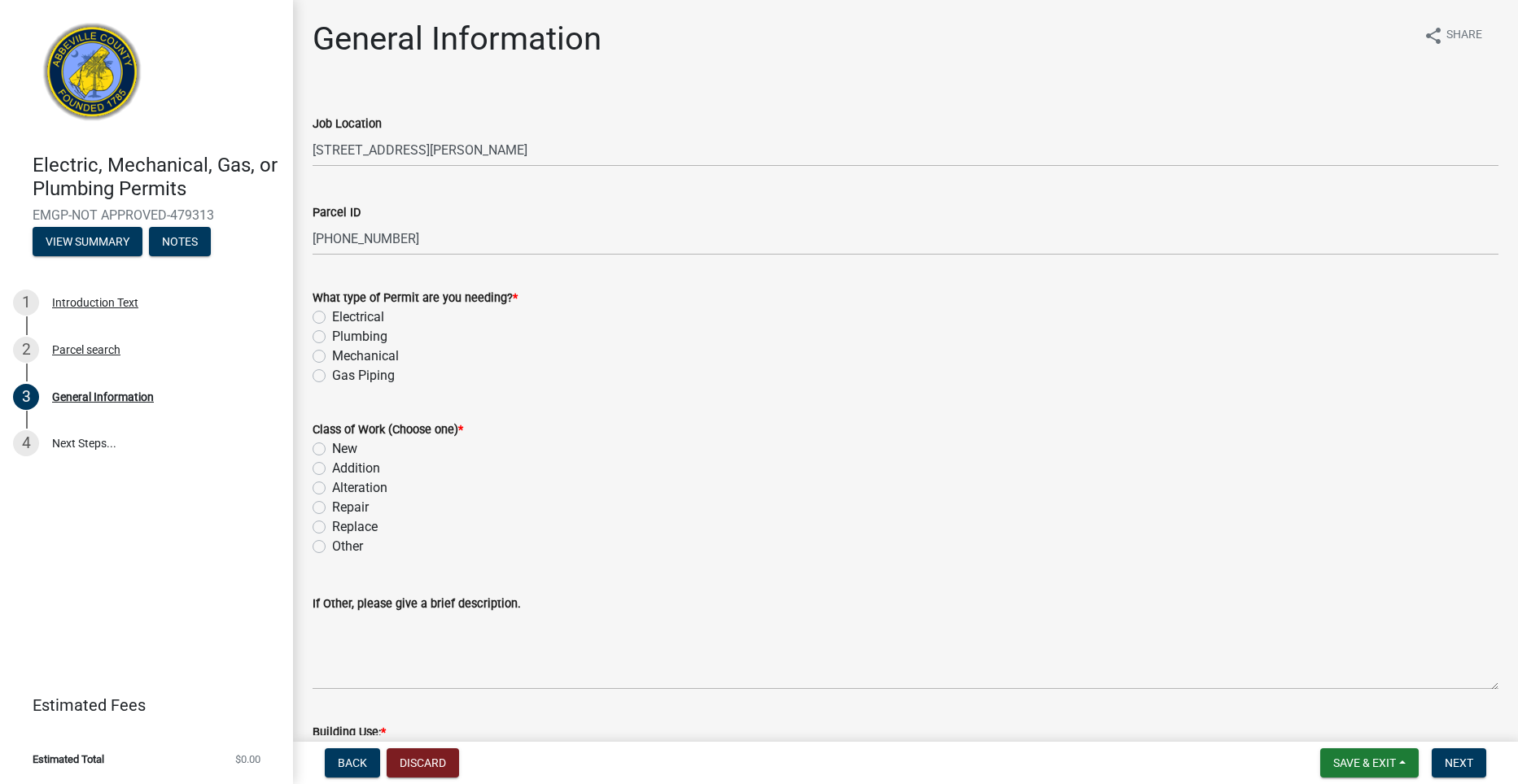
click at [332, 317] on label "Electrical" at bounding box center [358, 317] width 52 height 20
click at [332, 317] on input "Electrical" at bounding box center [338, 313] width 11 height 11
radio input "true"
click at [332, 447] on label "New" at bounding box center [345, 449] width 25 height 20
click at [332, 447] on input "New" at bounding box center [338, 445] width 11 height 11
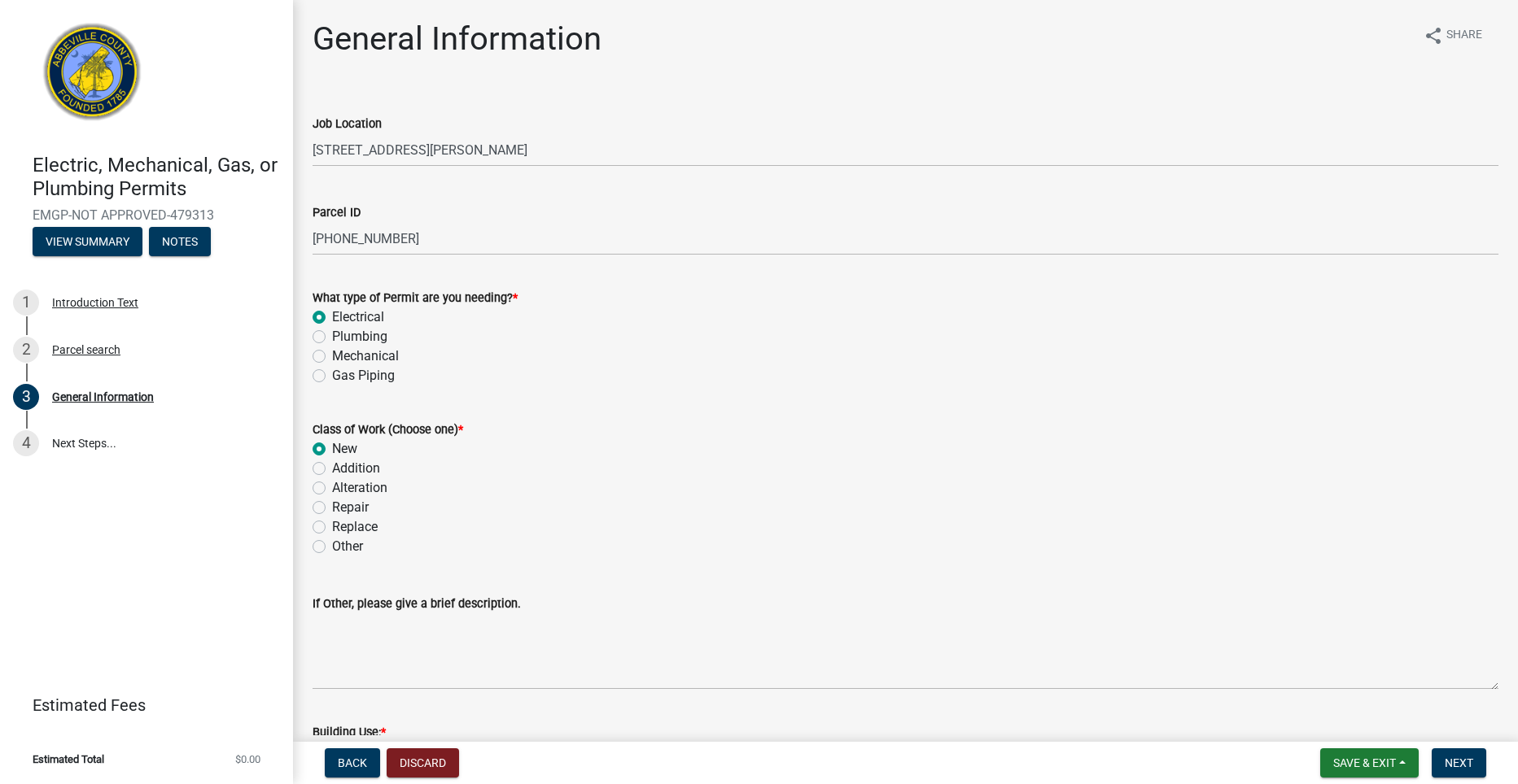
radio input "true"
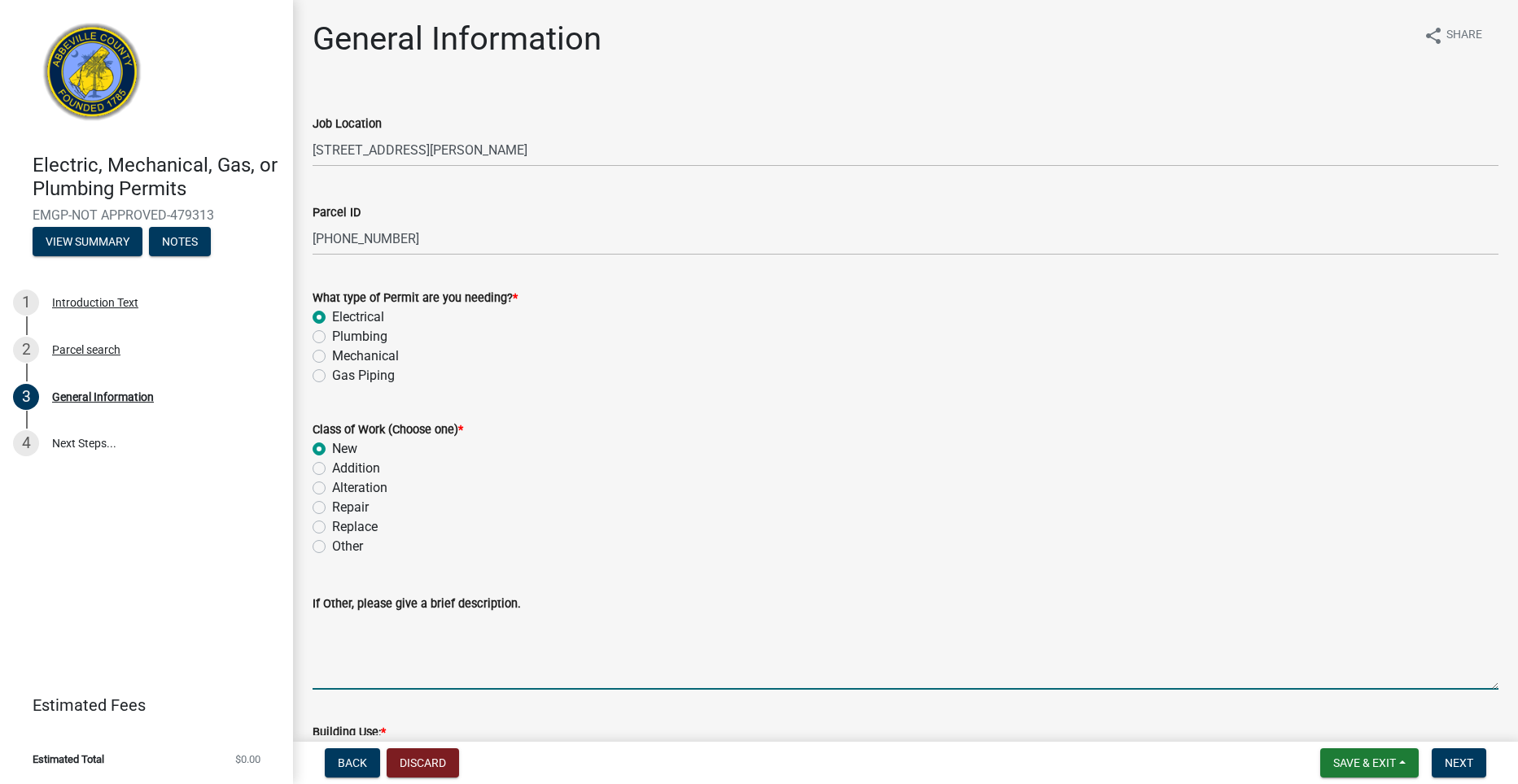
click at [402, 661] on textarea "If Other, please give a brief description." at bounding box center [905, 652] width 1186 height 76
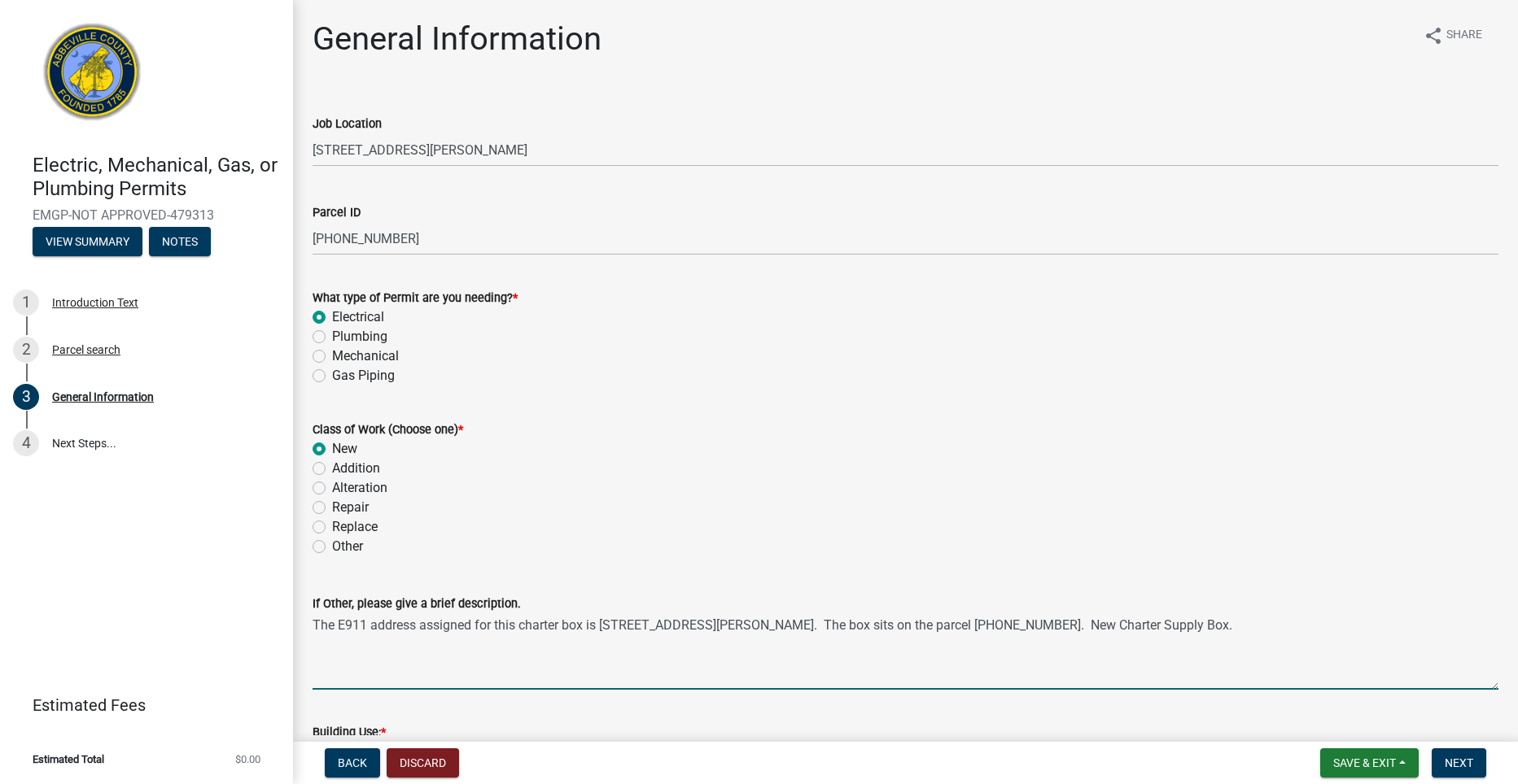
click at [441, 685] on textarea "The E911 address assigned for this charter box is 281 Old Douglas Mill Rd Abbev…" at bounding box center [905, 652] width 1186 height 76
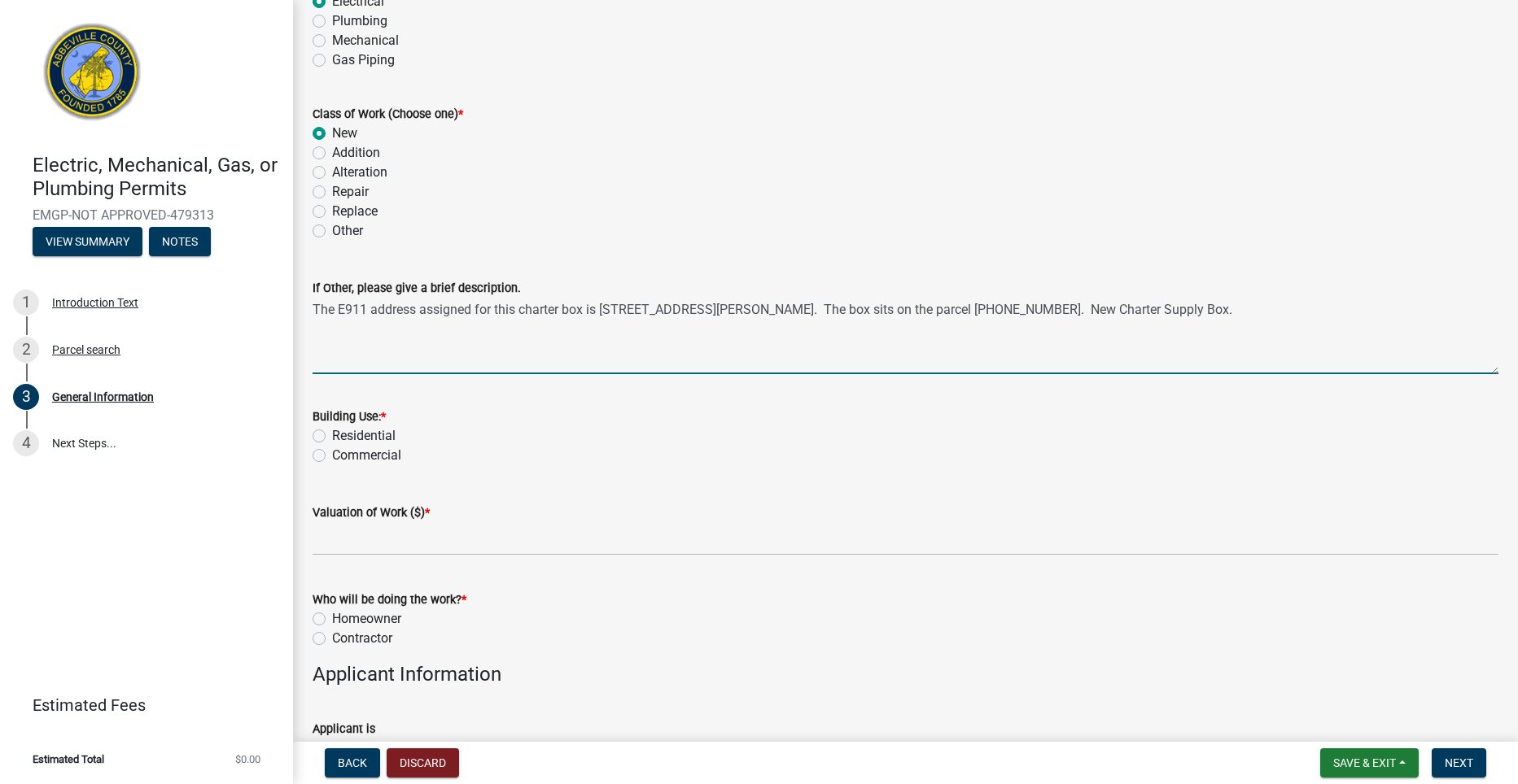
scroll to position [325, 0]
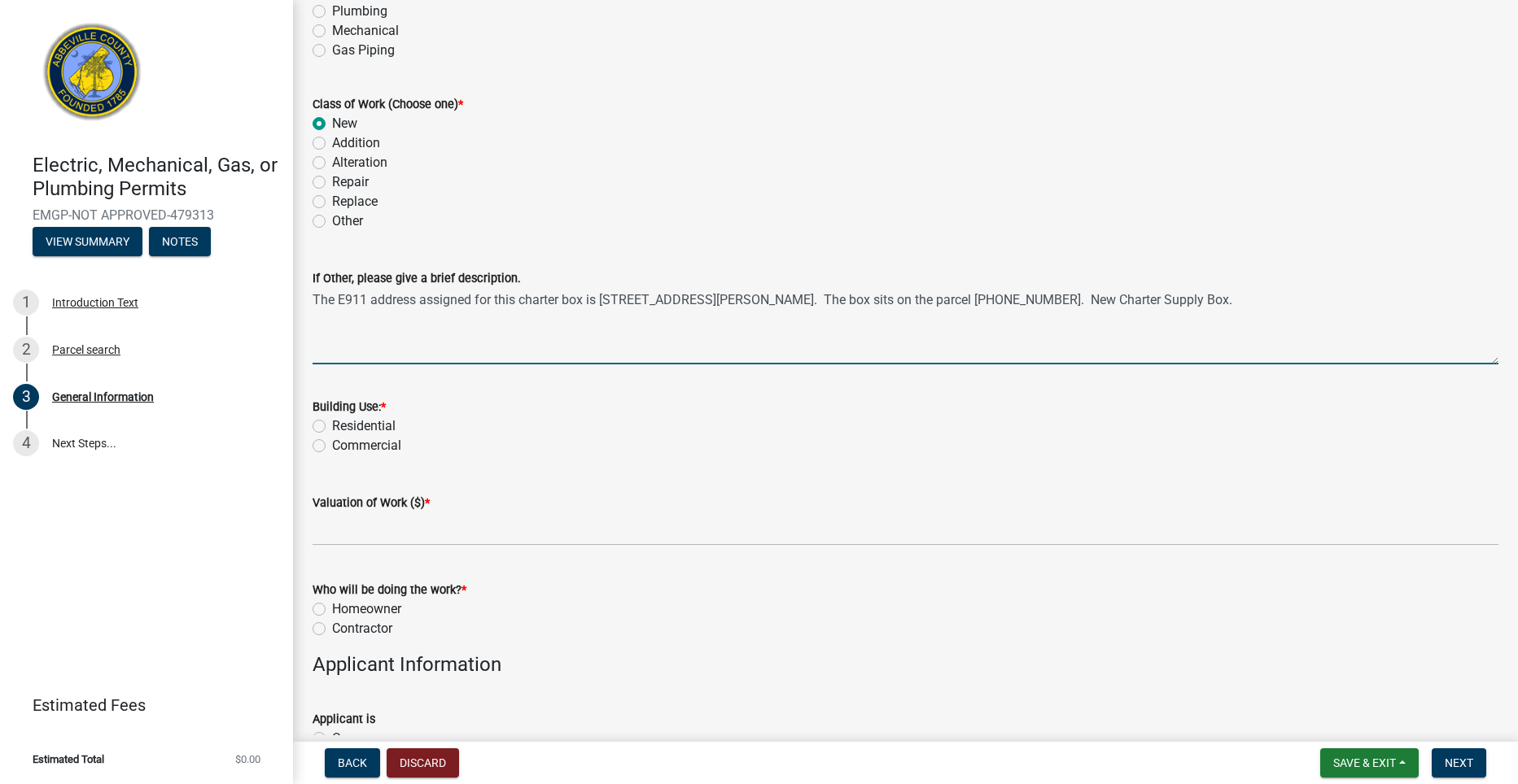
type textarea "The E911 address assigned for this charter box is 281 Old Douglas Mill Rd Abbev…"
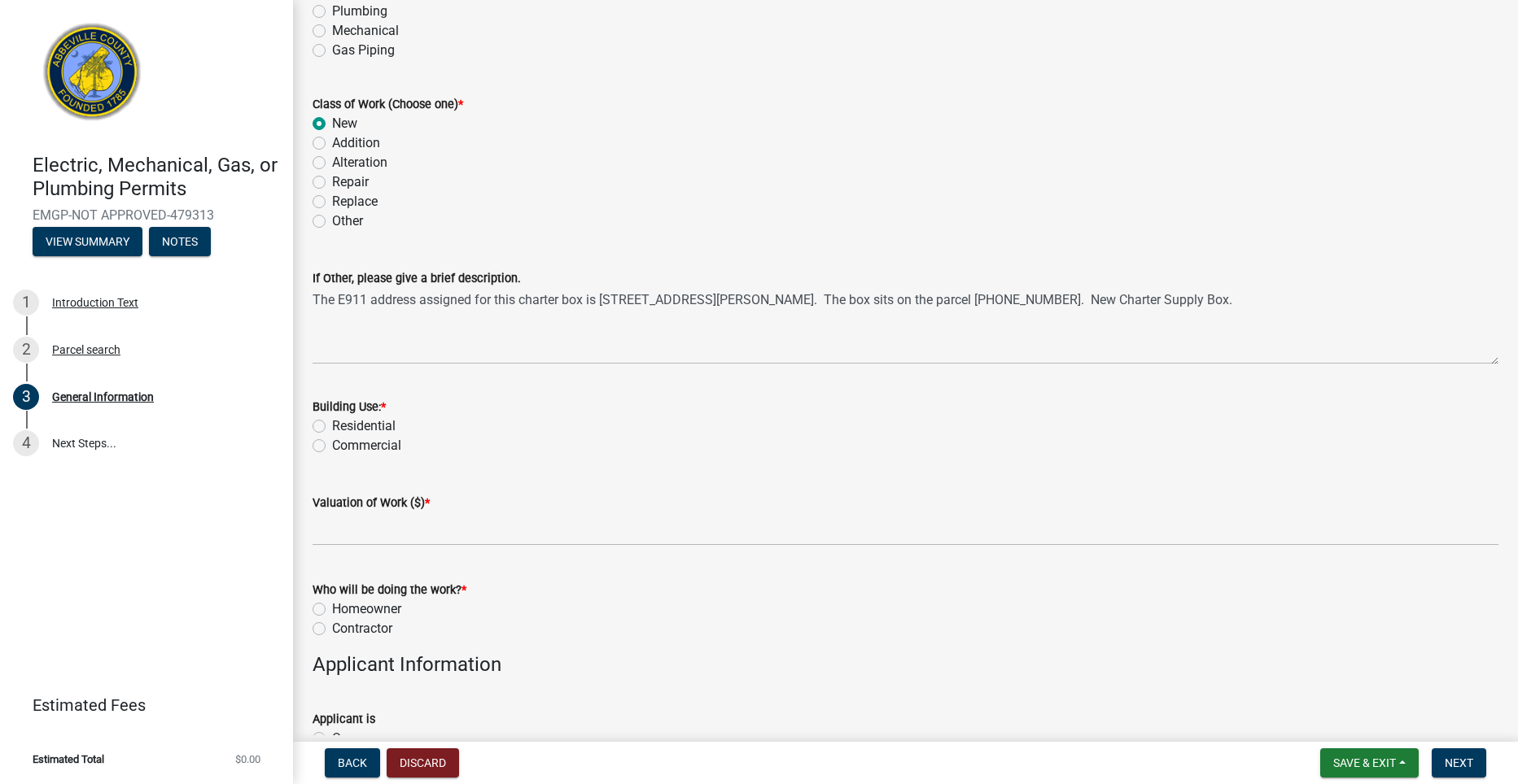
click at [332, 443] on label "Commercial" at bounding box center [367, 446] width 69 height 20
click at [332, 443] on input "Commercial" at bounding box center [338, 441] width 11 height 11
radio input "true"
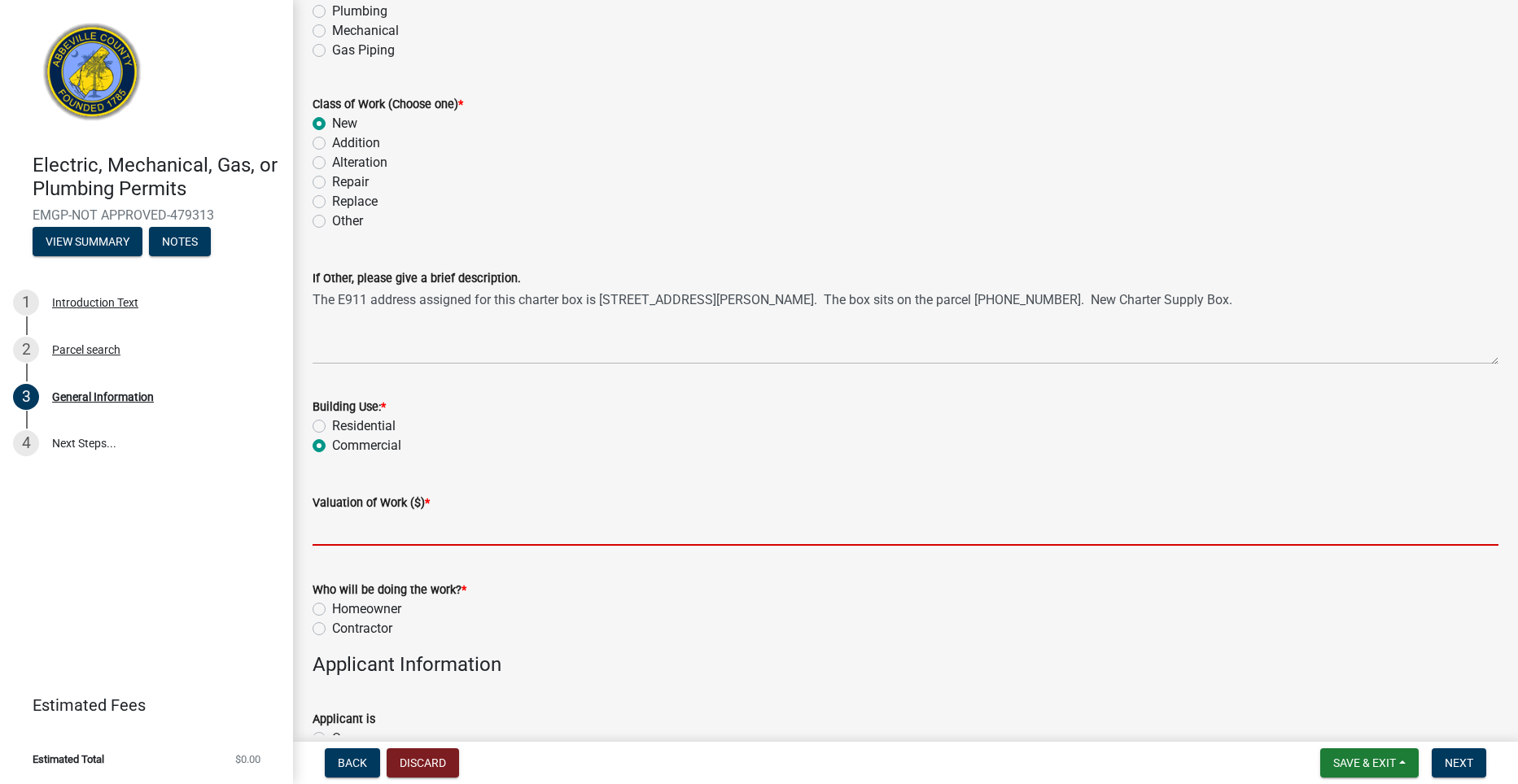
click at [373, 533] on input "text" at bounding box center [905, 529] width 1186 height 34
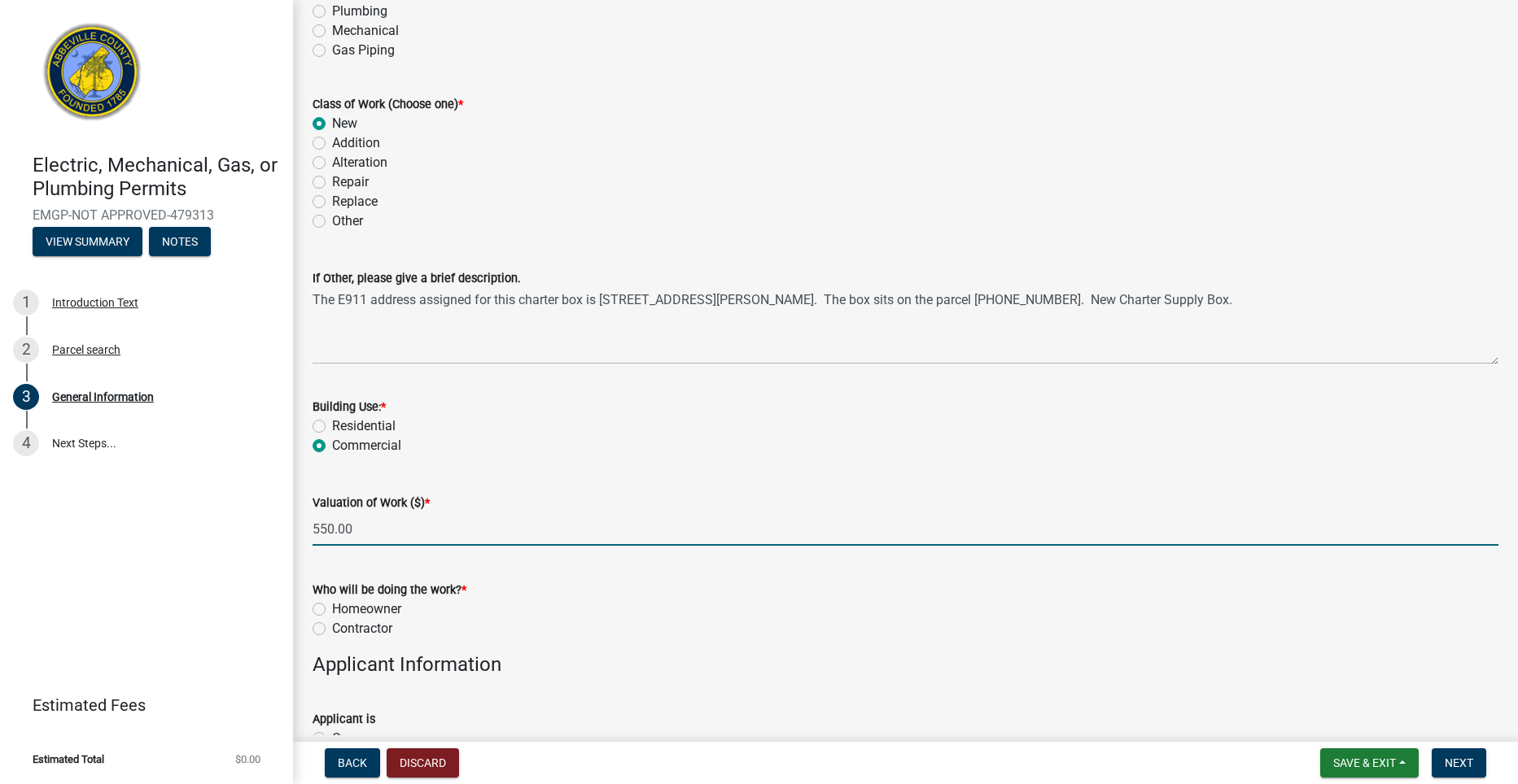
type input "550"
click at [332, 628] on label "Contractor" at bounding box center [362, 629] width 60 height 20
click at [332, 628] on input "Contractor" at bounding box center [338, 624] width 11 height 11
radio input "true"
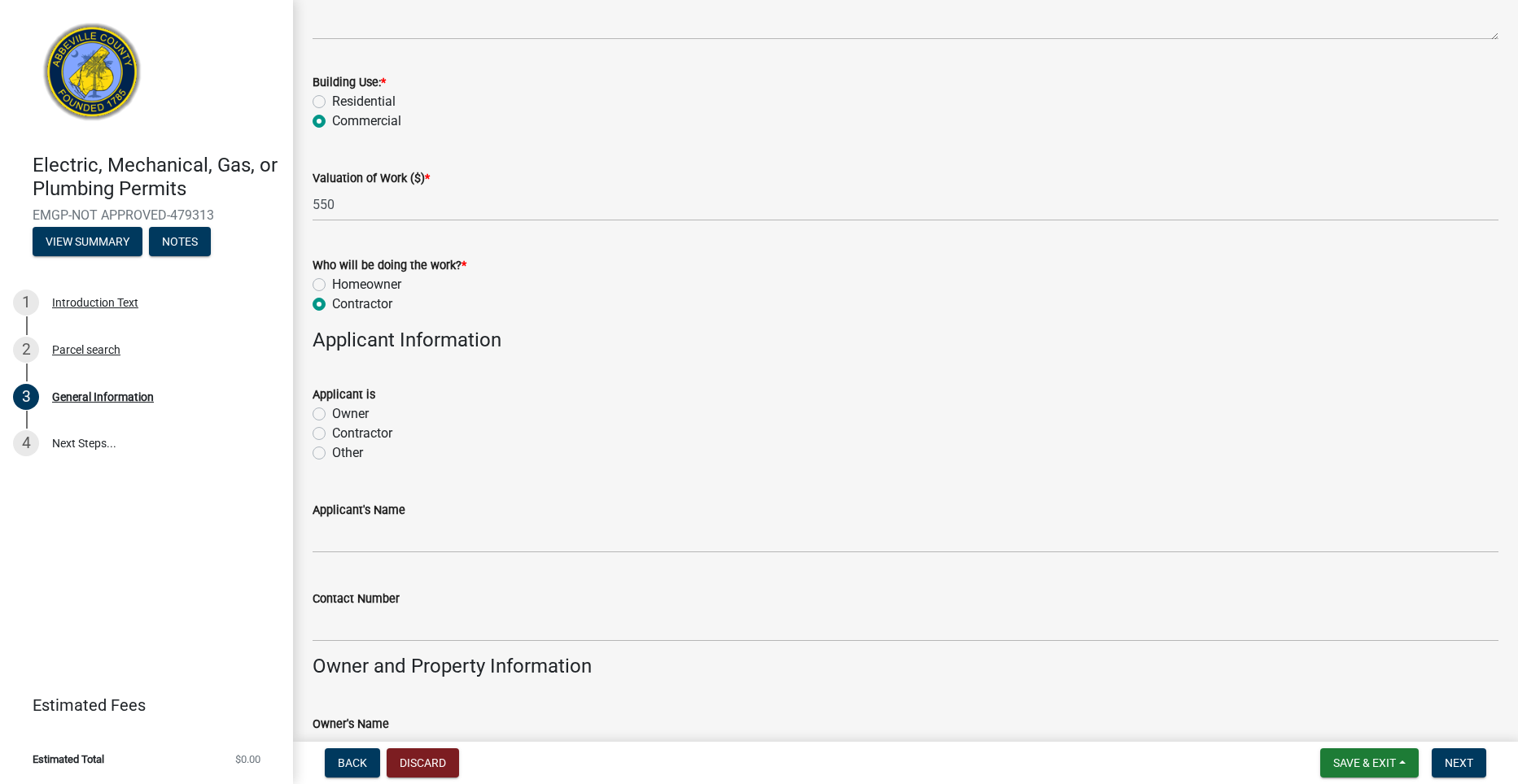
scroll to position [651, 0]
click at [332, 432] on label "Contractor" at bounding box center [362, 432] width 60 height 20
click at [332, 432] on input "Contractor" at bounding box center [338, 428] width 11 height 11
radio input "true"
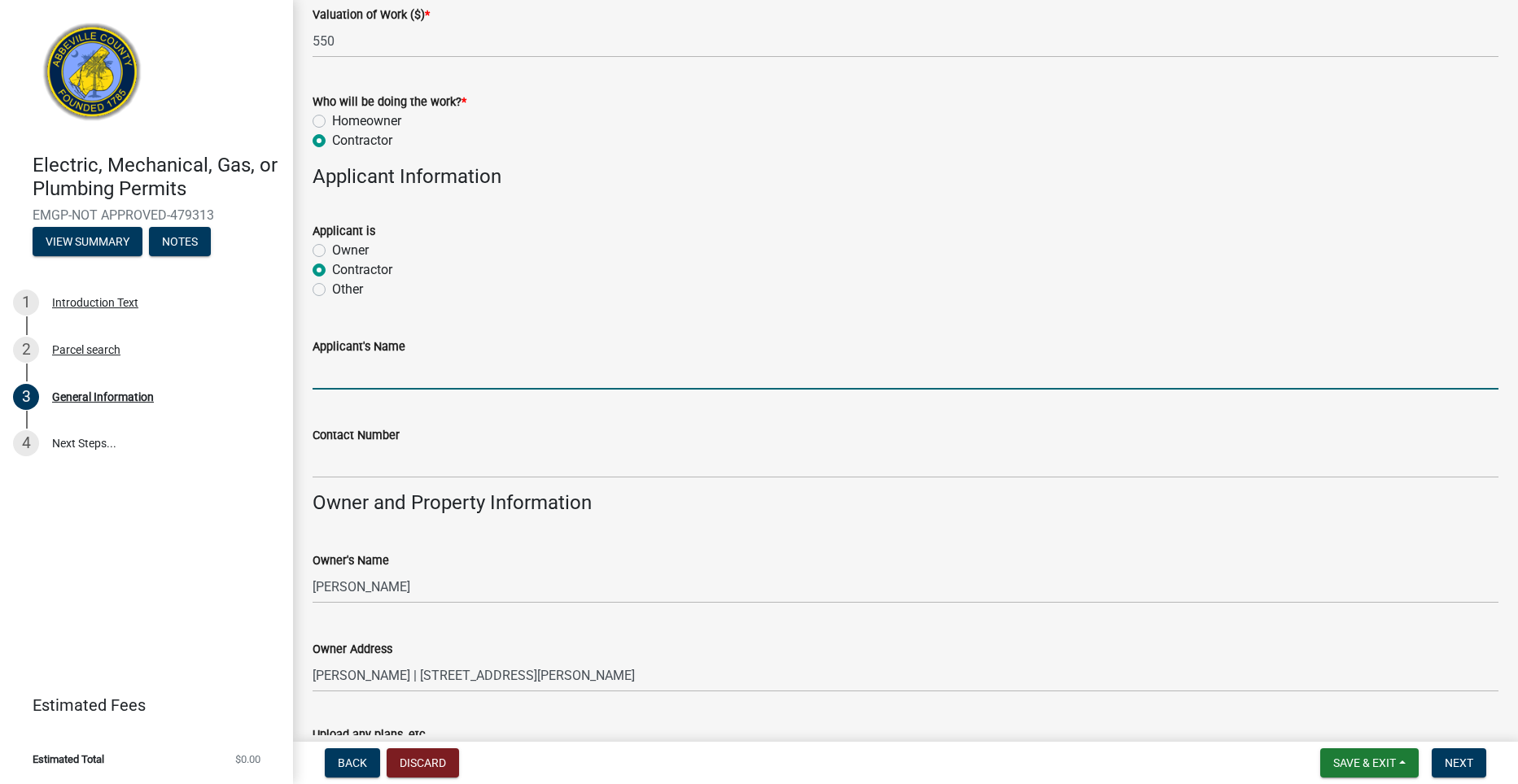
click at [457, 379] on input "Applicant's Name" at bounding box center [905, 373] width 1186 height 34
type input "American Electrical Contractors, LLC-Jarad Blake Fullbright"
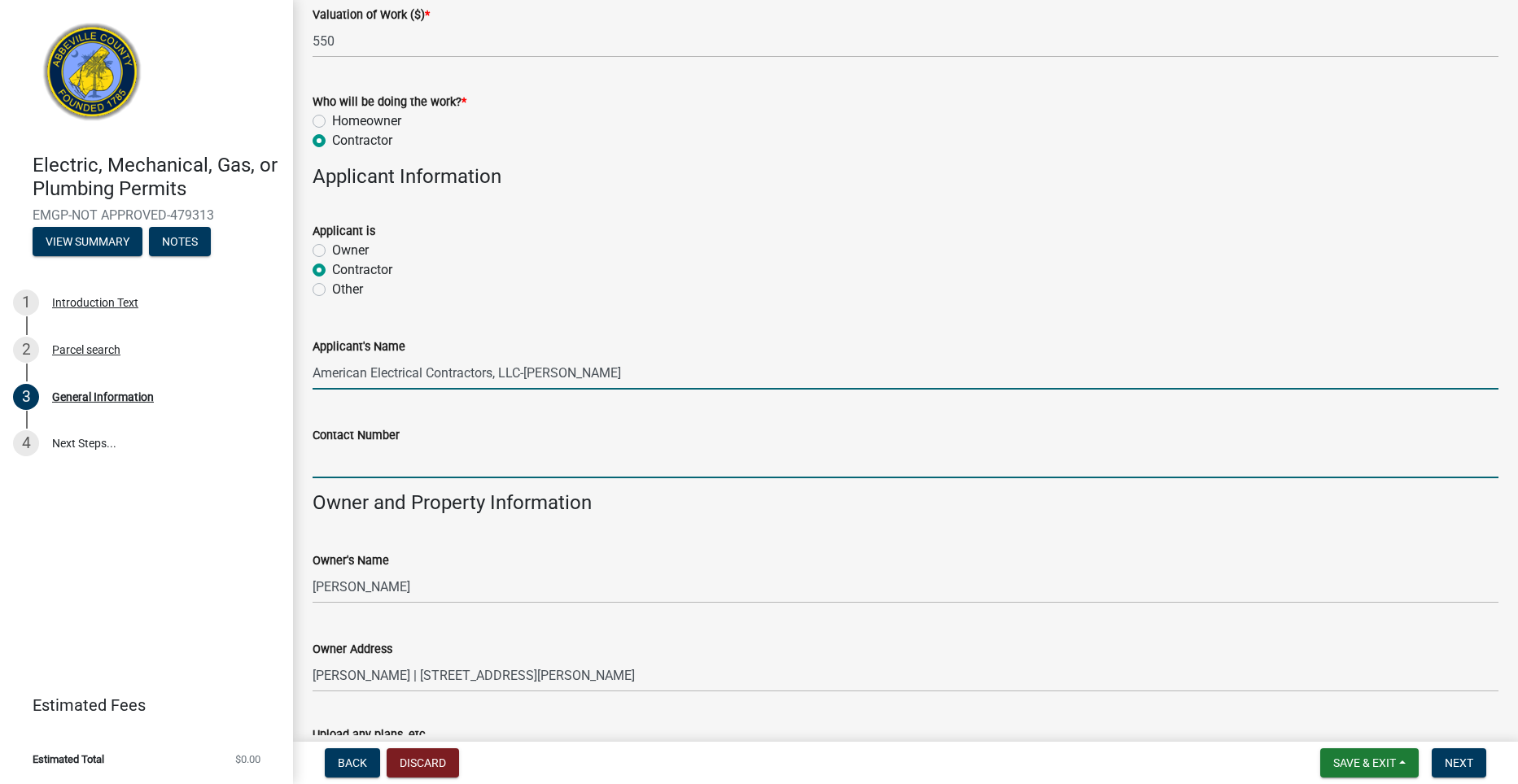
type input "864-314-3966"
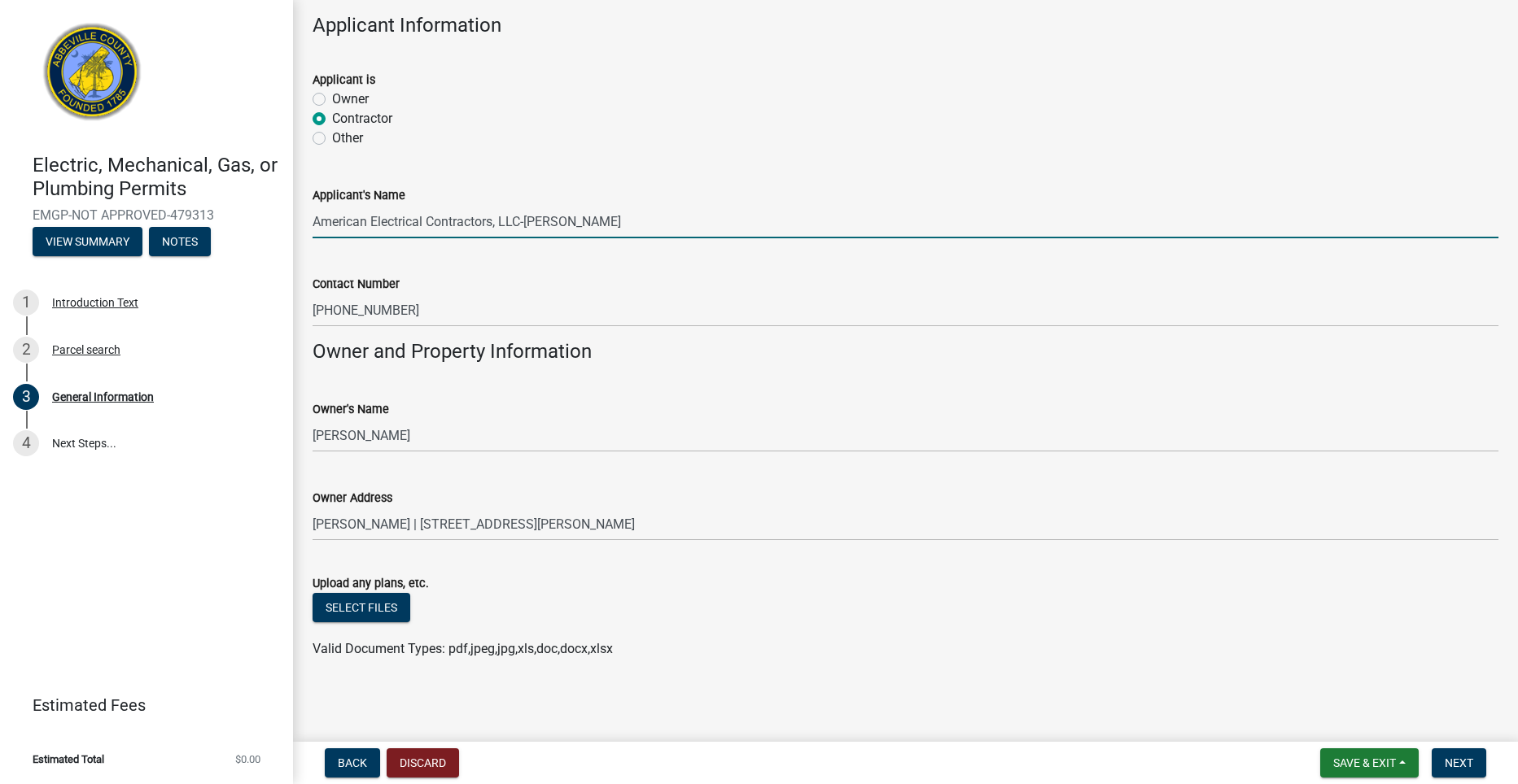
scroll to position [966, 0]
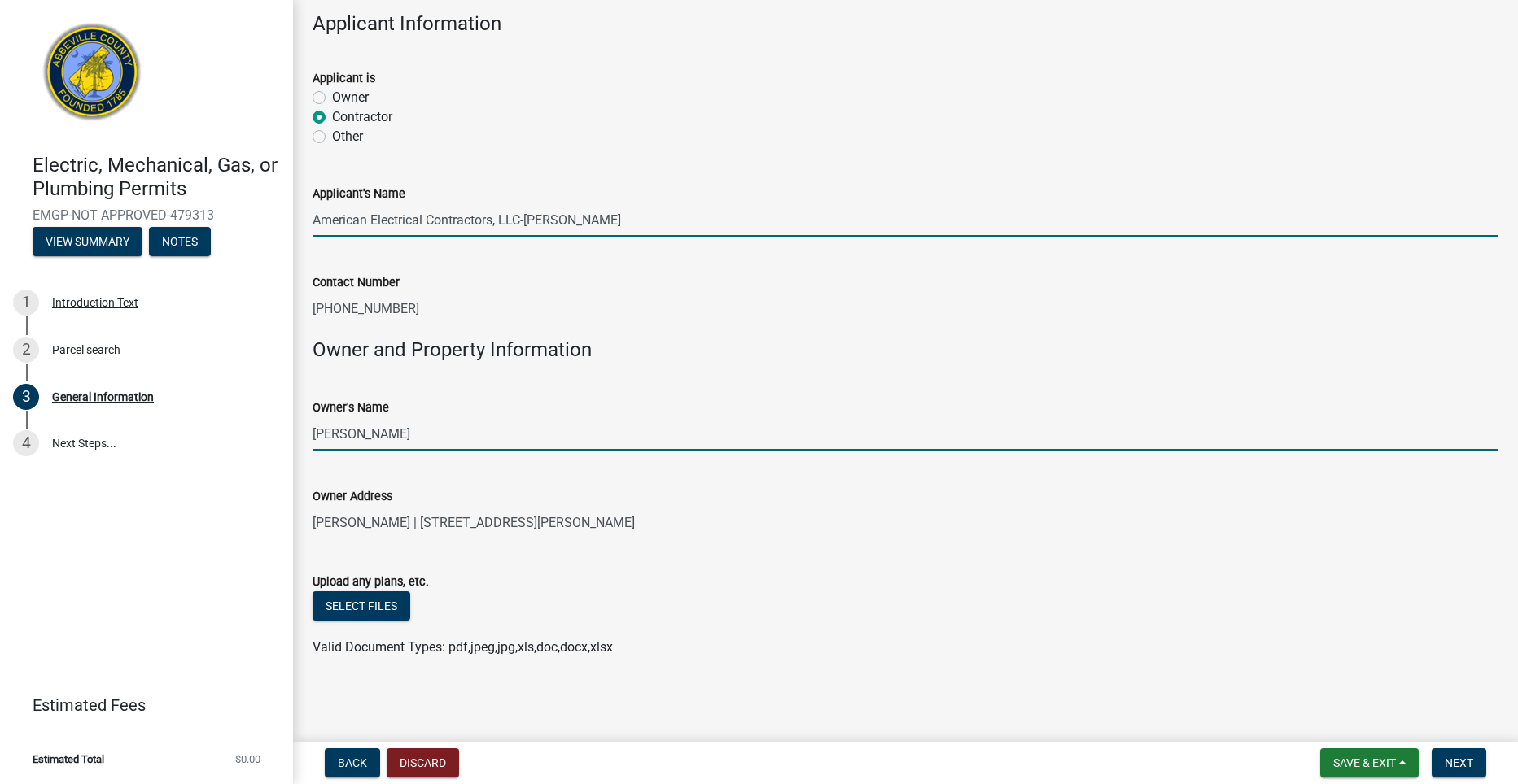
click at [565, 441] on input "HAMBY ROBERT A JR" at bounding box center [905, 434] width 1186 height 34
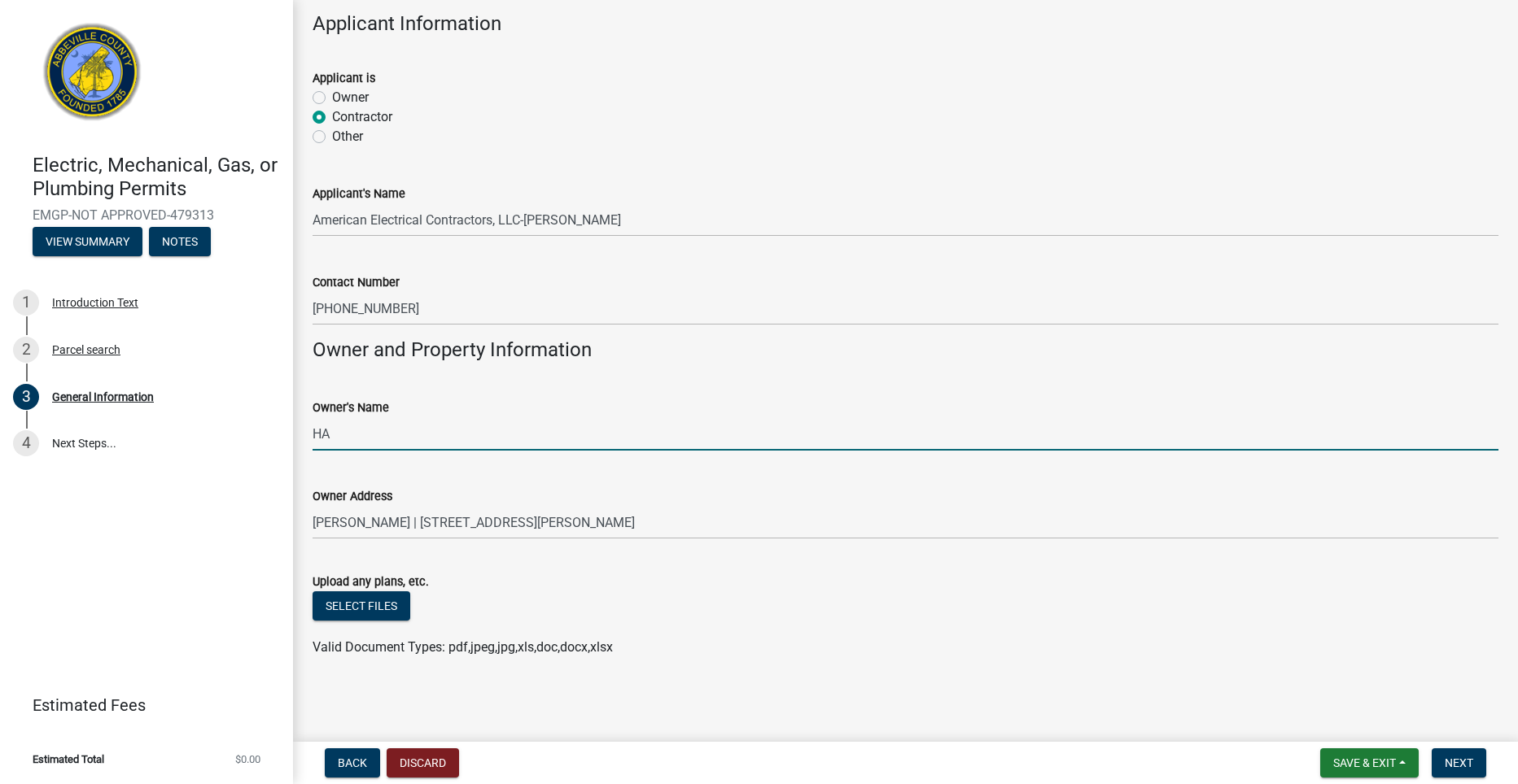
type input "H"
type input "Robert A Hamby Jr"
click at [388, 610] on button "Select files" at bounding box center [362, 606] width 98 height 29
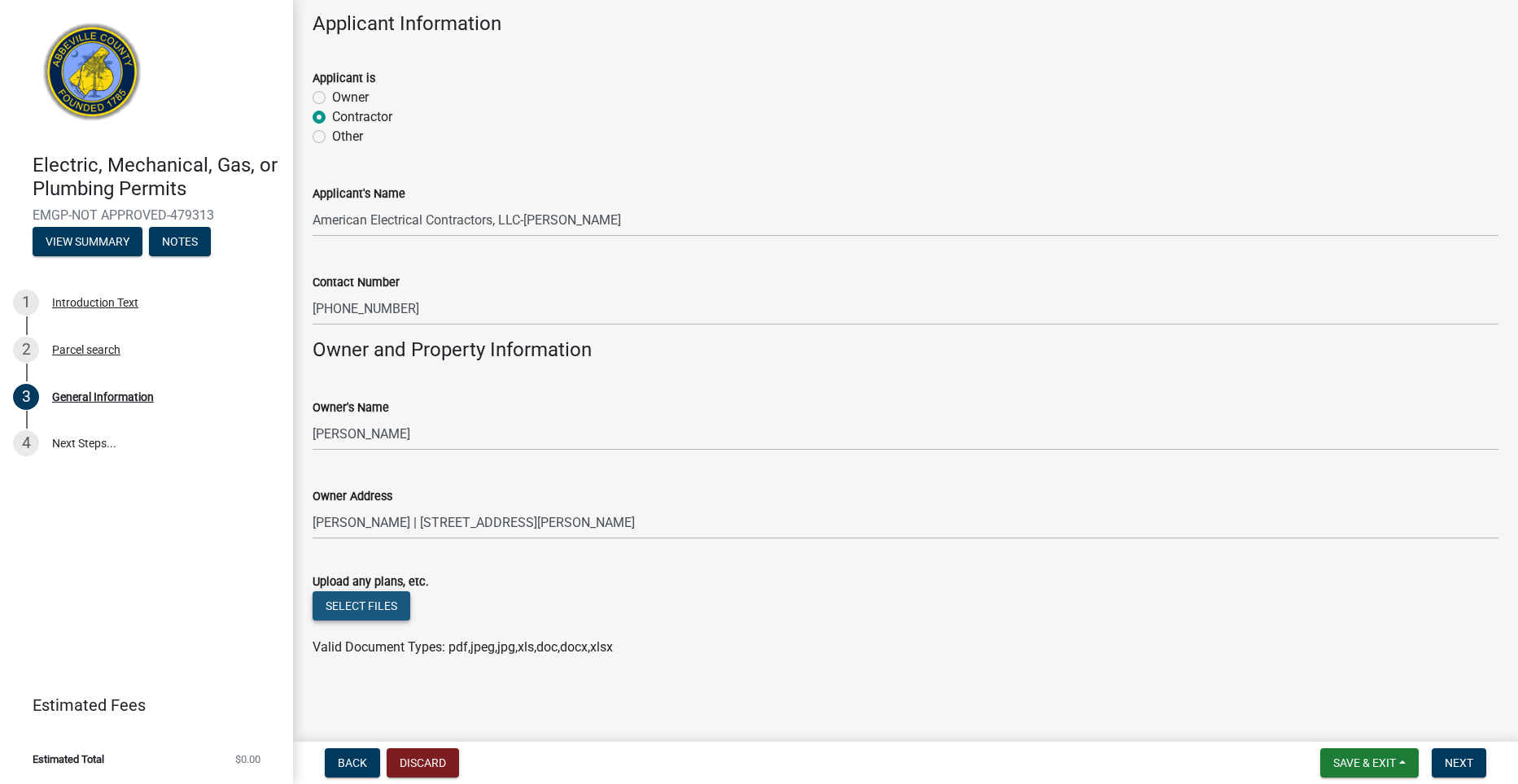
click at [394, 610] on button "Select files" at bounding box center [362, 606] width 98 height 29
click at [375, 606] on button "Select files" at bounding box center [362, 606] width 98 height 29
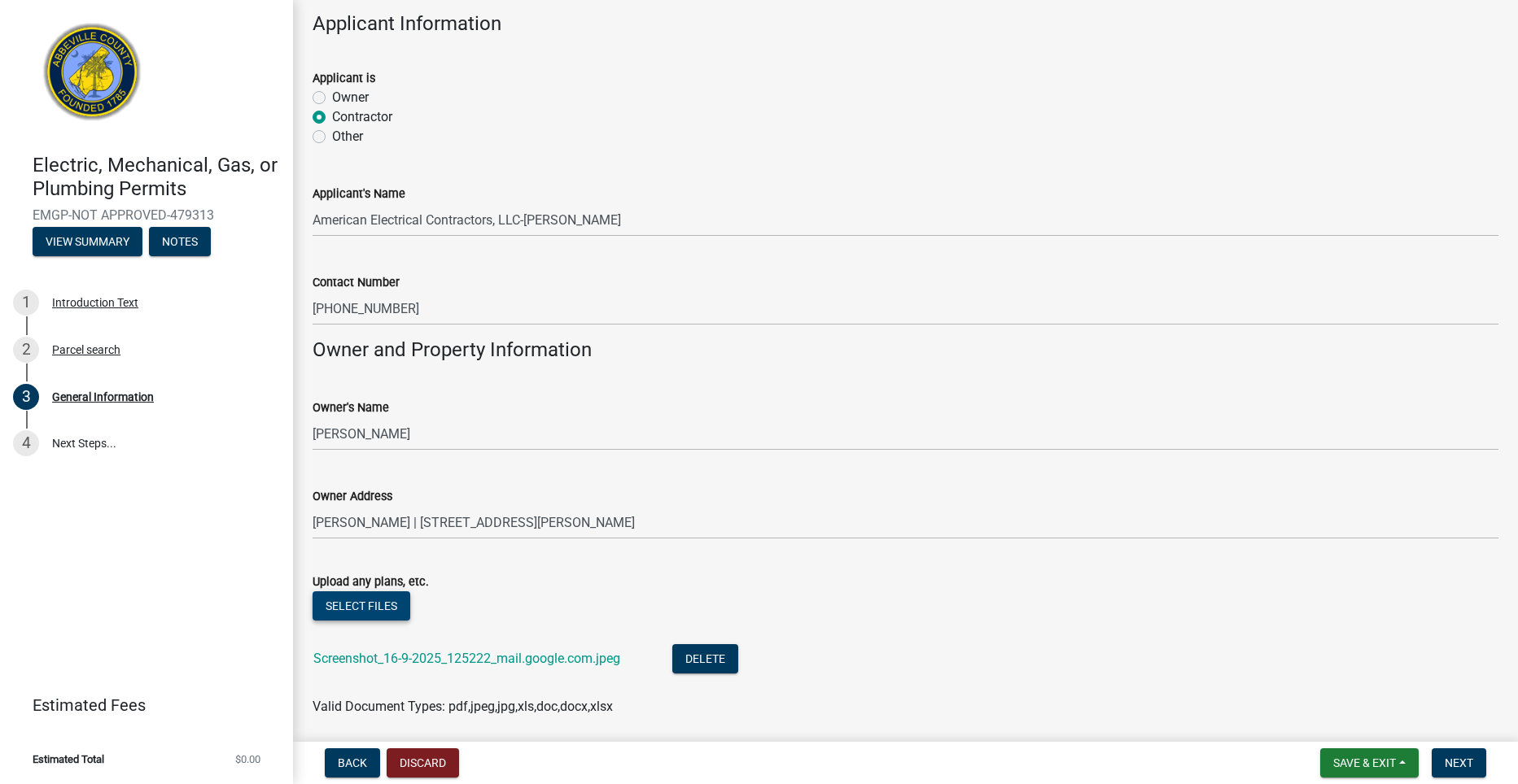
click at [362, 606] on button "Select files" at bounding box center [362, 606] width 98 height 29
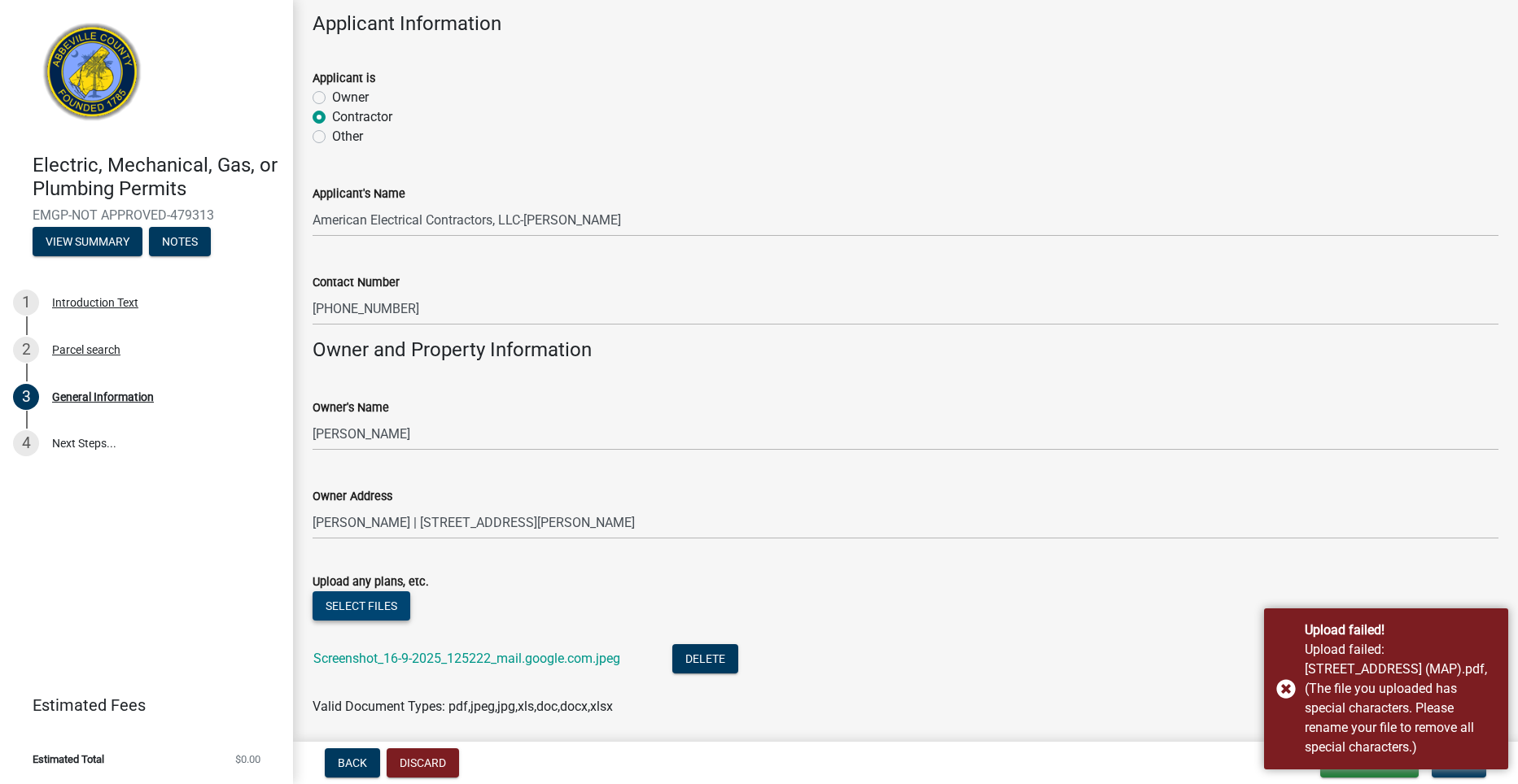
scroll to position [1026, 0]
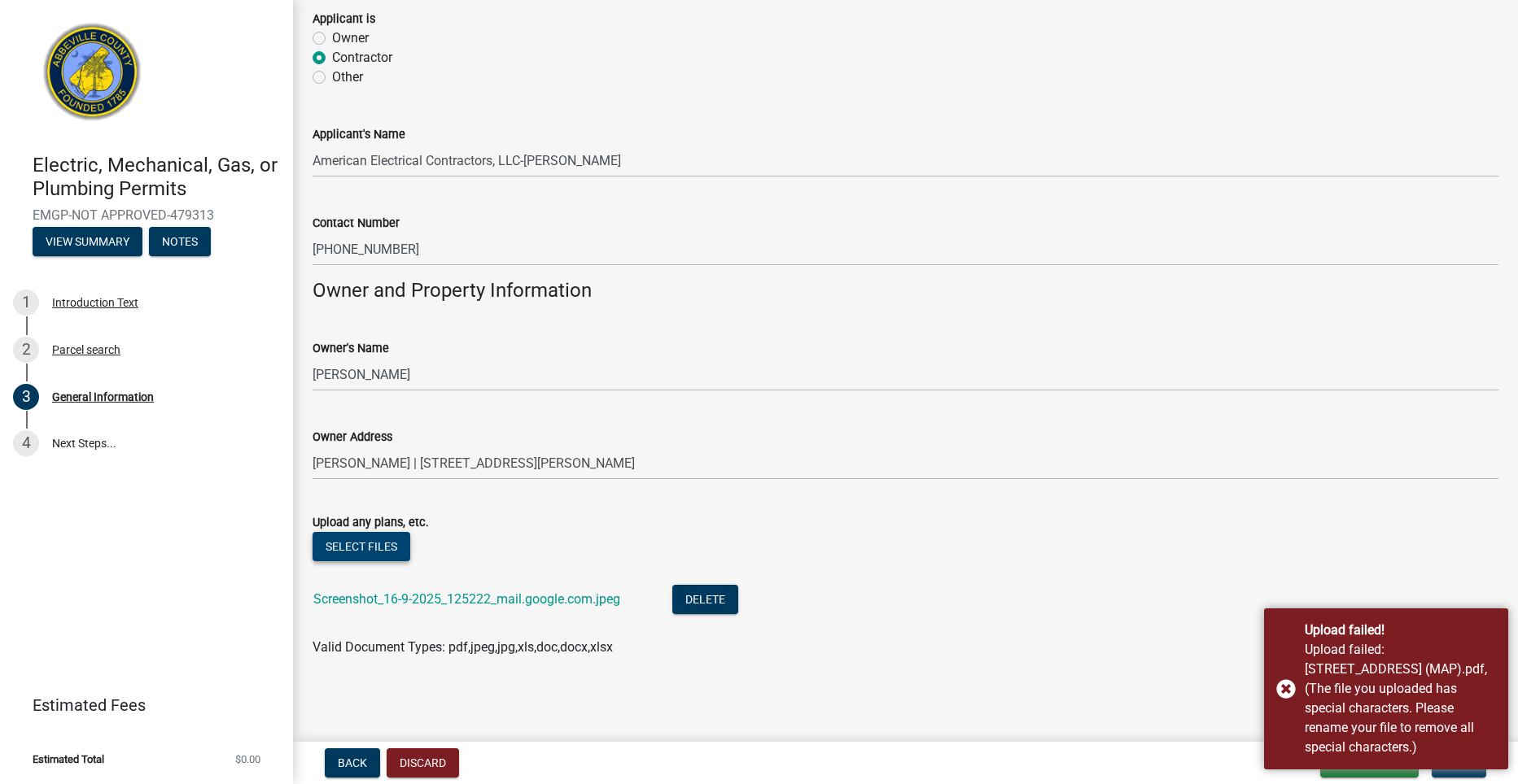
click at [383, 558] on button "Select files" at bounding box center [362, 546] width 98 height 29
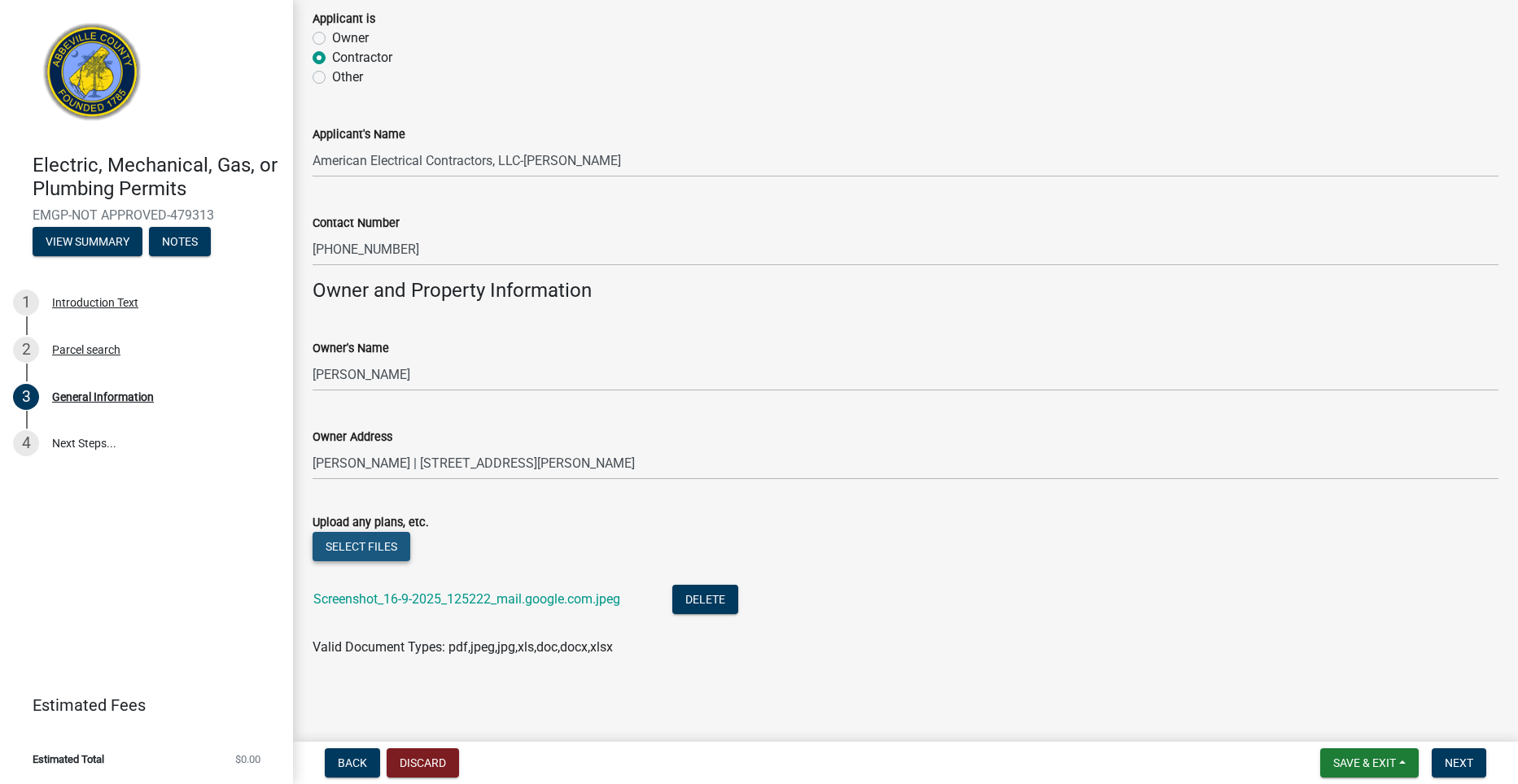
click at [365, 548] on button "Select files" at bounding box center [362, 546] width 98 height 29
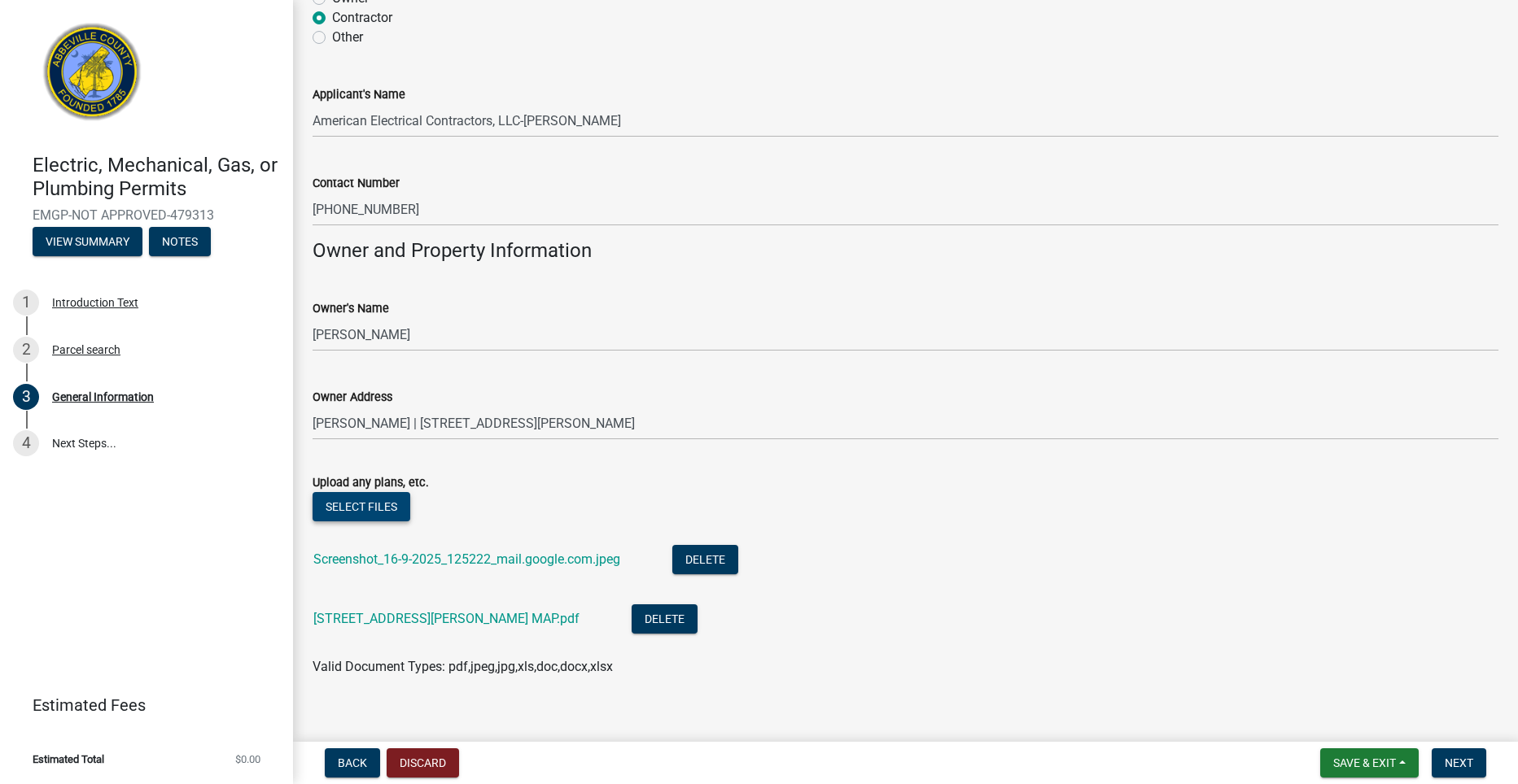
scroll to position [1085, 0]
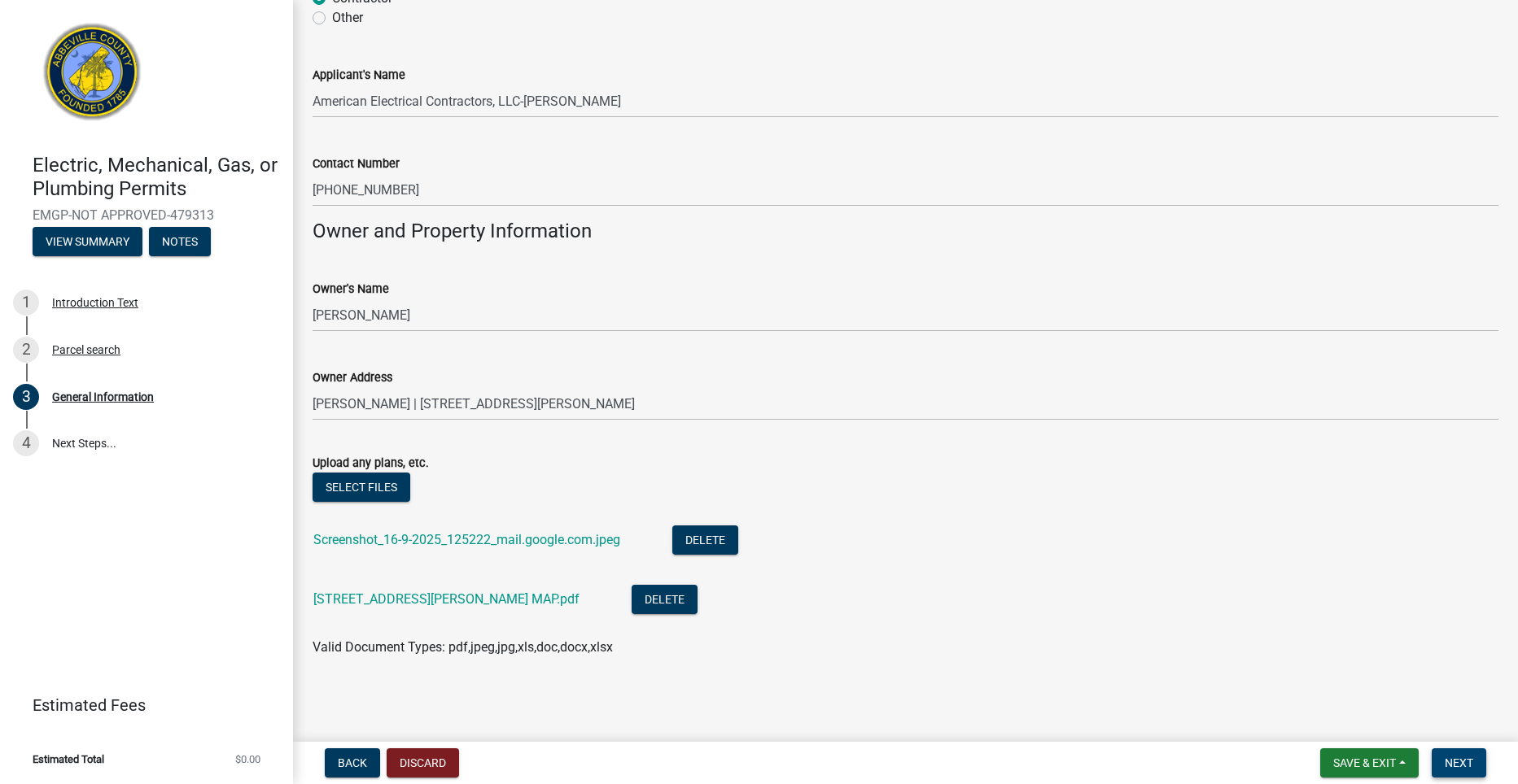
click at [1466, 755] on button "Next" at bounding box center [1458, 763] width 54 height 29
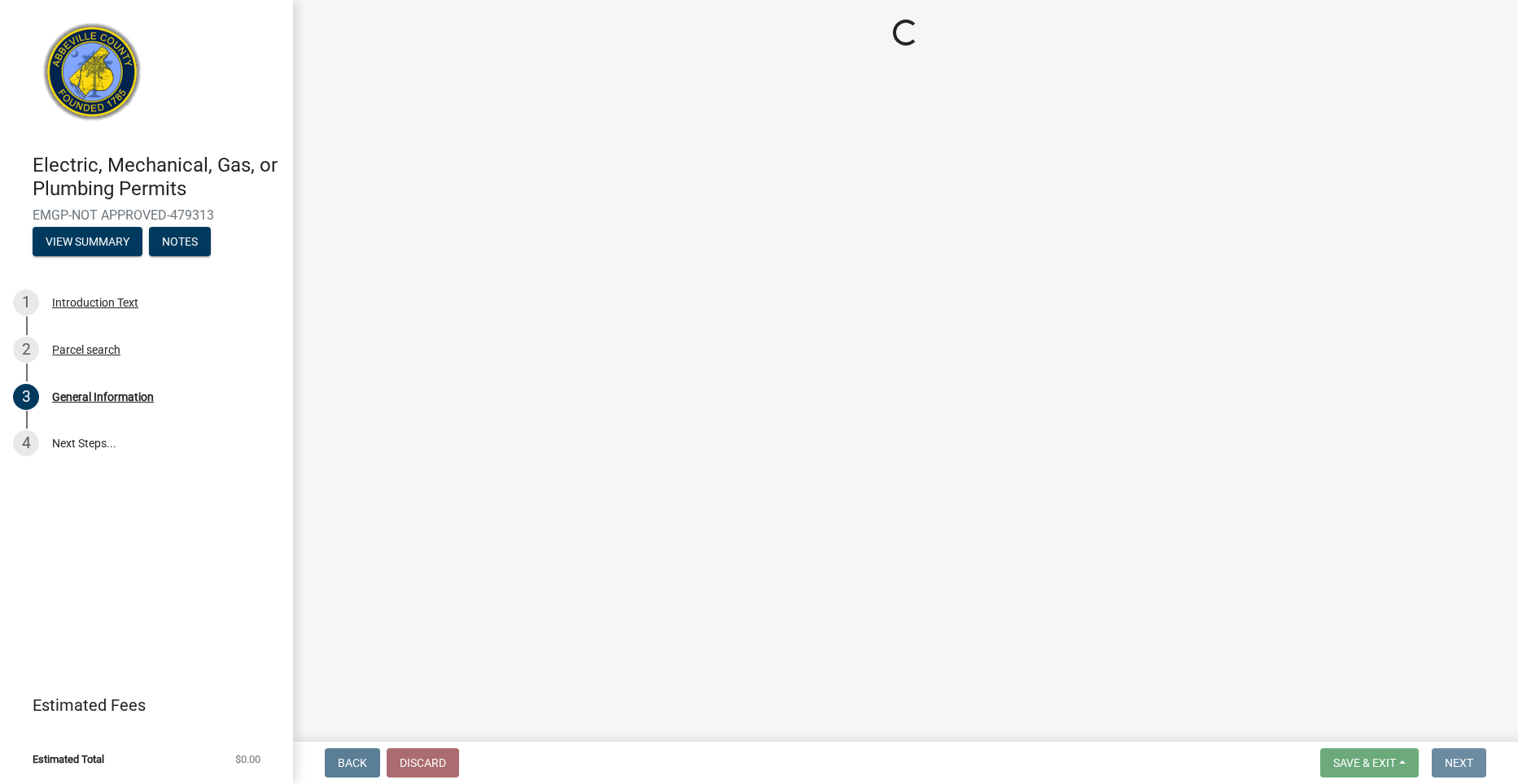
scroll to position [0, 0]
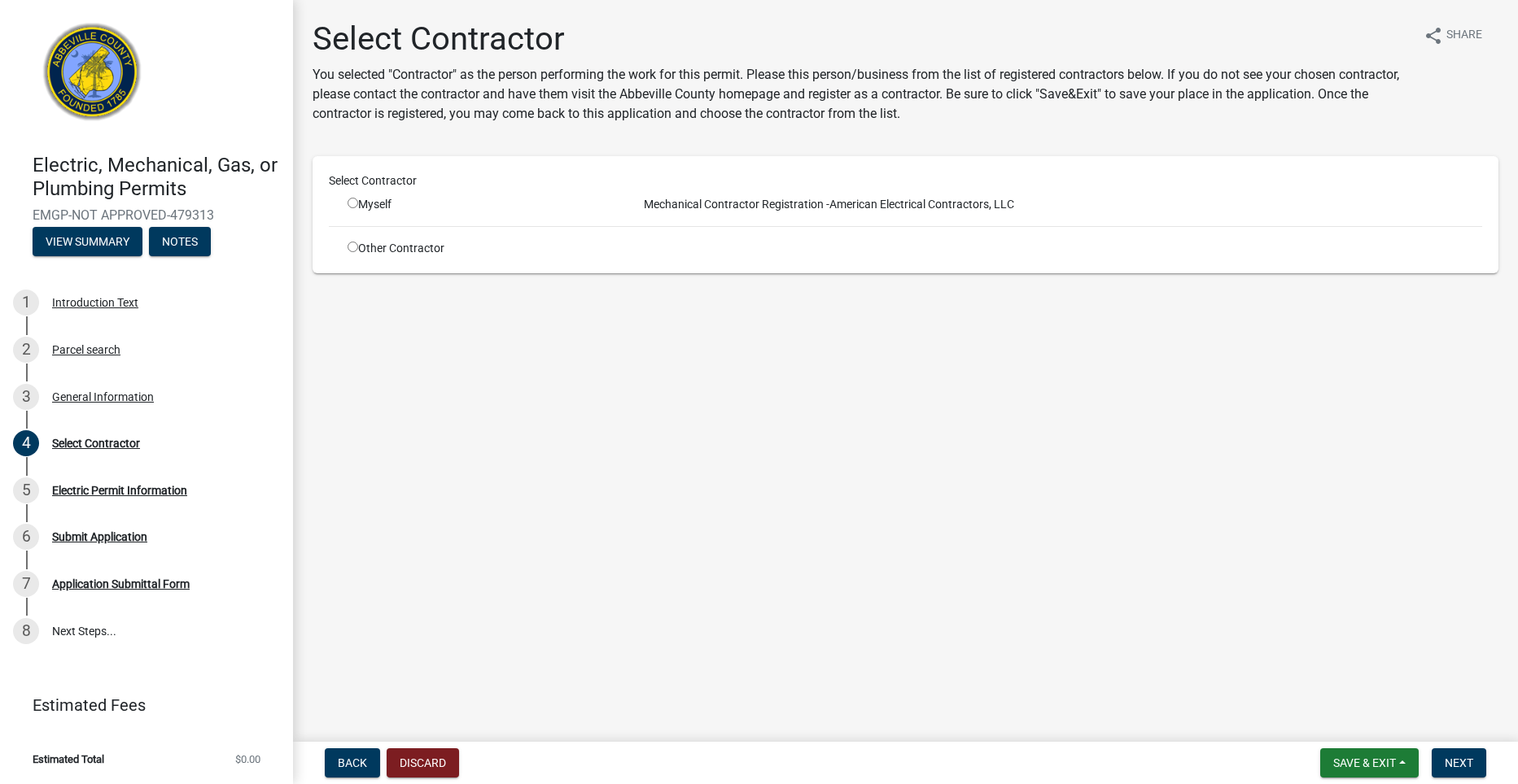
click at [352, 199] on input "radio" at bounding box center [353, 203] width 11 height 11
radio input "true"
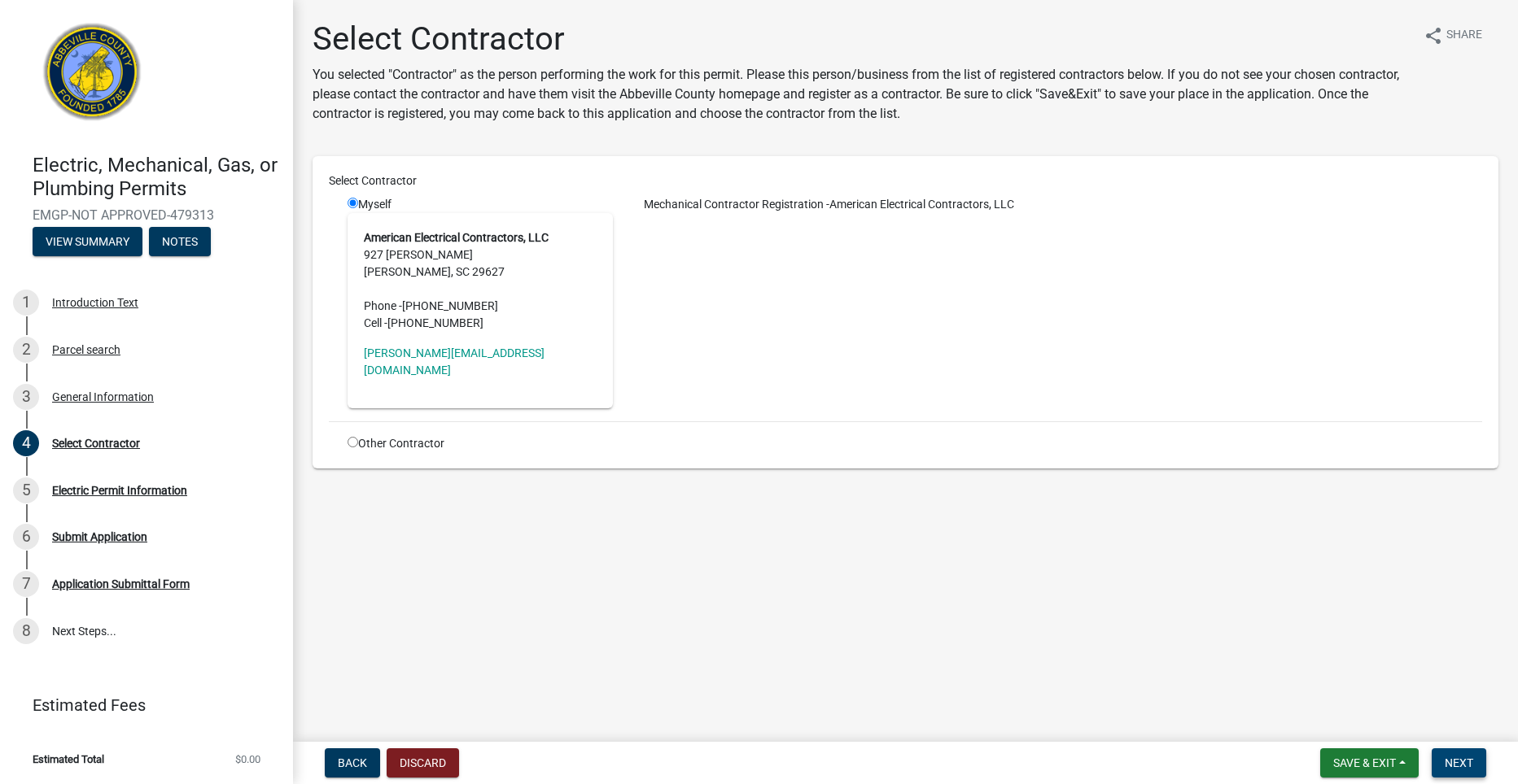
click at [1461, 767] on span "Next" at bounding box center [1458, 763] width 28 height 13
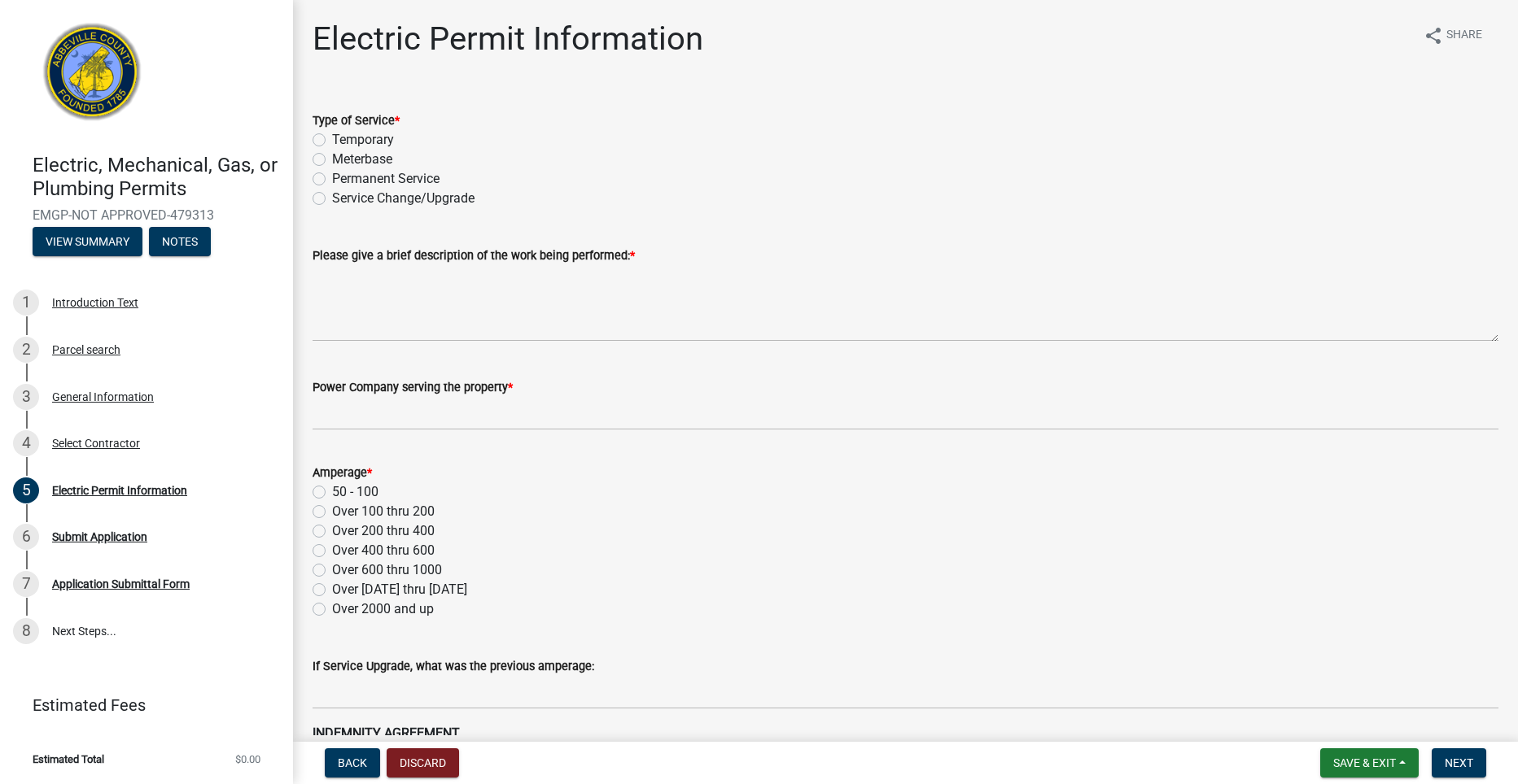
click at [332, 175] on label "Permanent Service" at bounding box center [385, 179] width 107 height 20
click at [332, 175] on input "Permanent Service" at bounding box center [338, 175] width 11 height 11
radio input "true"
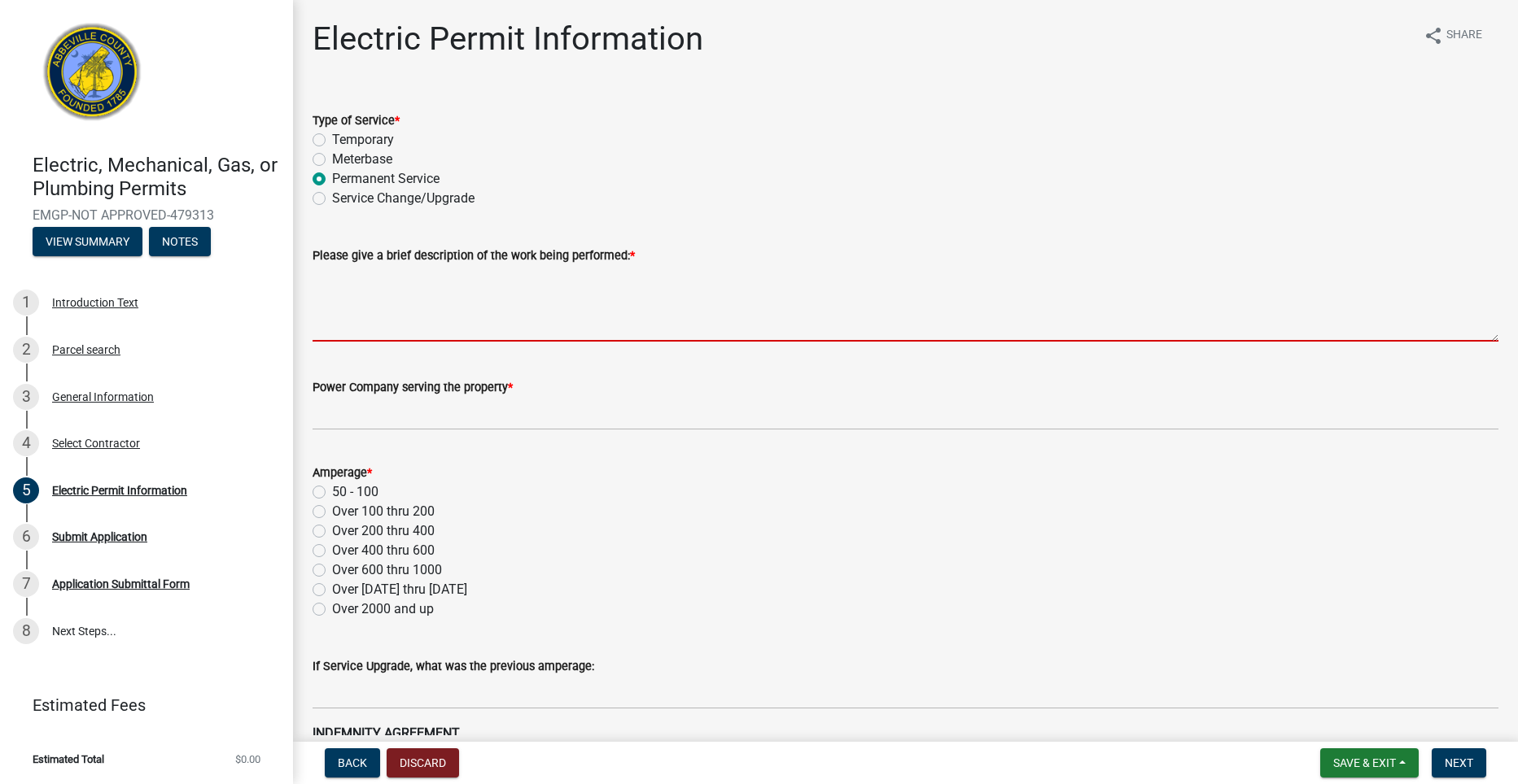
click at [363, 328] on textarea "Please give a brief description of the work being performed: *" at bounding box center [905, 304] width 1186 height 76
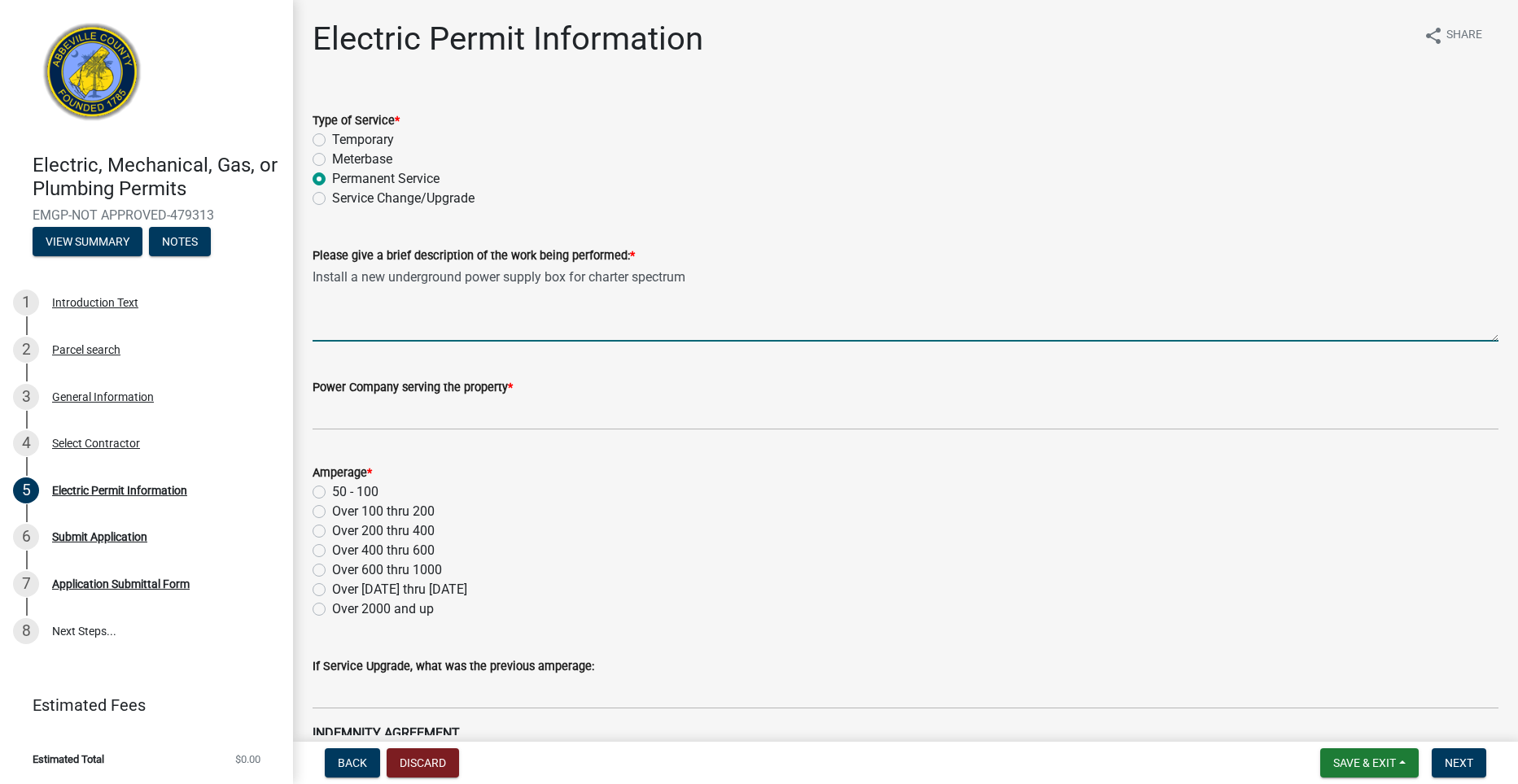
type textarea "Install a new underground power supply box for charter spectrum"
click at [364, 328] on textarea "Install a new underground power supply box for charter spectrum" at bounding box center [905, 304] width 1186 height 76
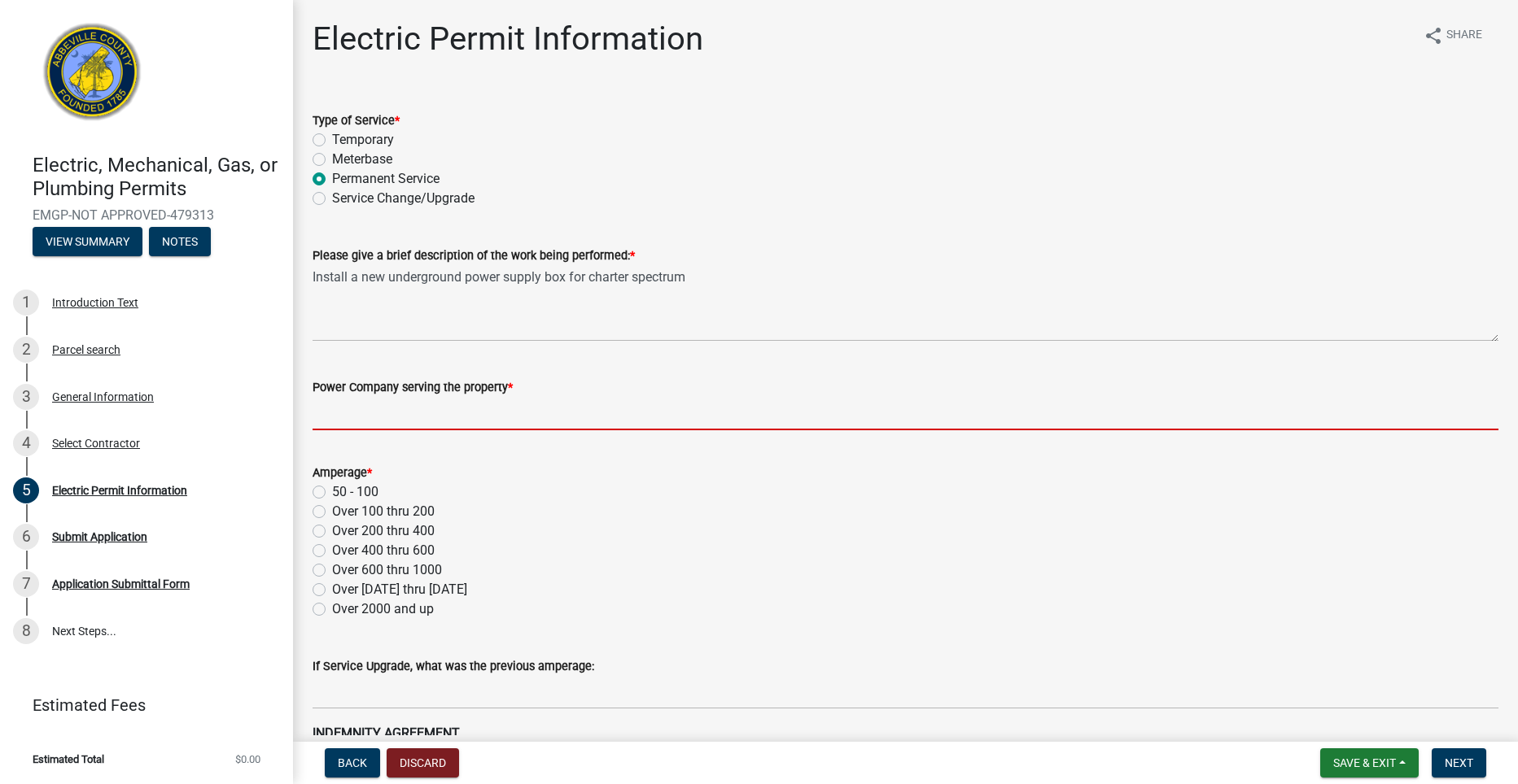
click at [632, 408] on input "Power Company serving the property *" at bounding box center [905, 414] width 1186 height 34
type input "Little River"
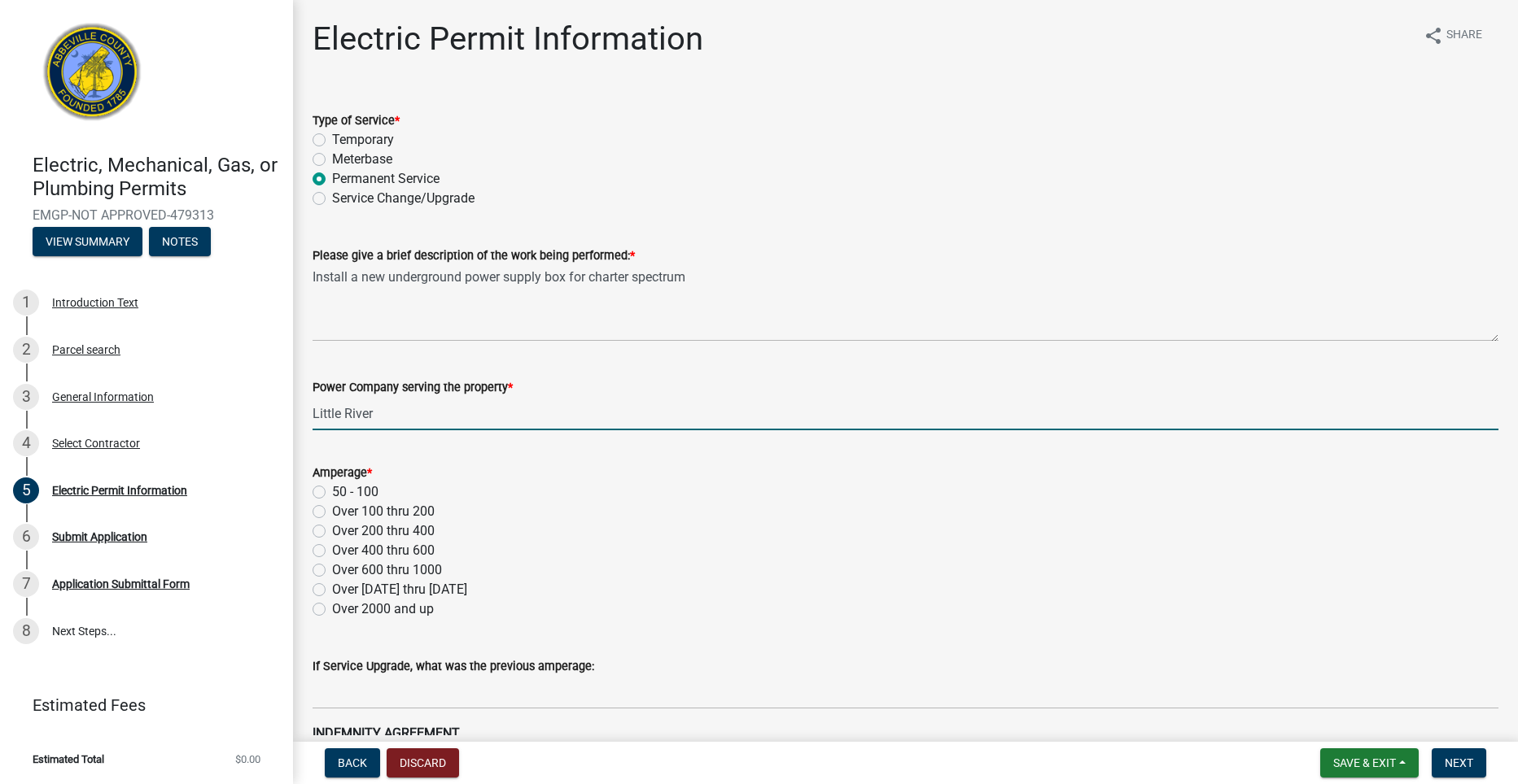
click at [628, 535] on div "Over 200 thru 400" at bounding box center [905, 531] width 1186 height 20
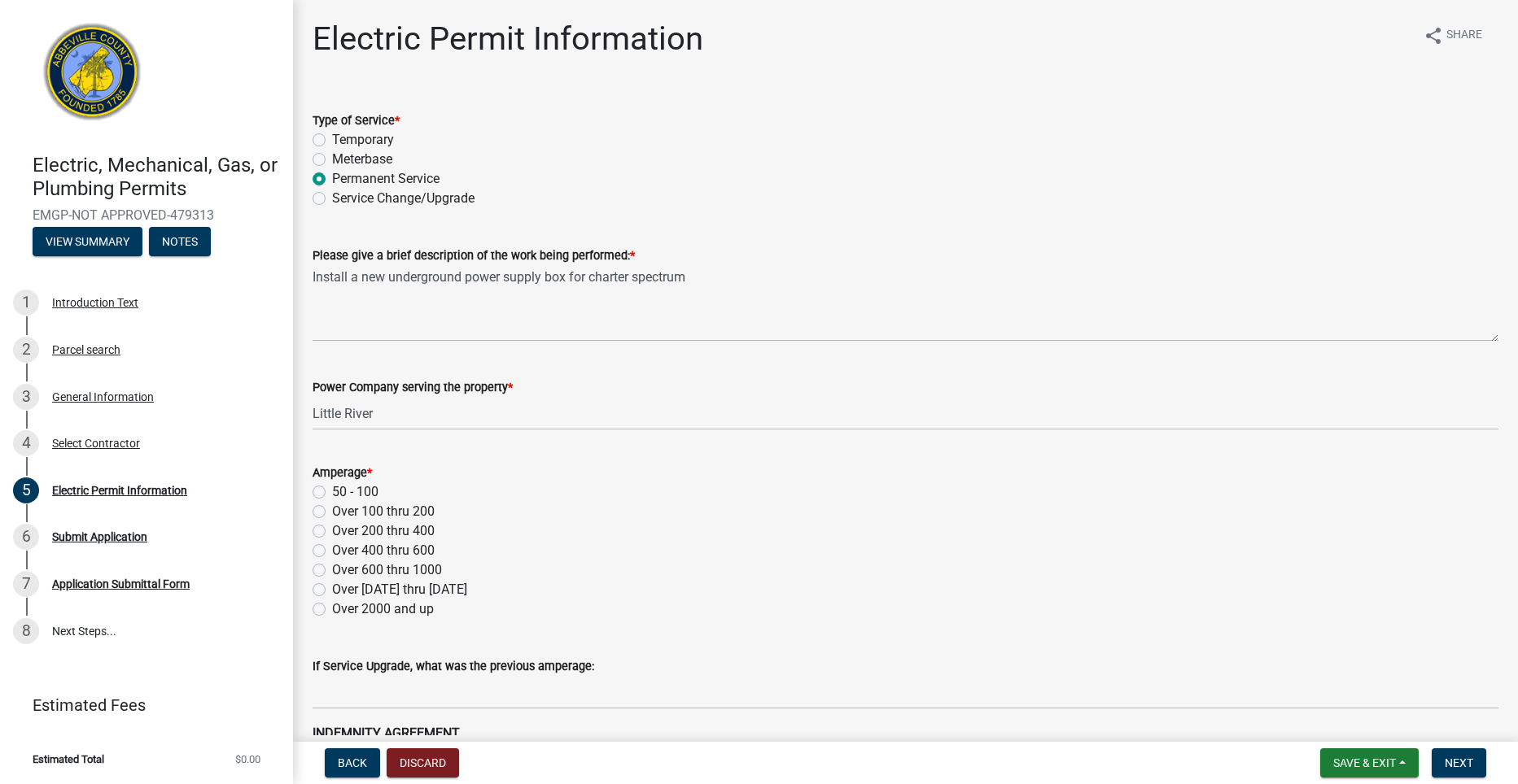
scroll to position [82, 0]
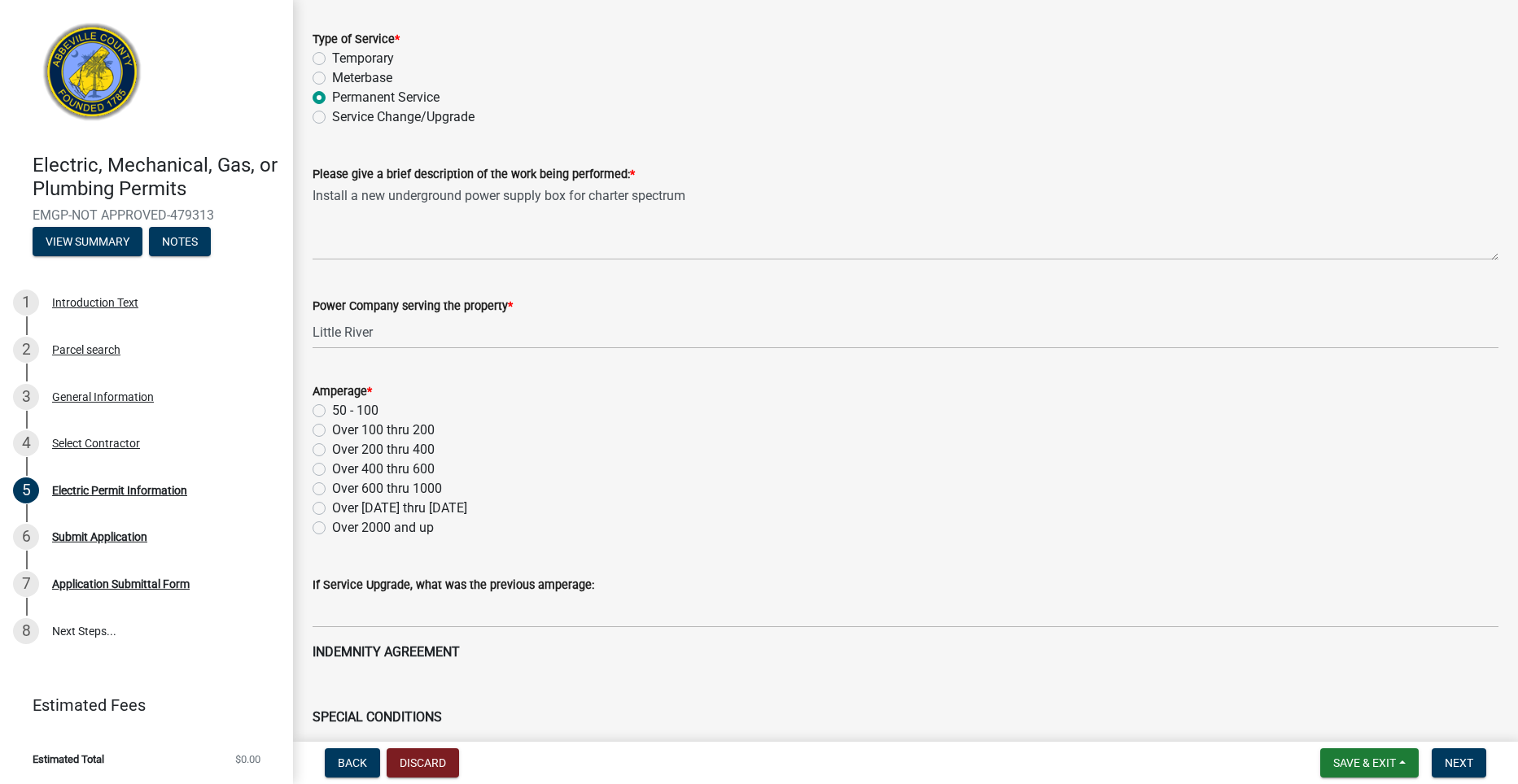
click at [332, 448] on label "Over 200 thru 400" at bounding box center [383, 450] width 102 height 20
click at [332, 448] on input "Over 200 thru 400" at bounding box center [338, 446] width 11 height 11
radio input "true"
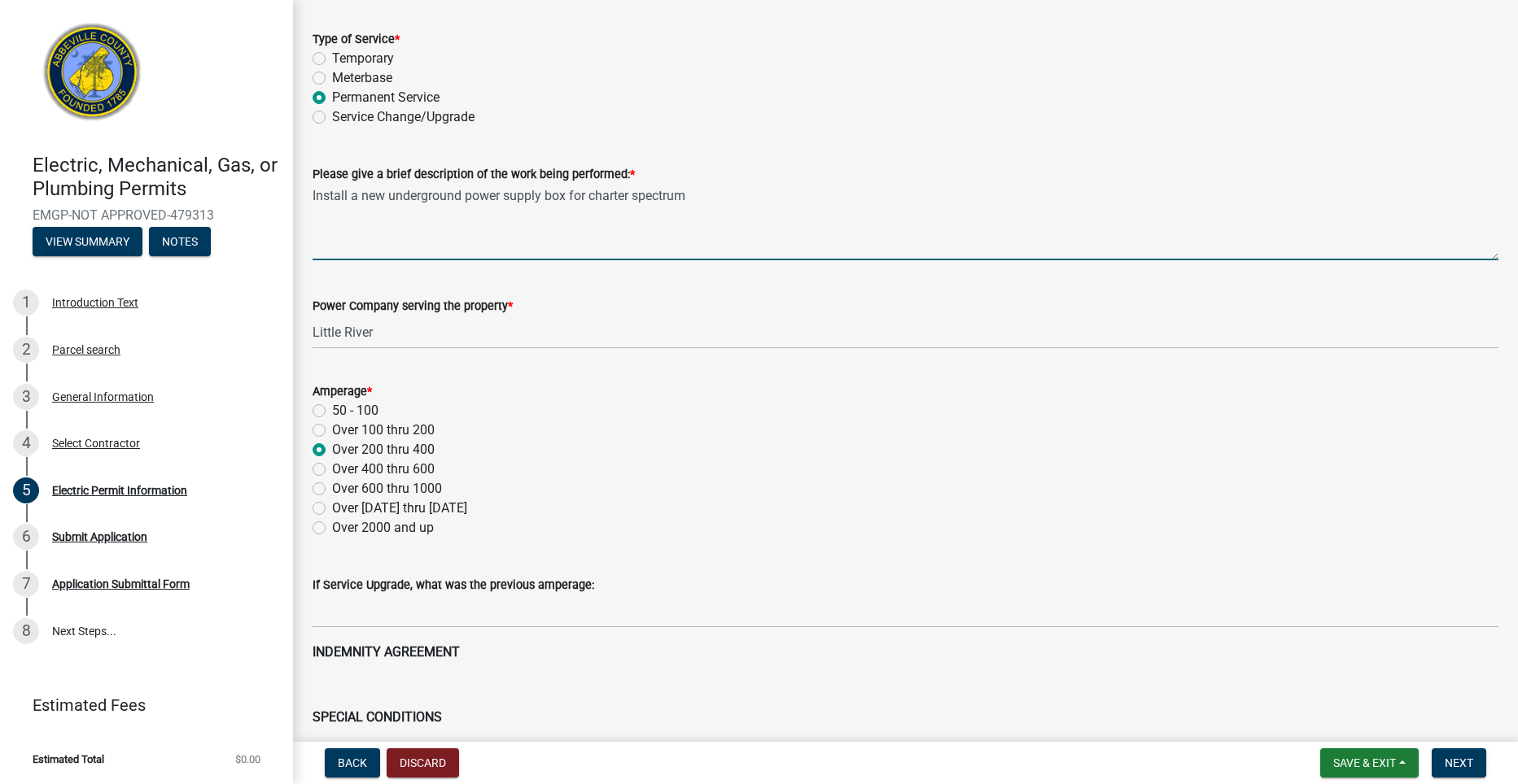
click at [759, 202] on textarea "Install a new underground power supply box for charter spectrum" at bounding box center [905, 222] width 1186 height 76
type textarea "Install a new underground power supply box for charter spectrum.200 amp 1 circu…"
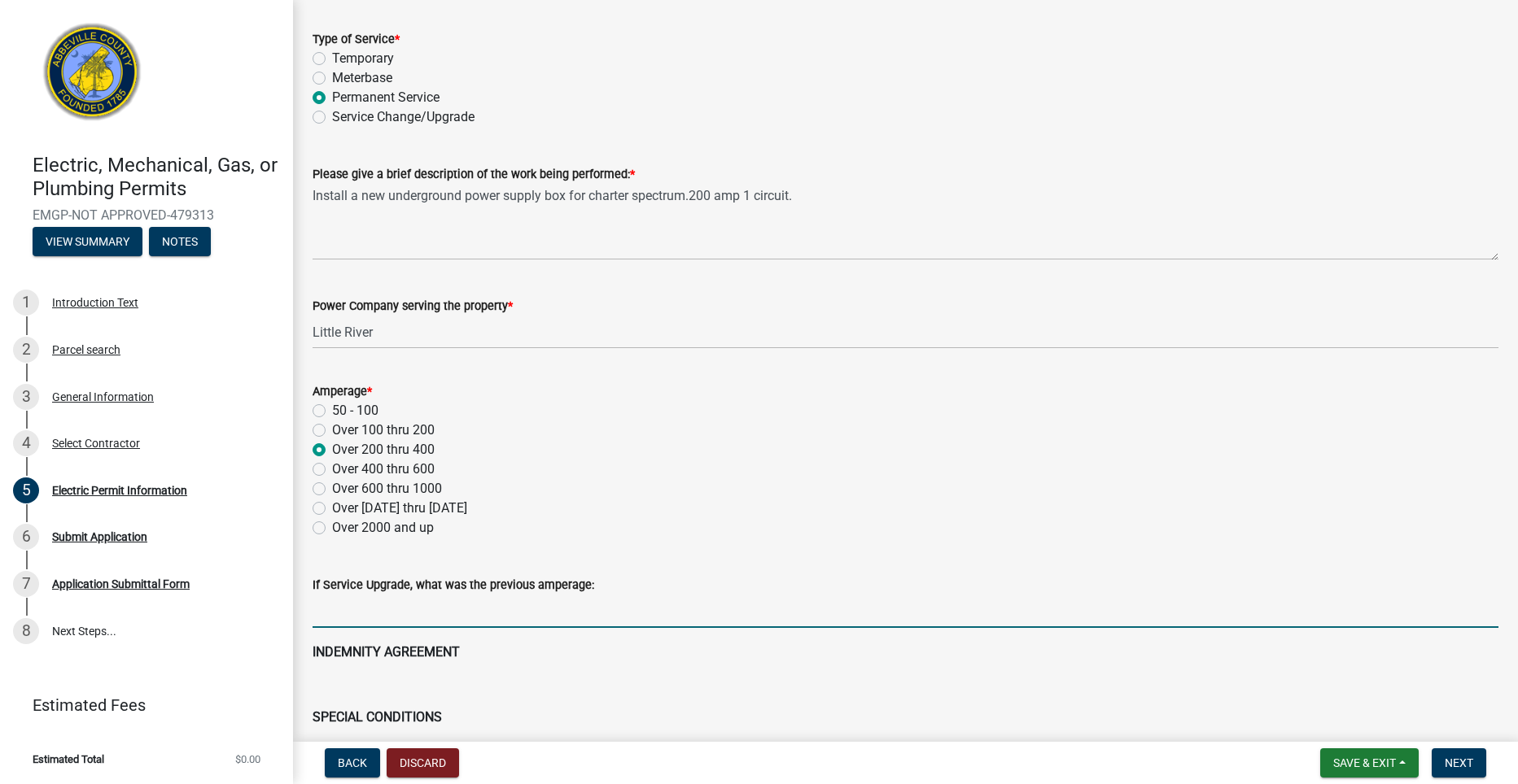
click at [608, 615] on input "text" at bounding box center [905, 612] width 1186 height 34
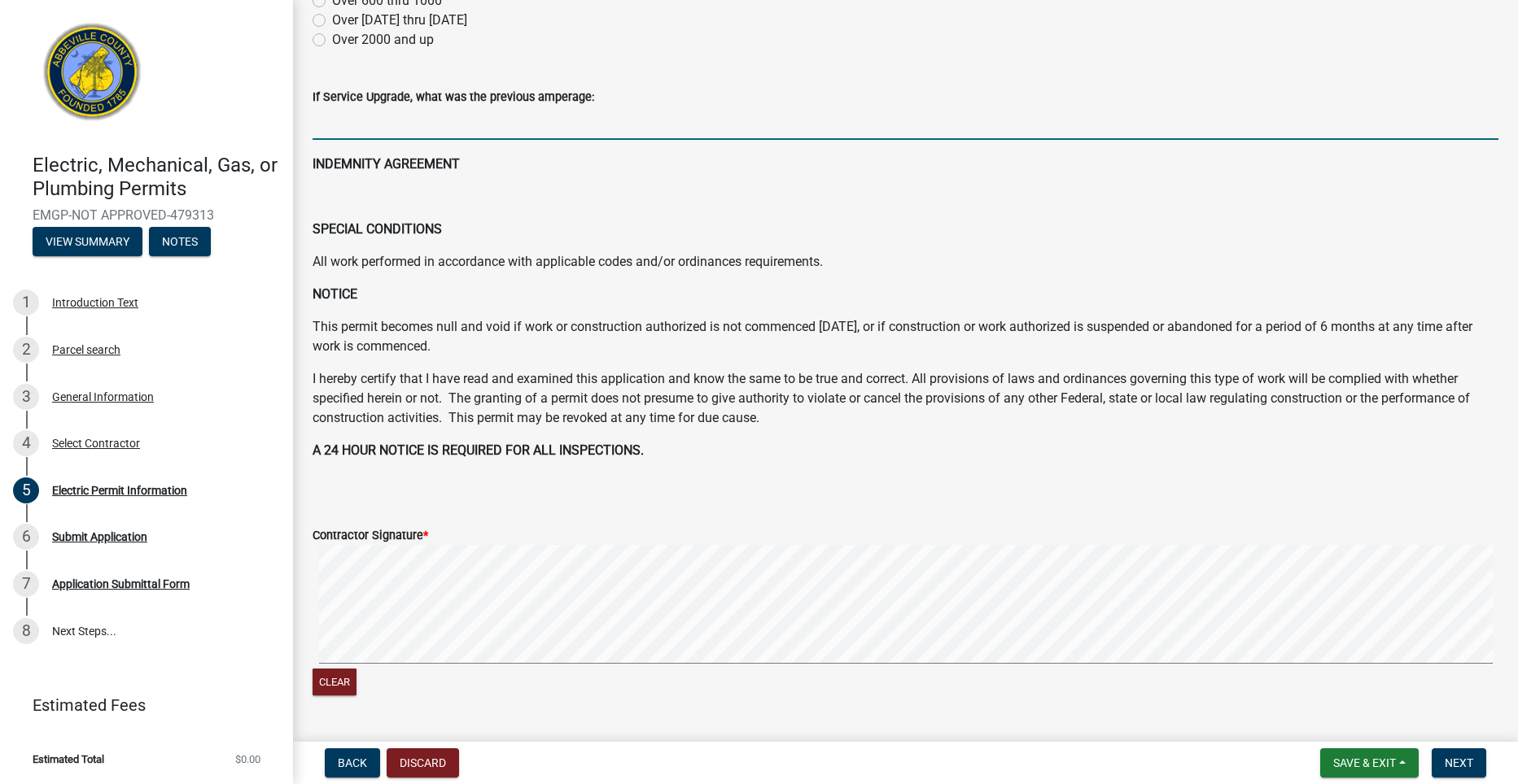
scroll to position [651, 0]
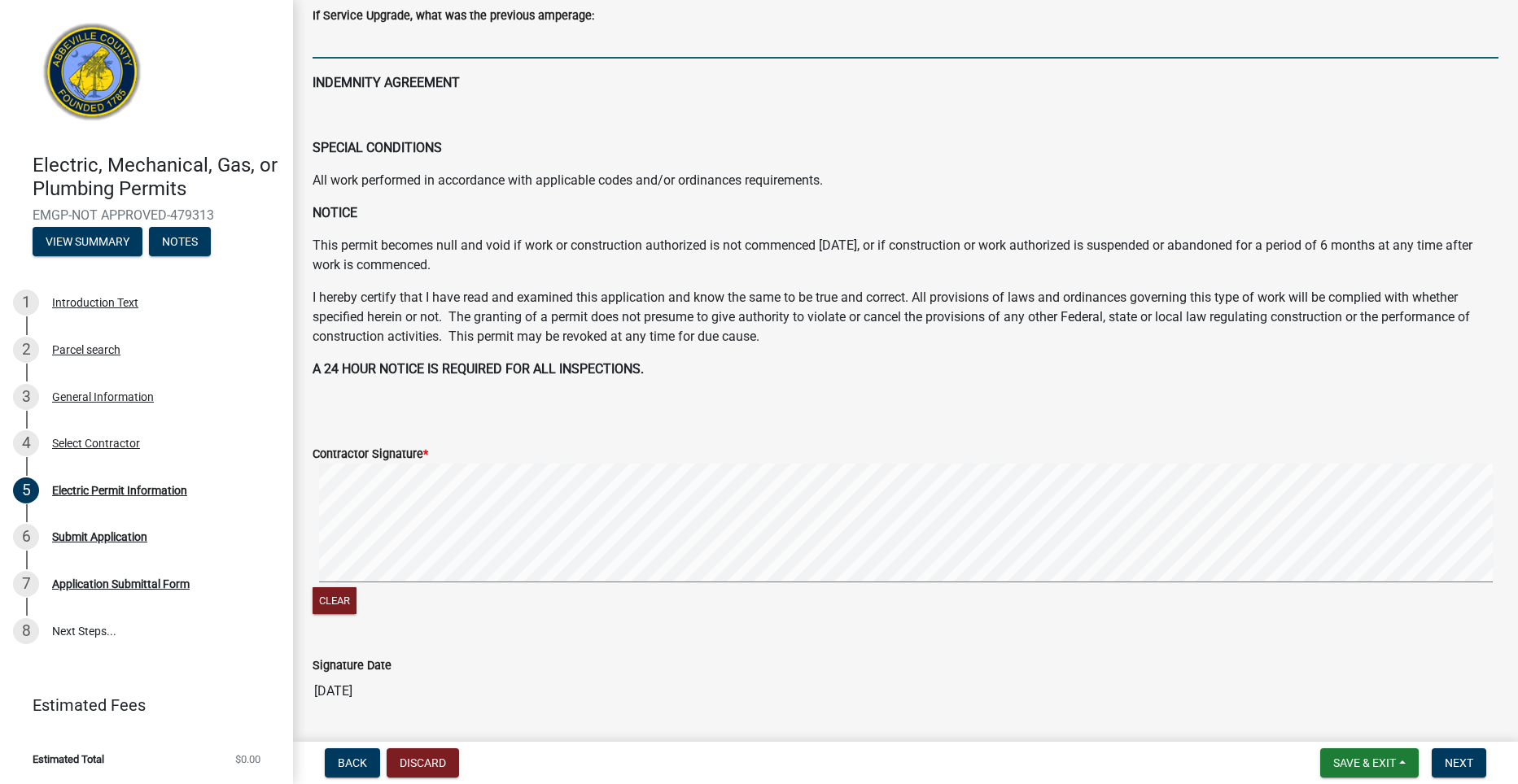
click at [1382, 423] on wm-data-entity-input-list "Type of Service * Temporary Meterbase Permanent Service Service Change/Upgrade …" at bounding box center [905, 81] width 1186 height 1280
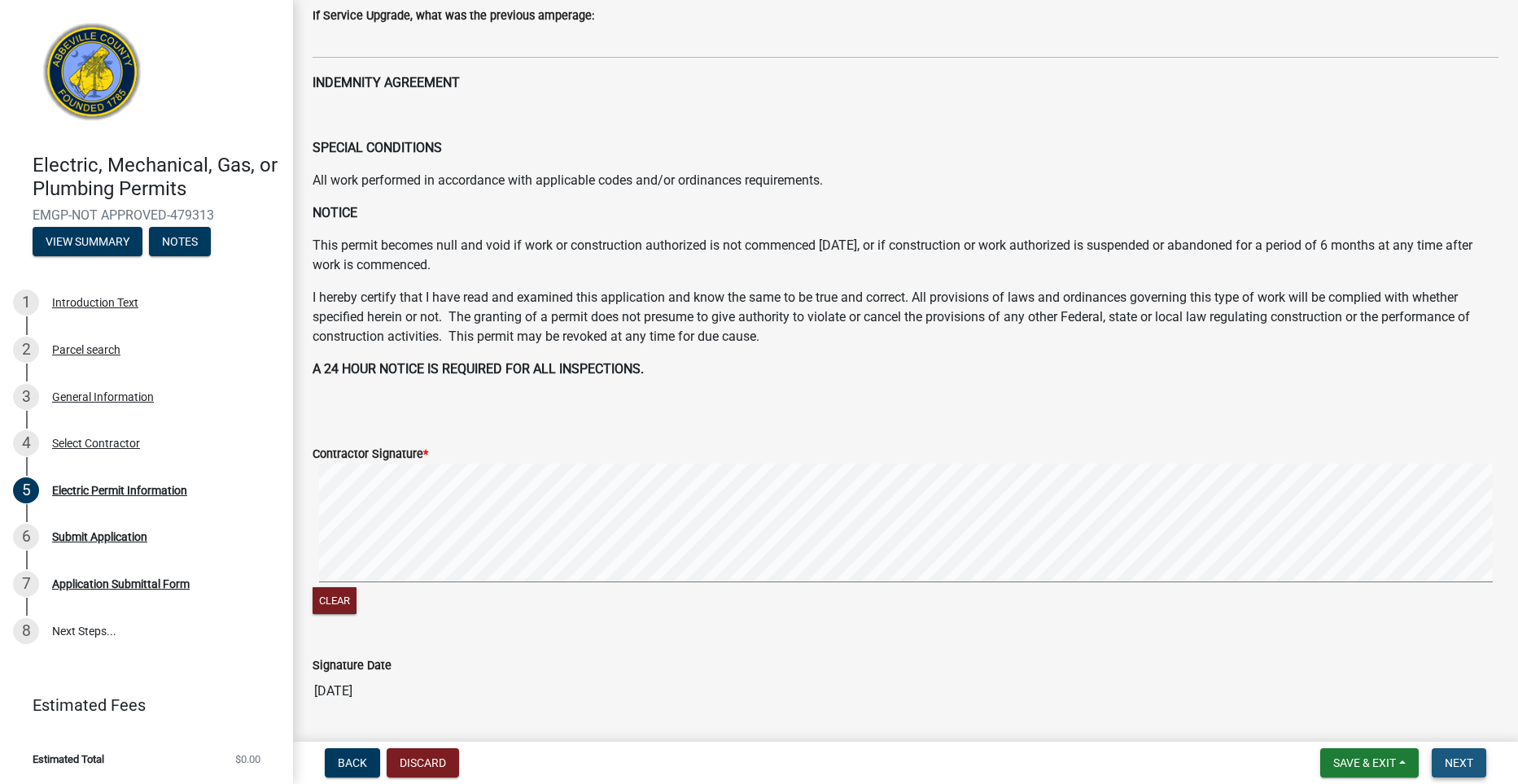
click at [1464, 761] on span "Next" at bounding box center [1458, 763] width 28 height 13
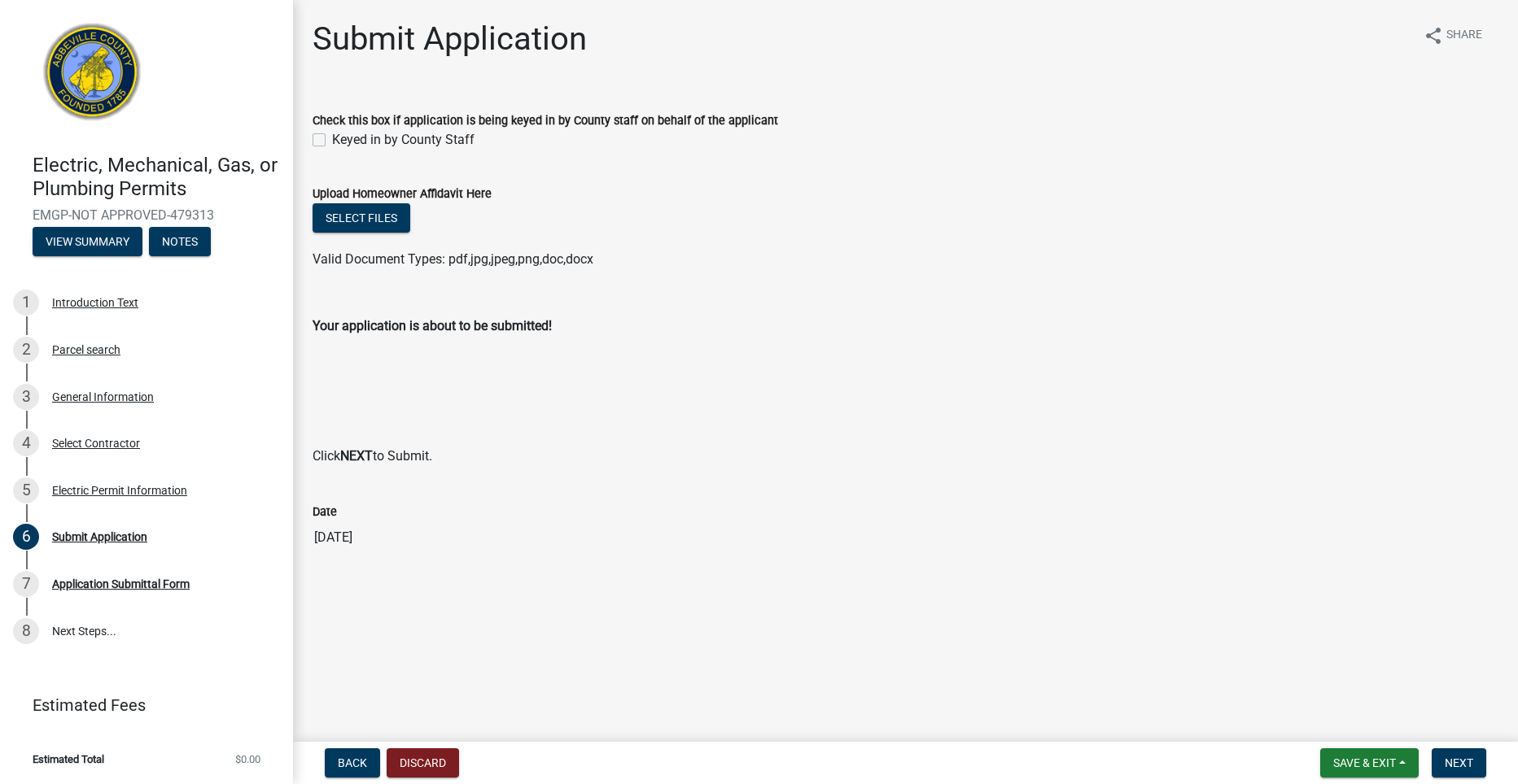
click at [1493, 765] on div "Back Discard Save & Exit Save Save & Exit Next" at bounding box center [904, 763] width 1198 height 29
click at [1472, 765] on span "Next" at bounding box center [1458, 763] width 28 height 13
